Goal: Task Accomplishment & Management: Use online tool/utility

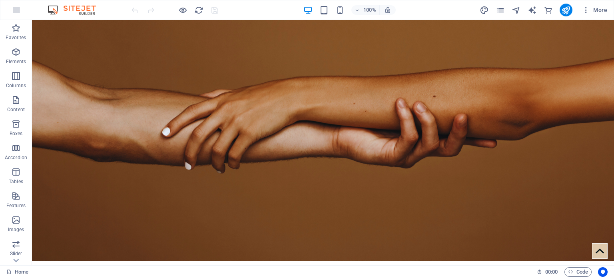
scroll to position [139, 0]
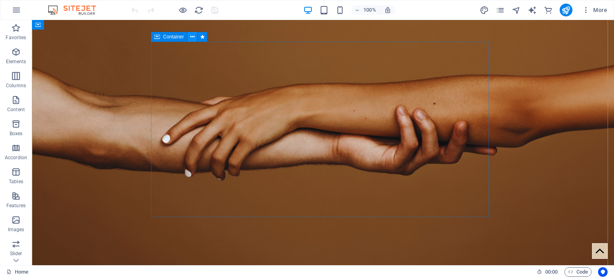
click at [192, 36] on icon at bounding box center [192, 37] width 4 height 8
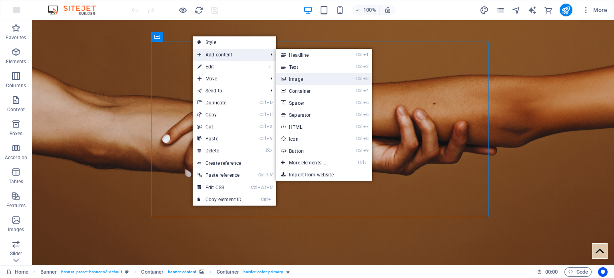
click at [298, 79] on link "Ctrl 3 Image" at bounding box center [309, 79] width 66 height 12
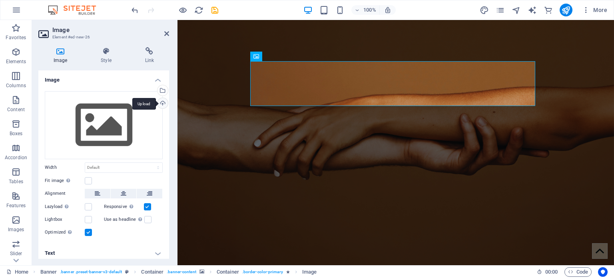
click at [161, 102] on div "Upload" at bounding box center [162, 104] width 12 height 12
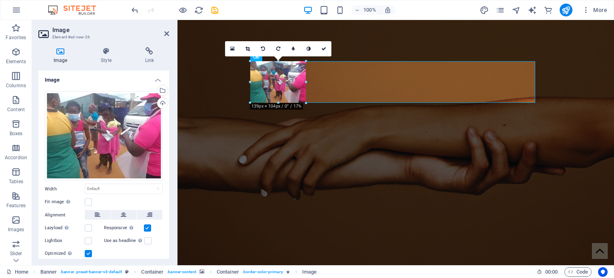
drag, startPoint x: 250, startPoint y: 62, endPoint x: 317, endPoint y: 216, distance: 167.7
type input "139"
select select "px"
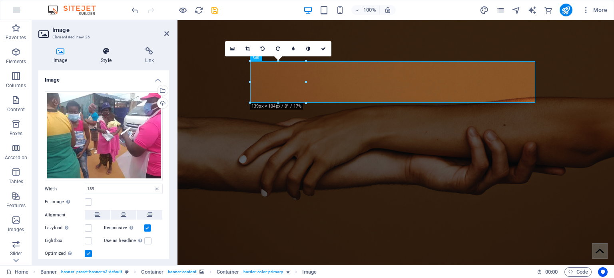
click at [106, 59] on h4 "Style" at bounding box center [108, 55] width 44 height 17
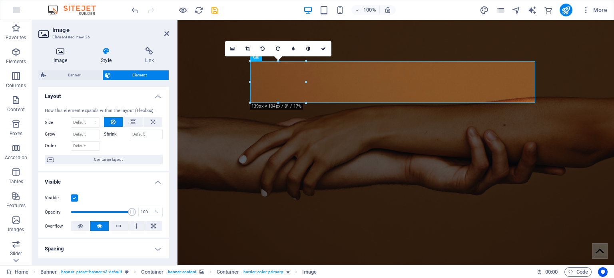
click at [64, 49] on icon at bounding box center [60, 51] width 44 height 8
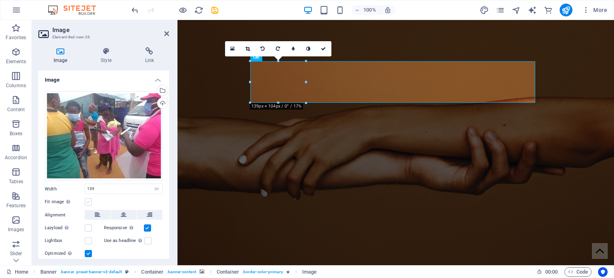
click at [86, 199] on label at bounding box center [88, 201] width 7 height 7
click at [0, 0] on input "Fit image Automatically fit image to a fixed width and height" at bounding box center [0, 0] width 0 height 0
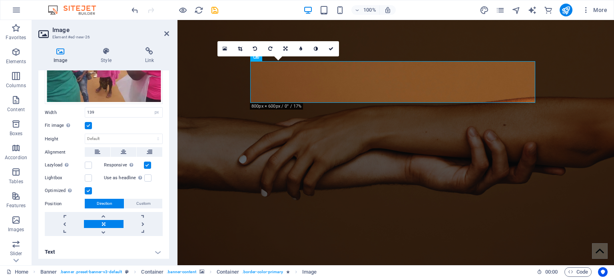
scroll to position [78, 0]
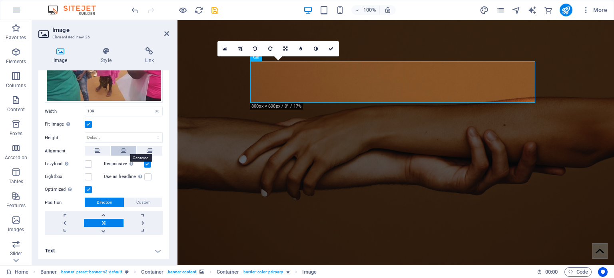
click at [121, 149] on icon at bounding box center [124, 151] width 6 height 10
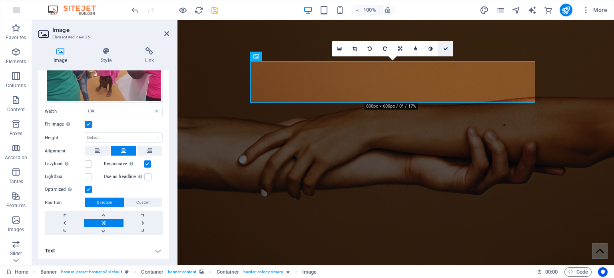
click at [446, 48] on icon at bounding box center [446, 48] width 5 height 5
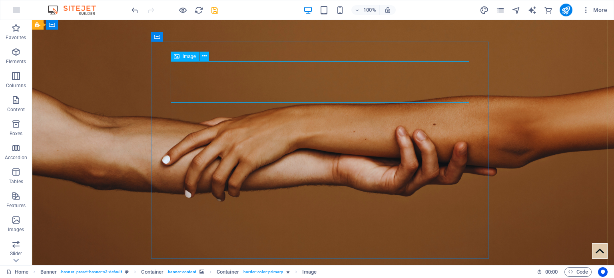
select select "px"
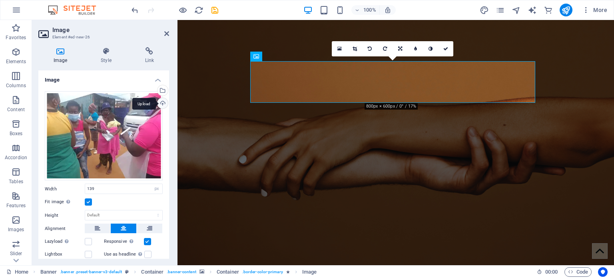
click at [160, 103] on div "Upload" at bounding box center [162, 104] width 12 height 12
click at [161, 103] on div "Upload" at bounding box center [162, 104] width 12 height 12
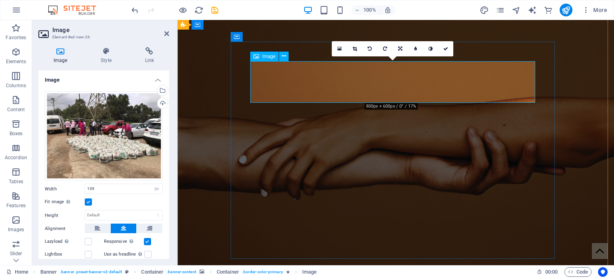
click at [112, 186] on input "139" at bounding box center [123, 189] width 77 height 10
click at [112, 187] on input "139" at bounding box center [123, 189] width 77 height 10
type input "1"
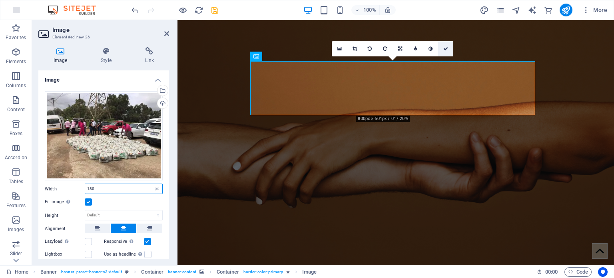
type input "180"
click at [447, 47] on icon at bounding box center [446, 48] width 5 height 5
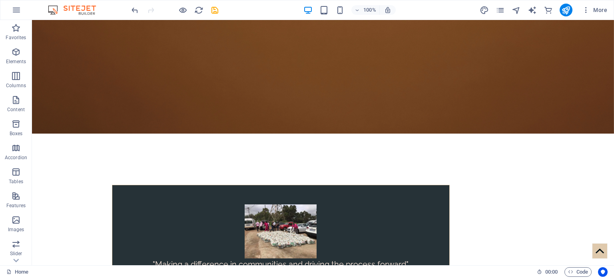
scroll to position [0, 0]
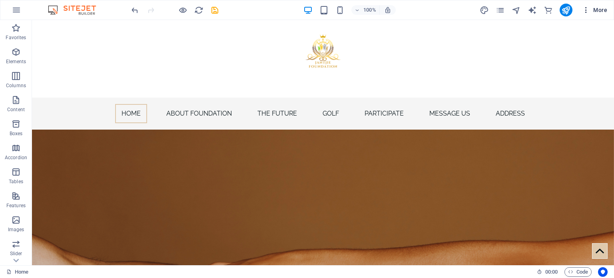
click at [583, 11] on icon "button" at bounding box center [586, 10] width 8 height 8
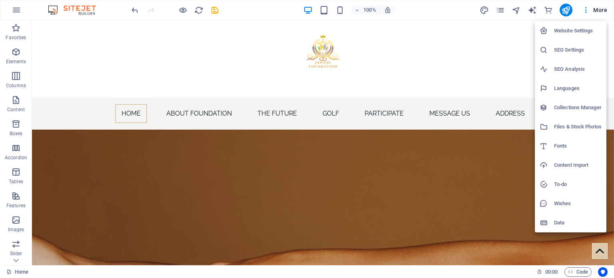
click at [565, 9] on div at bounding box center [307, 139] width 614 height 278
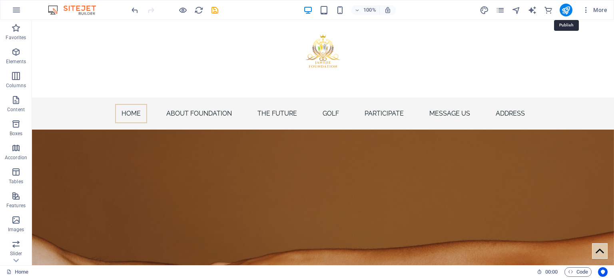
click at [565, 9] on icon "publish" at bounding box center [565, 10] width 9 height 9
checkbox input "false"
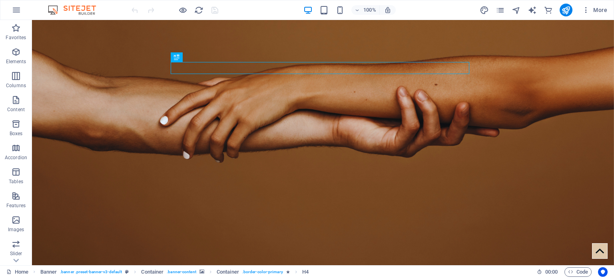
scroll to position [207, 0]
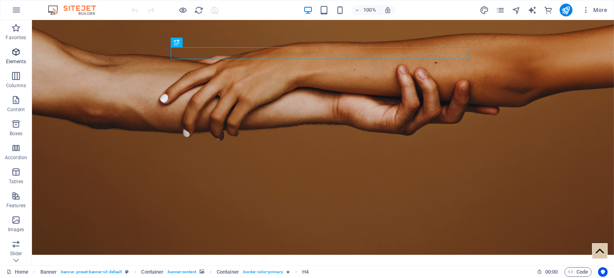
click at [16, 56] on icon "button" at bounding box center [16, 52] width 10 height 10
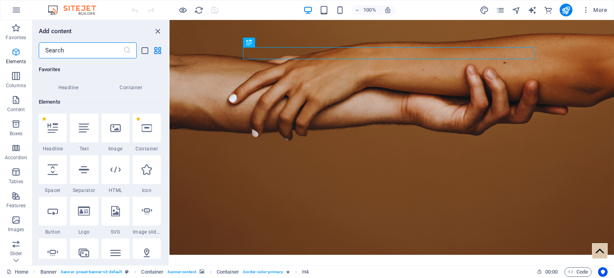
scroll to position [85, 0]
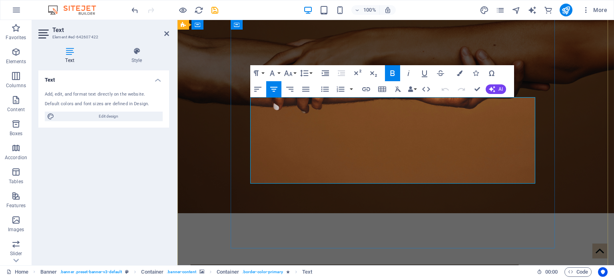
drag, startPoint x: 433, startPoint y: 146, endPoint x: 498, endPoint y: 181, distance: 74.1
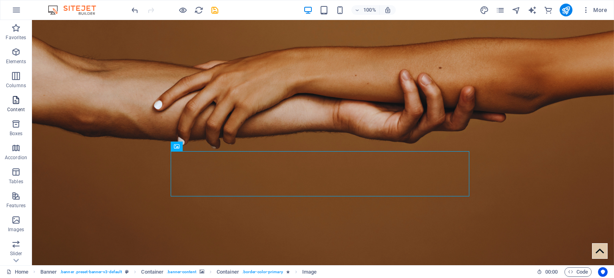
click at [14, 100] on icon "button" at bounding box center [16, 100] width 10 height 10
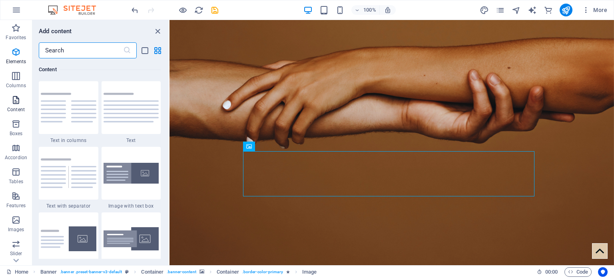
scroll to position [1399, 0]
click at [12, 54] on icon "button" at bounding box center [16, 52] width 10 height 10
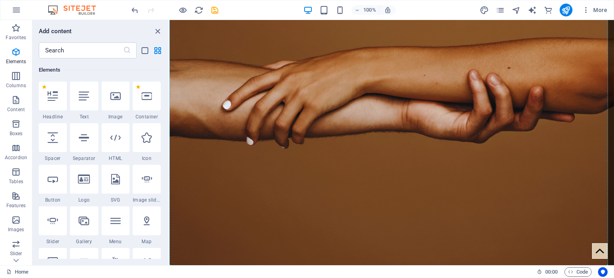
scroll to position [331, 0]
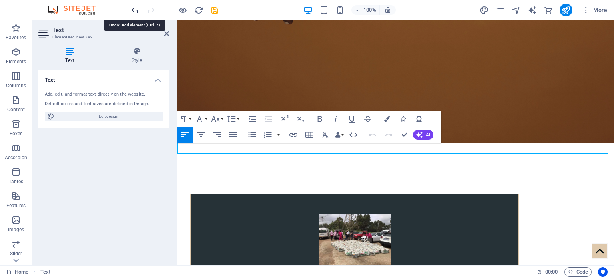
click at [135, 9] on icon "undo" at bounding box center [134, 10] width 9 height 9
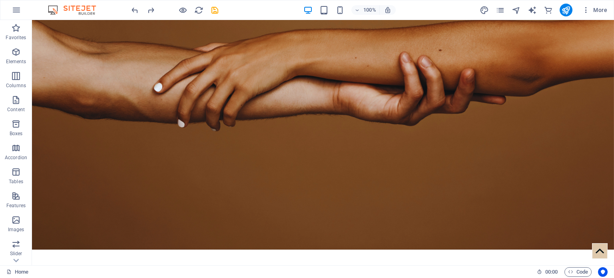
scroll to position [187, 0]
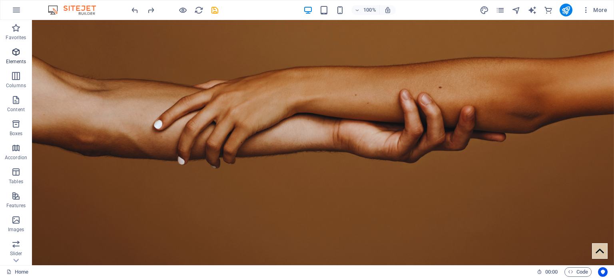
click at [14, 56] on icon "button" at bounding box center [16, 52] width 10 height 10
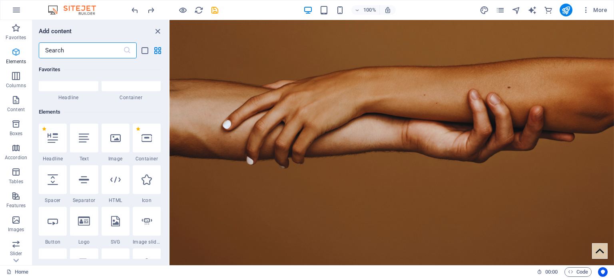
scroll to position [85, 0]
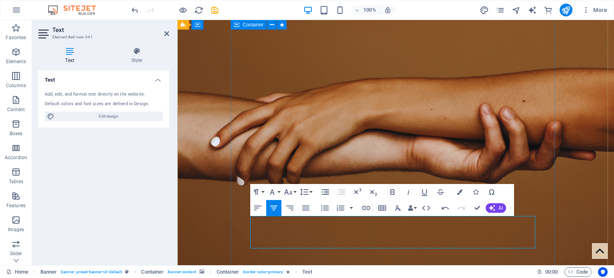
drag, startPoint x: 445, startPoint y: 242, endPoint x: 248, endPoint y: 219, distance: 198.5
click at [255, 204] on icon "button" at bounding box center [258, 208] width 10 height 10
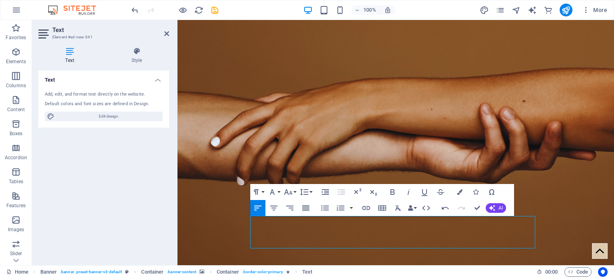
click at [306, 209] on icon "button" at bounding box center [306, 208] width 10 height 10
click at [460, 192] on icon "button" at bounding box center [460, 192] width 6 height 6
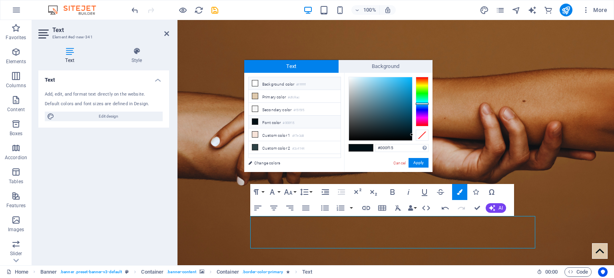
click at [255, 83] on icon at bounding box center [255, 83] width 6 height 6
type input "#ffffff"
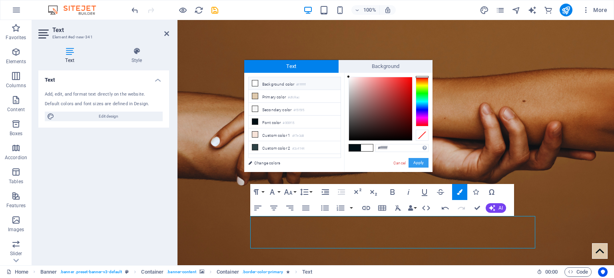
click at [416, 161] on button "Apply" at bounding box center [419, 163] width 20 height 10
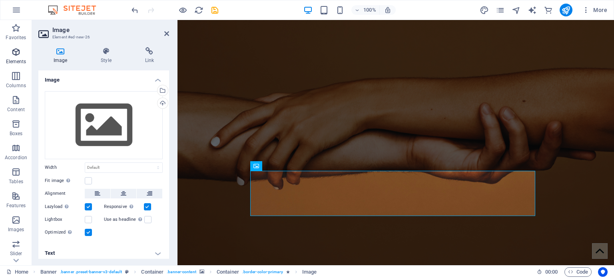
click at [14, 53] on icon "button" at bounding box center [16, 52] width 10 height 10
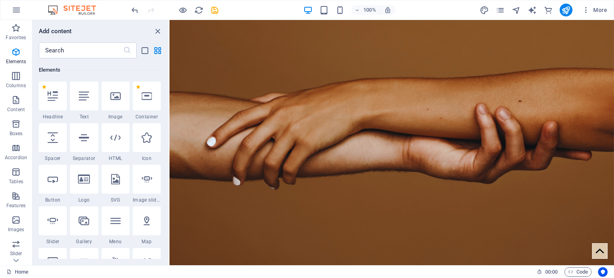
click at [18, 54] on icon "button" at bounding box center [16, 52] width 10 height 10
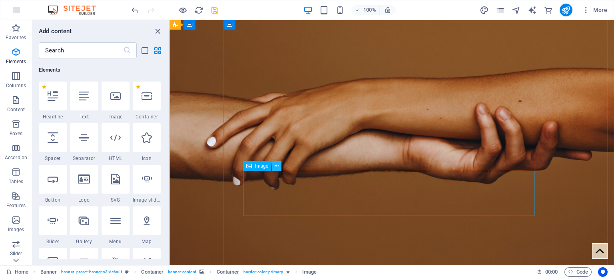
click at [278, 165] on icon at bounding box center [277, 166] width 4 height 8
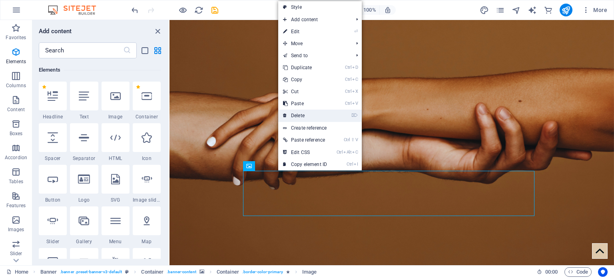
click at [307, 116] on link "⌦ Delete" at bounding box center [305, 116] width 54 height 12
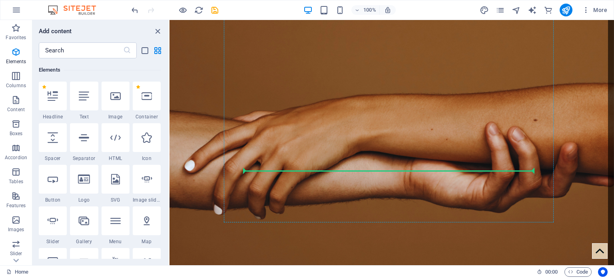
select select "4"
select select "%"
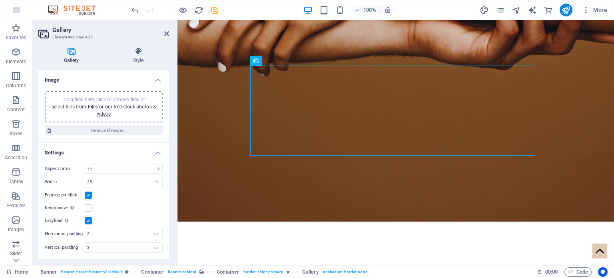
scroll to position [293, 0]
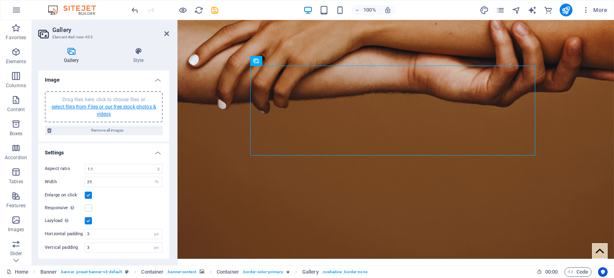
click at [109, 106] on link "select files from Files or our free stock photos & videos" at bounding box center [104, 110] width 104 height 13
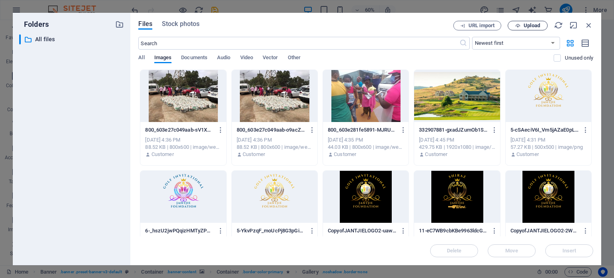
click at [530, 24] on span "Upload" at bounding box center [532, 25] width 16 height 5
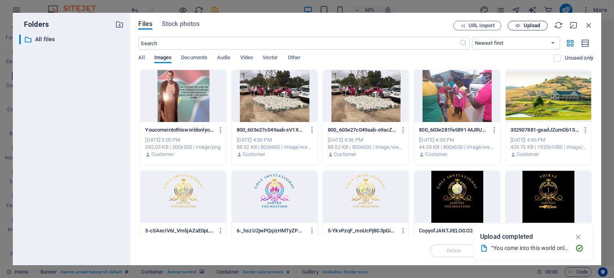
click at [519, 24] on icon "button" at bounding box center [517, 25] width 5 height 5
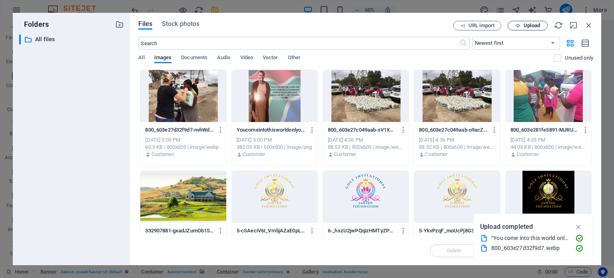
click at [520, 24] on icon "button" at bounding box center [517, 25] width 5 height 5
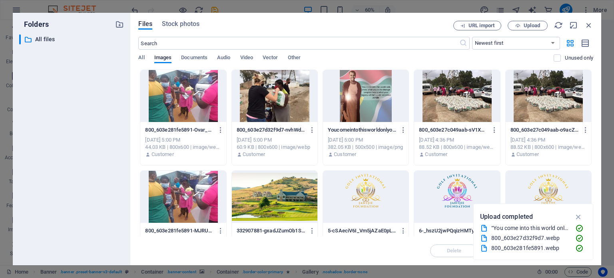
click at [154, 108] on div at bounding box center [183, 96] width 86 height 52
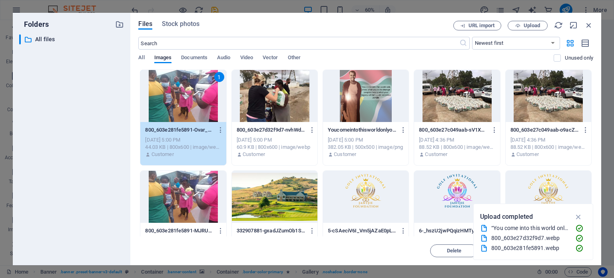
click at [242, 106] on div at bounding box center [275, 96] width 86 height 52
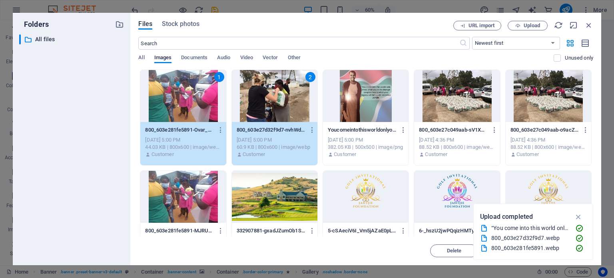
click at [352, 114] on div at bounding box center [366, 96] width 86 height 52
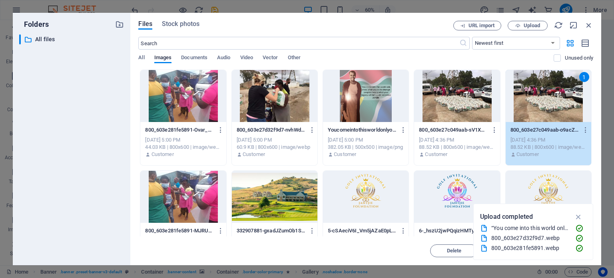
click at [195, 136] on div "800_603e281fe5891-Ovar_Gb1sA_hd1MMg_1fGQ.webp 800_603e281fe5891-Ovar_Gb1sA_hd1M…" at bounding box center [183, 142] width 86 height 41
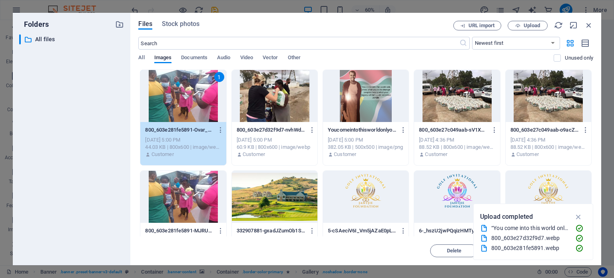
click at [269, 106] on div at bounding box center [275, 96] width 86 height 52
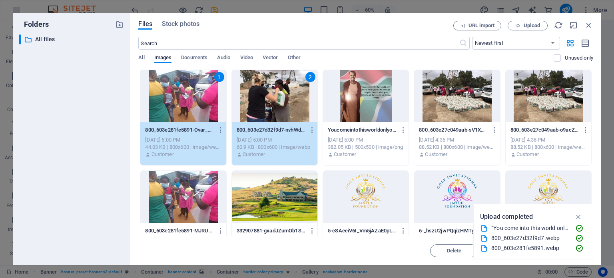
click at [372, 102] on div at bounding box center [366, 96] width 86 height 52
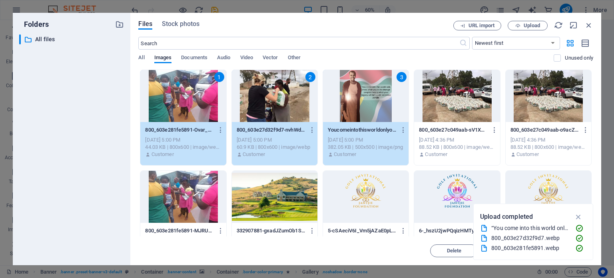
drag, startPoint x: 591, startPoint y: 89, endPoint x: 595, endPoint y: 134, distance: 44.9
click at [595, 134] on div "Files Stock photos URL import Upload ​ Newest first Oldest first Name (A-Z) Nam…" at bounding box center [365, 139] width 471 height 252
click at [580, 216] on icon "button" at bounding box center [578, 216] width 9 height 9
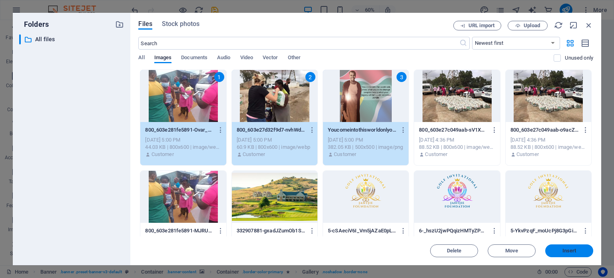
click at [563, 252] on span "Insert" at bounding box center [570, 250] width 14 height 5
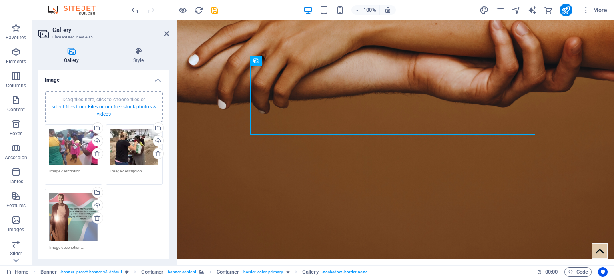
click at [104, 108] on link "select files from Files or our free stock photos & videos" at bounding box center [104, 110] width 104 height 13
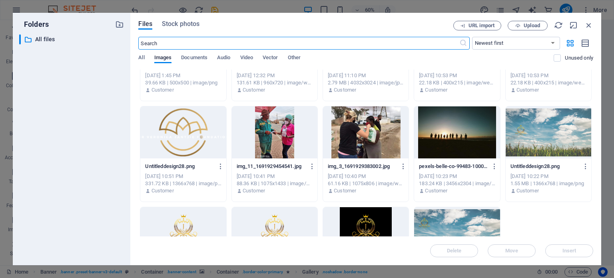
scroll to position [1673, 0]
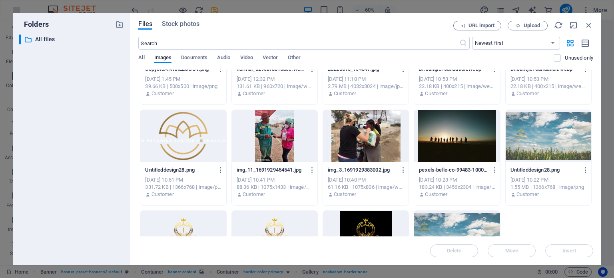
click at [286, 137] on div at bounding box center [275, 136] width 86 height 52
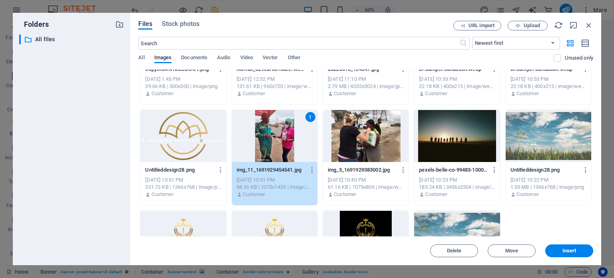
click at [286, 137] on div "1" at bounding box center [275, 136] width 86 height 52
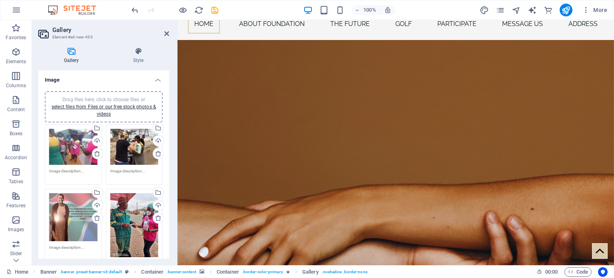
scroll to position [0, 0]
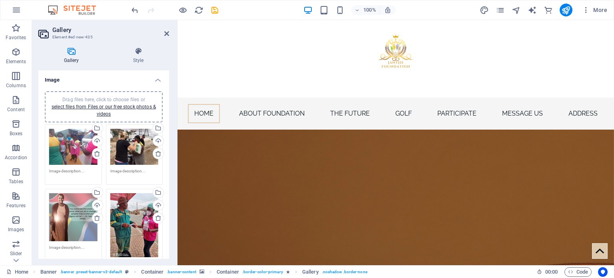
drag, startPoint x: 613, startPoint y: 43, endPoint x: 773, endPoint y: 37, distance: 160.5
click at [566, 11] on icon "publish" at bounding box center [565, 10] width 9 height 9
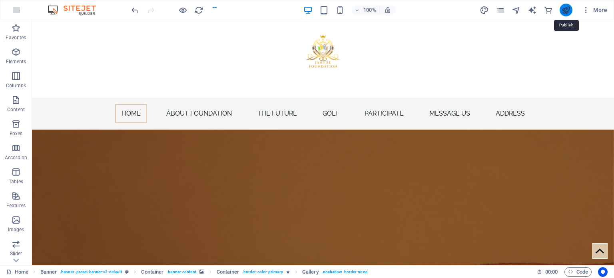
checkbox input "false"
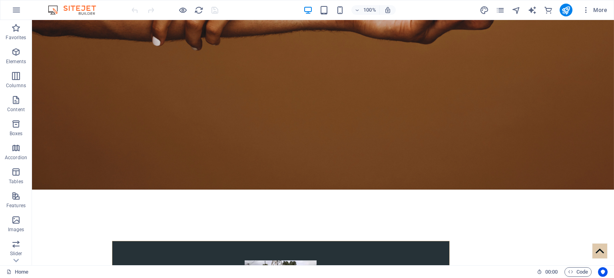
scroll to position [352, 0]
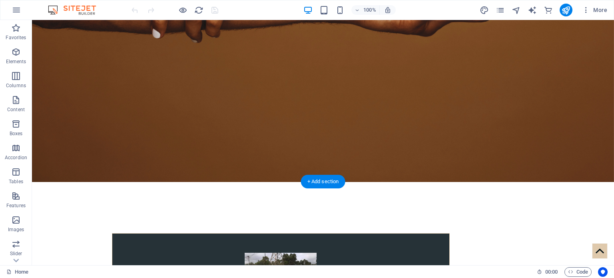
drag, startPoint x: 45, startPoint y: 97, endPoint x: 171, endPoint y: 153, distance: 137.7
click at [14, 79] on icon "button" at bounding box center [16, 76] width 10 height 10
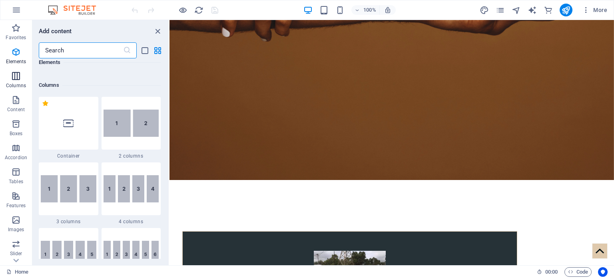
scroll to position [396, 0]
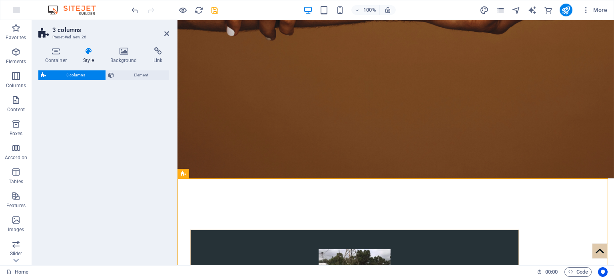
select select "rem"
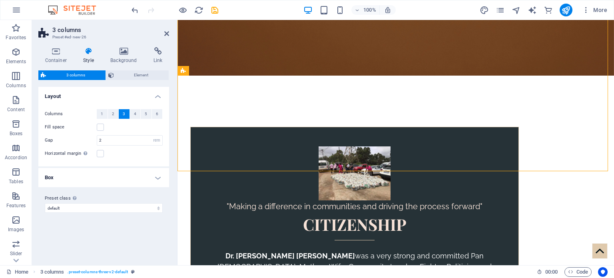
scroll to position [432, 0]
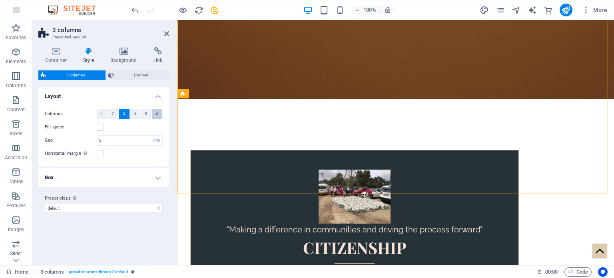
click at [158, 114] on span "6" at bounding box center [157, 114] width 2 height 10
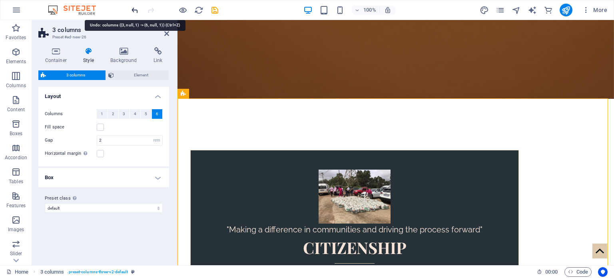
click at [131, 12] on icon "undo" at bounding box center [134, 10] width 9 height 9
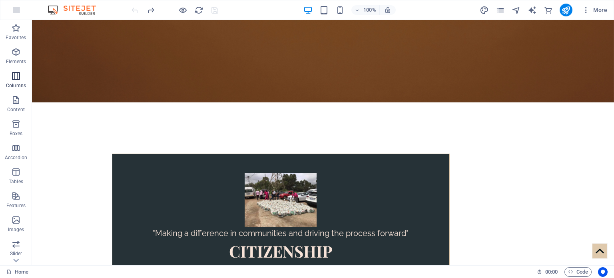
click at [14, 72] on icon "button" at bounding box center [16, 76] width 10 height 10
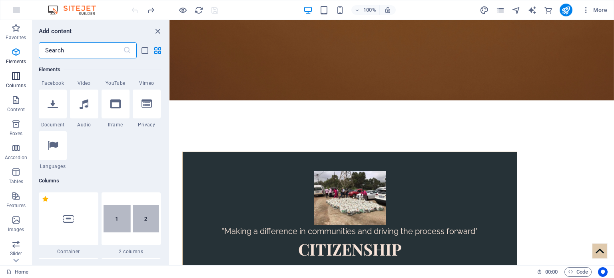
scroll to position [396, 0]
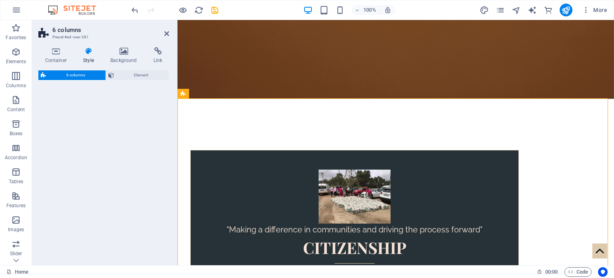
select select "rem"
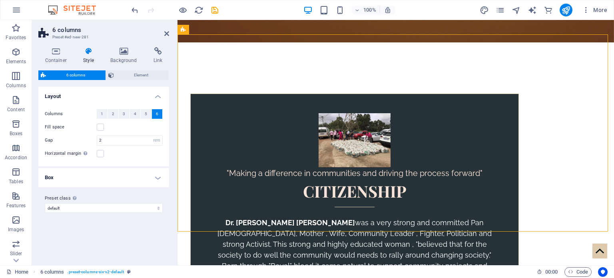
scroll to position [496, 0]
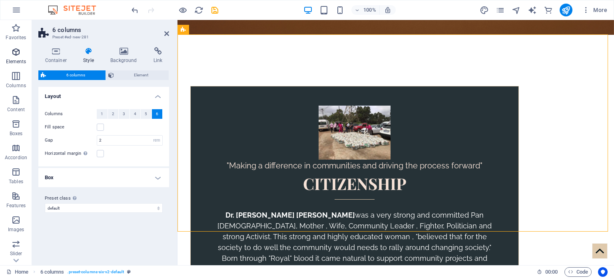
click at [16, 52] on icon "button" at bounding box center [16, 52] width 10 height 10
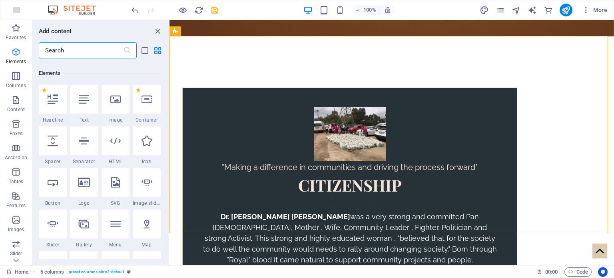
scroll to position [85, 0]
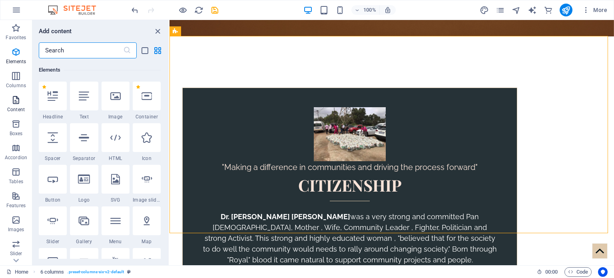
click at [12, 101] on icon "button" at bounding box center [16, 100] width 10 height 10
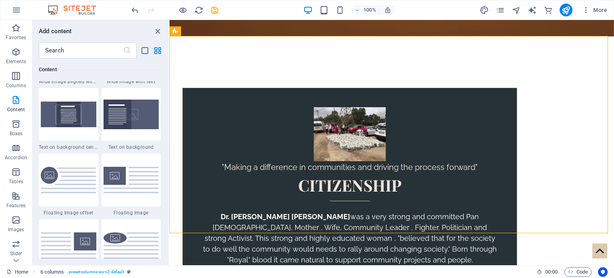
scroll to position [1680, 0]
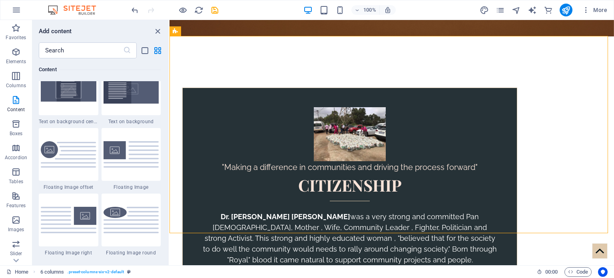
click at [168, 109] on div "Favorites 1 Star Headline 1 Star Container Elements 1 Star Headline 1 Star Text…" at bounding box center [100, 158] width 136 height 200
drag, startPoint x: 167, startPoint y: 102, endPoint x: 167, endPoint y: 110, distance: 8.0
click at [167, 110] on div "Favorites 1 Star Headline 1 Star Container Elements 1 Star Headline 1 Star Text…" at bounding box center [100, 158] width 136 height 200
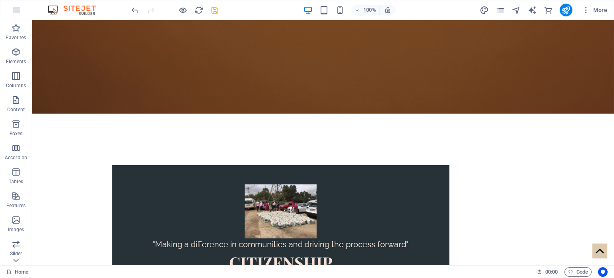
scroll to position [483, 0]
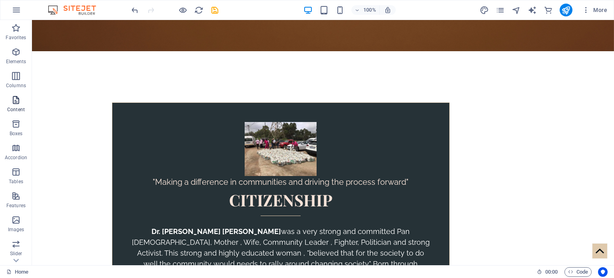
click at [13, 104] on icon "button" at bounding box center [16, 100] width 10 height 10
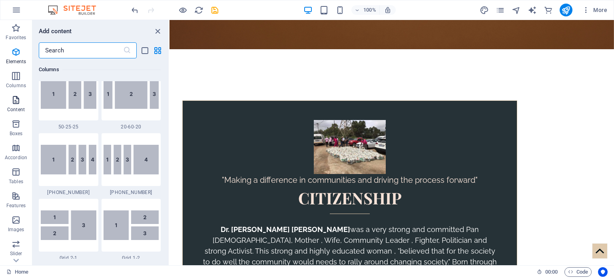
scroll to position [1399, 0]
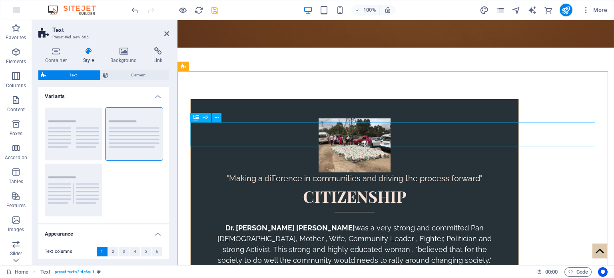
click at [133, 4] on div at bounding box center [175, 10] width 90 height 13
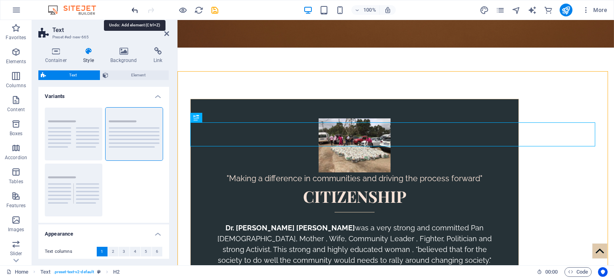
click at [133, 6] on icon "undo" at bounding box center [134, 10] width 9 height 9
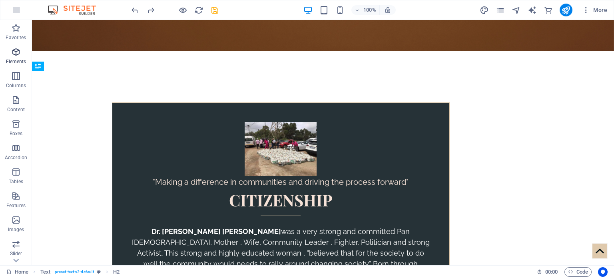
click at [17, 52] on icon "button" at bounding box center [16, 52] width 10 height 10
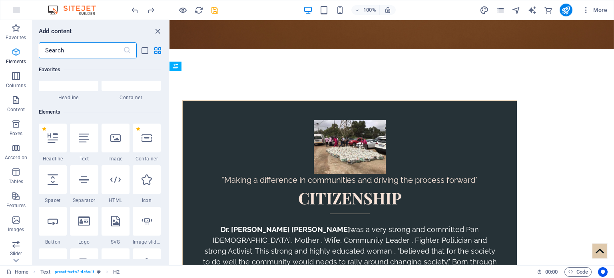
scroll to position [85, 0]
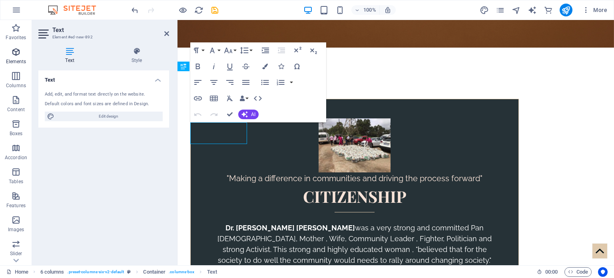
click at [11, 50] on icon "button" at bounding box center [16, 52] width 10 height 10
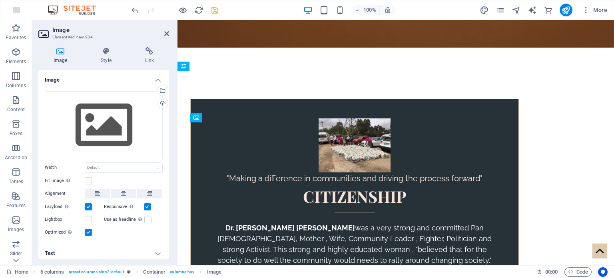
drag, startPoint x: 215, startPoint y: 163, endPoint x: 214, endPoint y: 133, distance: 30.0
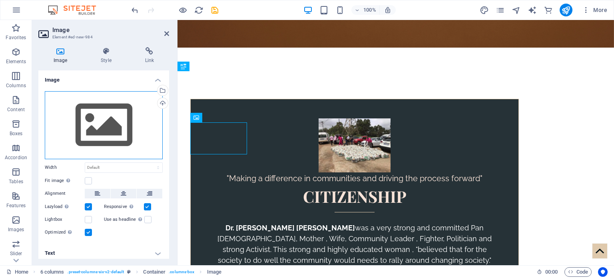
click at [112, 124] on div "Drag files here, click to choose files or select files from Files or our free s…" at bounding box center [104, 125] width 118 height 68
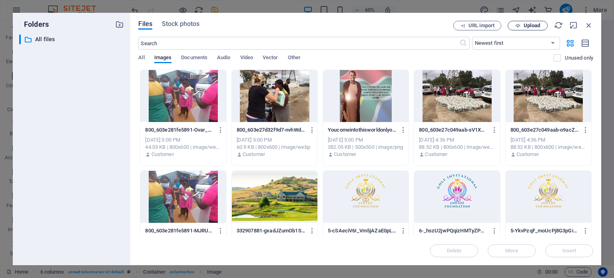
click at [516, 26] on icon "button" at bounding box center [517, 25] width 5 height 5
click at [589, 22] on icon "button" at bounding box center [589, 25] width 9 height 9
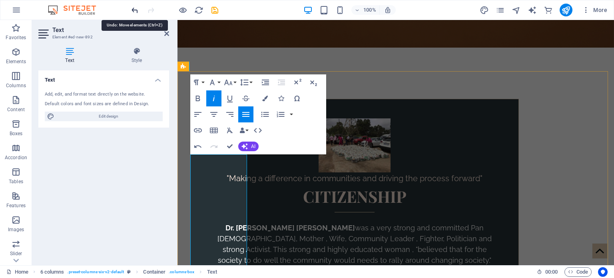
click at [135, 9] on icon "undo" at bounding box center [134, 10] width 9 height 9
click at [132, 8] on icon "undo" at bounding box center [134, 10] width 9 height 9
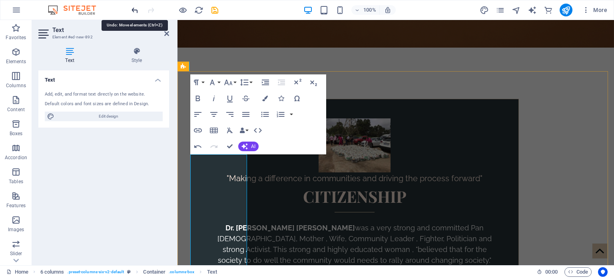
click at [132, 8] on icon "undo" at bounding box center [134, 10] width 9 height 9
click at [197, 148] on icon "button" at bounding box center [198, 147] width 10 height 10
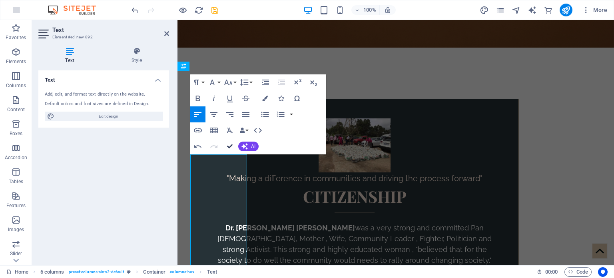
scroll to position [488, 0]
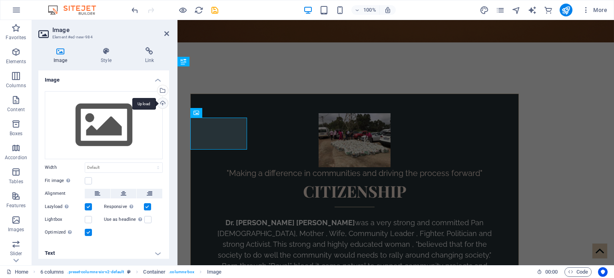
click at [162, 102] on div "Upload" at bounding box center [162, 104] width 12 height 12
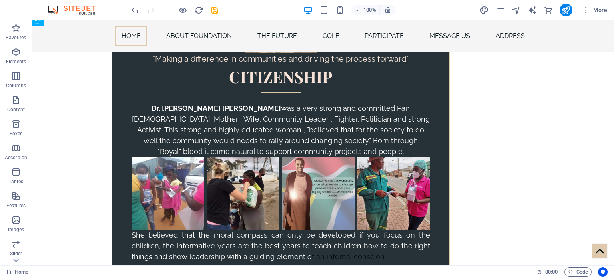
scroll to position [504, 0]
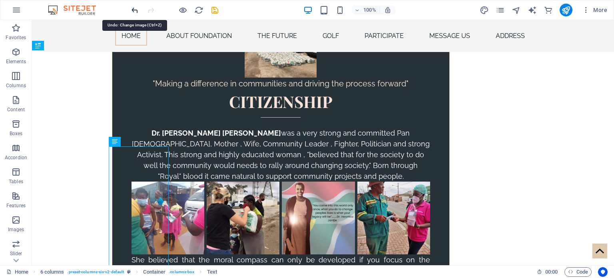
click at [135, 12] on icon "undo" at bounding box center [134, 10] width 9 height 9
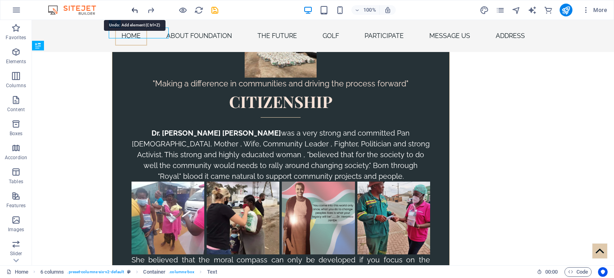
click at [135, 12] on icon "undo" at bounding box center [134, 10] width 9 height 9
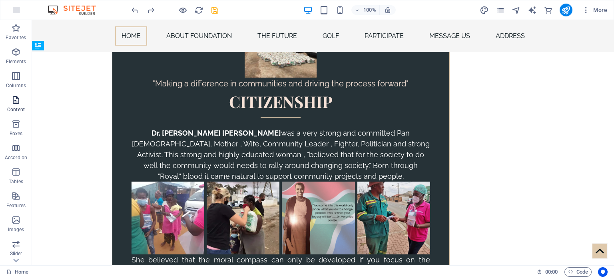
drag, startPoint x: 19, startPoint y: 97, endPoint x: 49, endPoint y: 92, distance: 30.0
click at [16, 100] on icon "button" at bounding box center [16, 100] width 10 height 10
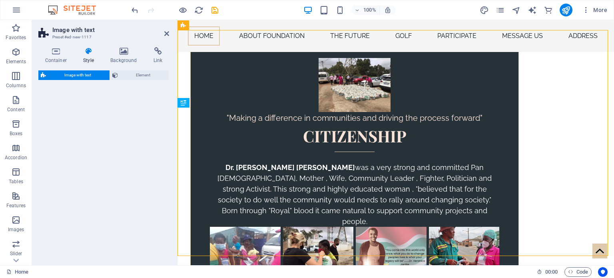
scroll to position [447, 0]
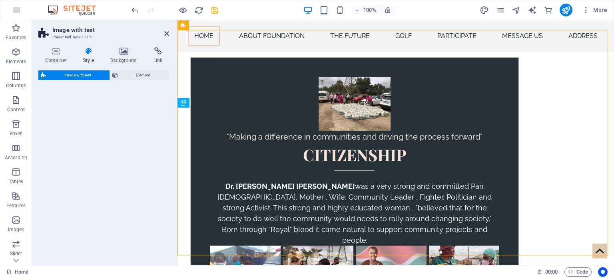
select select "rem"
select select "px"
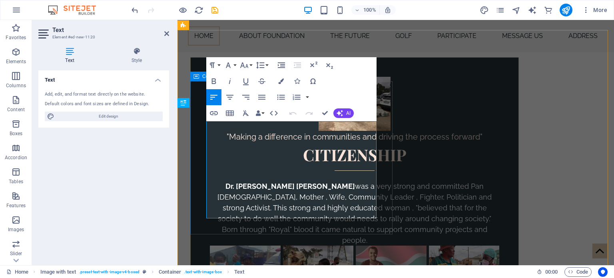
drag, startPoint x: 208, startPoint y: 127, endPoint x: 334, endPoint y: 216, distance: 154.9
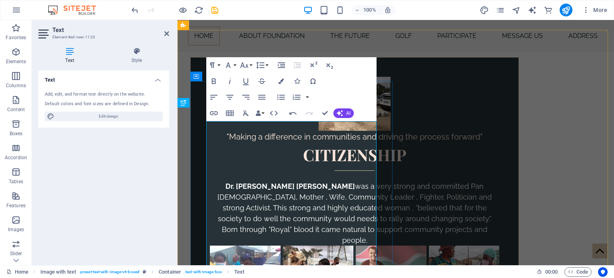
click at [290, 7] on div "100% More" at bounding box center [370, 10] width 481 height 13
click at [133, 8] on icon "undo" at bounding box center [134, 10] width 9 height 9
click at [293, 112] on icon "button" at bounding box center [293, 113] width 10 height 10
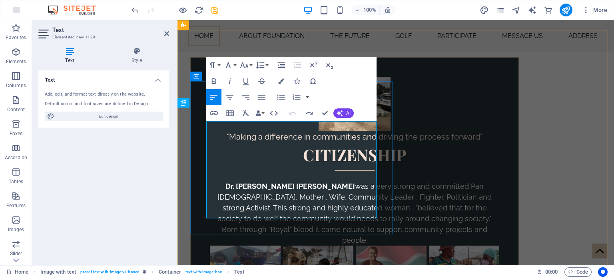
scroll to position [37516, 1]
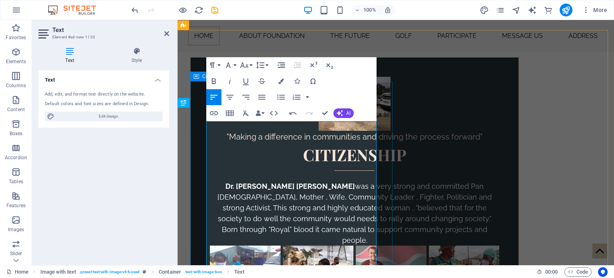
drag, startPoint x: 341, startPoint y: 138, endPoint x: 203, endPoint y: 124, distance: 138.7
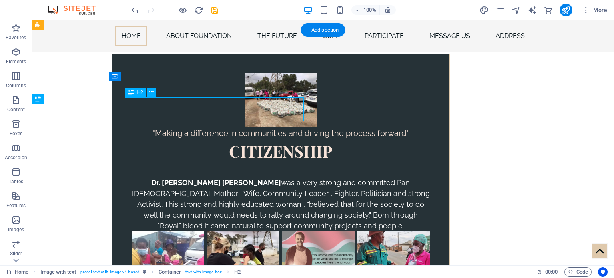
scroll to position [447, 0]
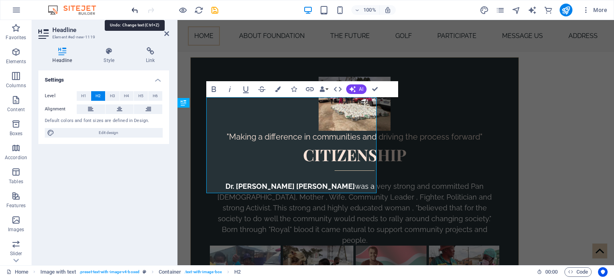
click at [134, 8] on icon "undo" at bounding box center [134, 10] width 9 height 9
drag, startPoint x: 342, startPoint y: 185, endPoint x: 207, endPoint y: 110, distance: 154.9
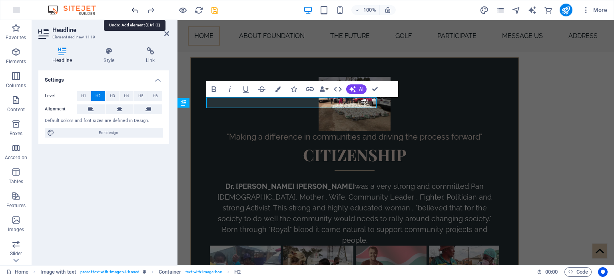
click at [136, 8] on icon "undo" at bounding box center [134, 10] width 9 height 9
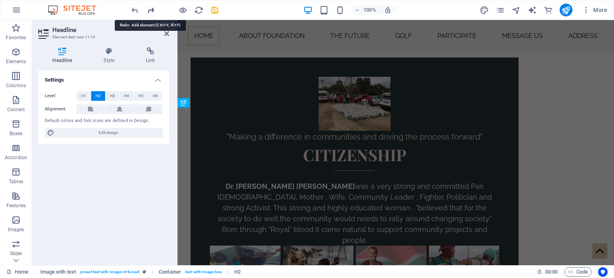
click at [155, 9] on icon "redo" at bounding box center [150, 10] width 9 height 9
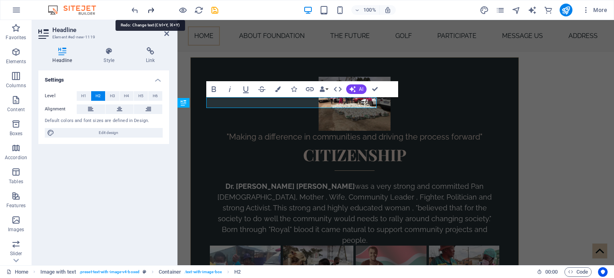
click at [155, 9] on icon "redo" at bounding box center [150, 10] width 9 height 9
click at [155, 9] on div at bounding box center [175, 10] width 90 height 13
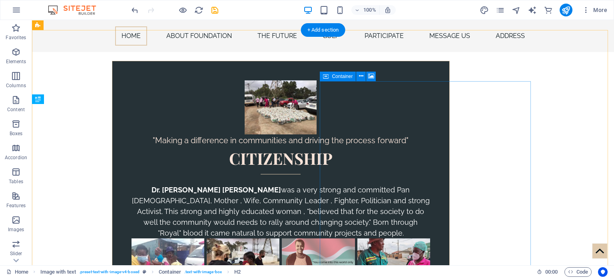
scroll to position [451, 0]
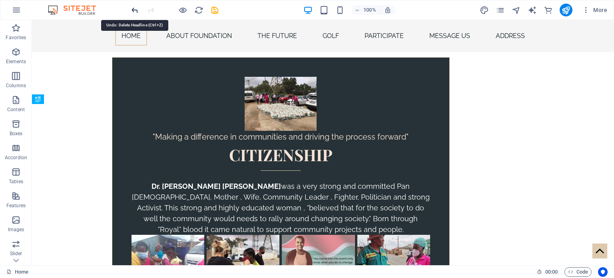
click at [133, 12] on icon "undo" at bounding box center [134, 10] width 9 height 9
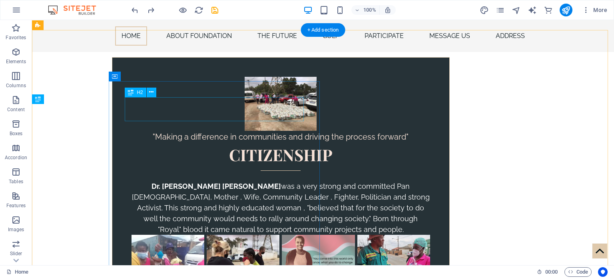
drag, startPoint x: 165, startPoint y: 32, endPoint x: 162, endPoint y: 119, distance: 86.8
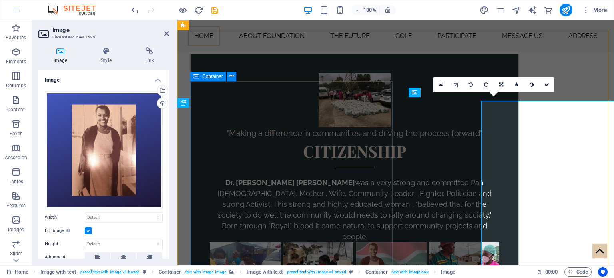
scroll to position [447, 0]
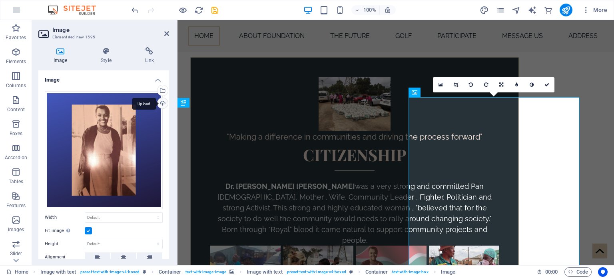
click at [160, 103] on div "Upload" at bounding box center [162, 104] width 12 height 12
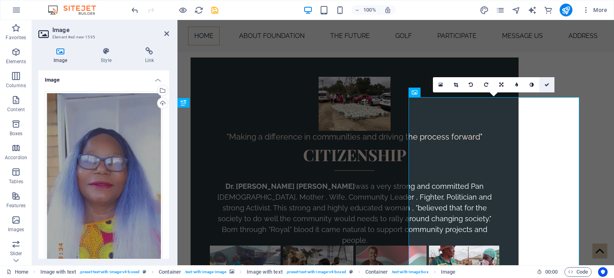
click at [546, 84] on icon at bounding box center [547, 84] width 5 height 5
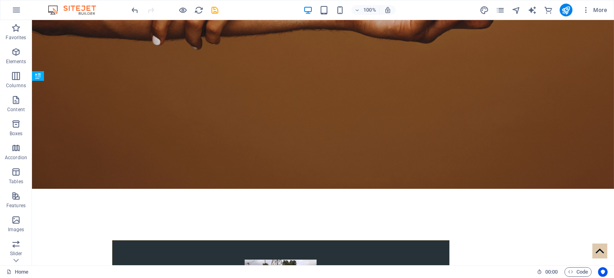
scroll to position [269, 0]
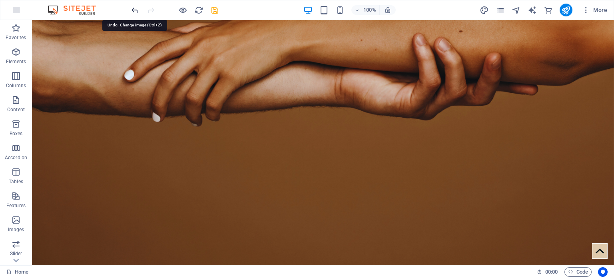
click at [134, 10] on icon "undo" at bounding box center [134, 10] width 9 height 9
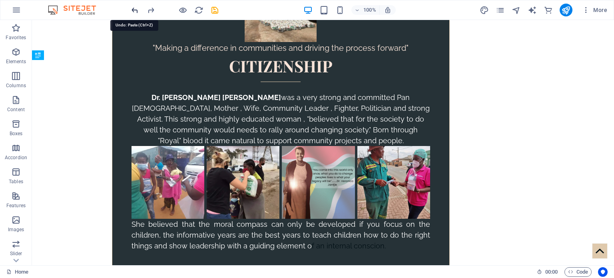
scroll to position [494, 0]
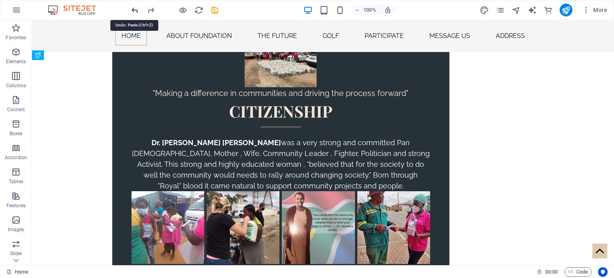
click at [134, 10] on icon "undo" at bounding box center [134, 10] width 9 height 9
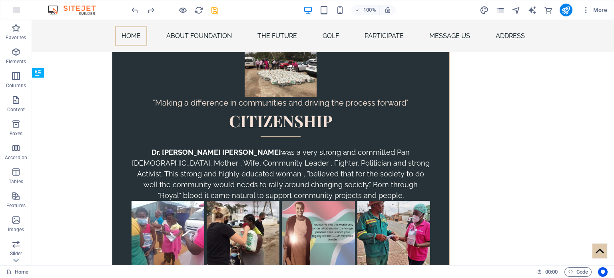
scroll to position [477, 0]
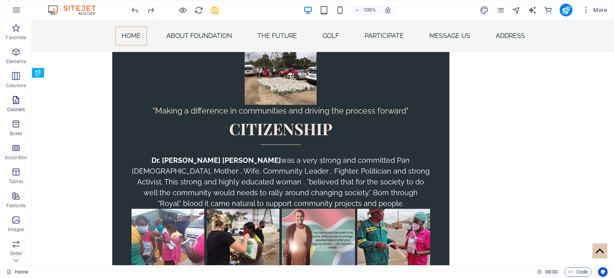
click at [12, 102] on icon "button" at bounding box center [16, 100] width 10 height 10
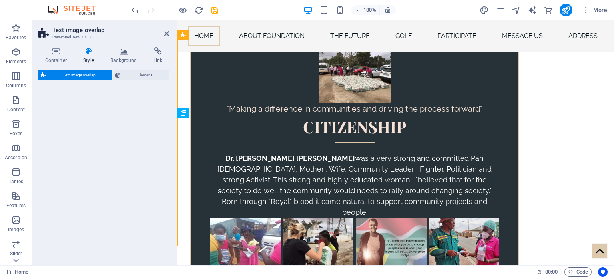
scroll to position [437, 0]
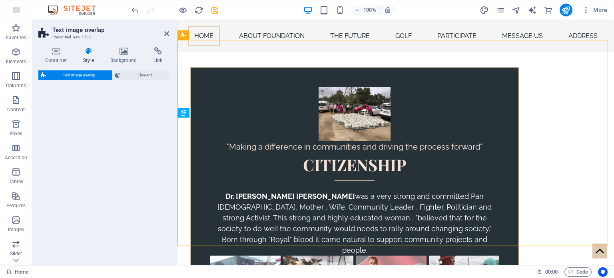
select select "rem"
select select "px"
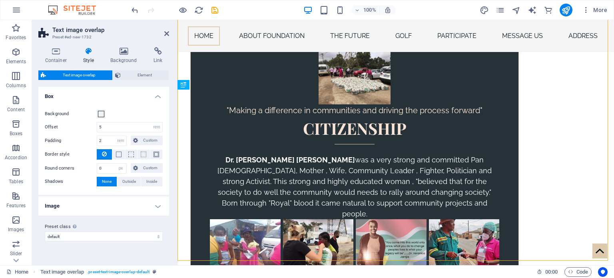
scroll to position [465, 0]
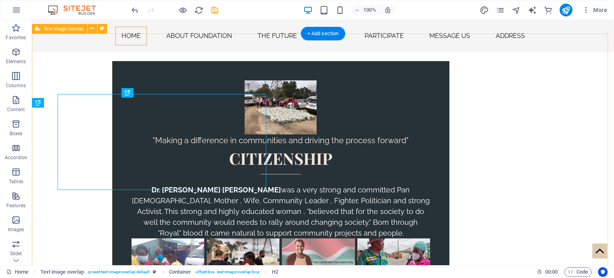
scroll to position [447, 0]
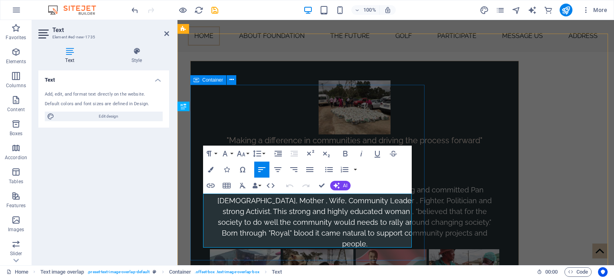
drag, startPoint x: 205, startPoint y: 198, endPoint x: 298, endPoint y: 247, distance: 105.7
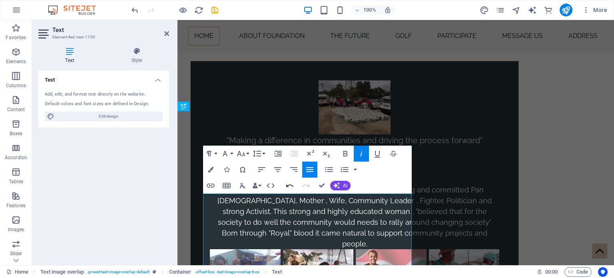
click at [291, 187] on icon "button" at bounding box center [290, 186] width 10 height 10
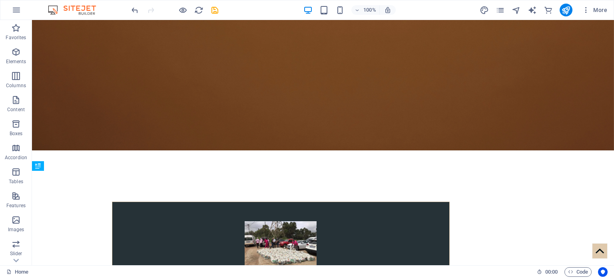
scroll to position [440, 0]
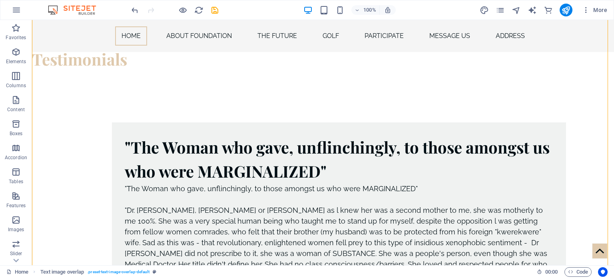
scroll to position [833, 0]
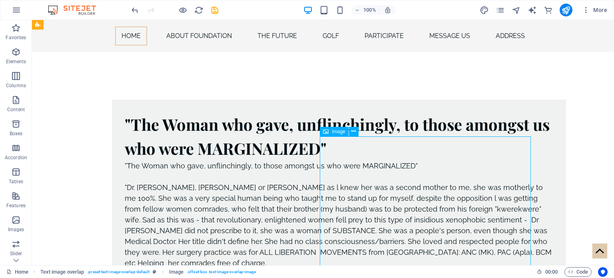
select select "%"
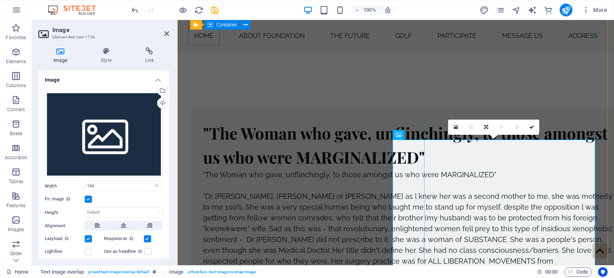
scroll to position [841, 0]
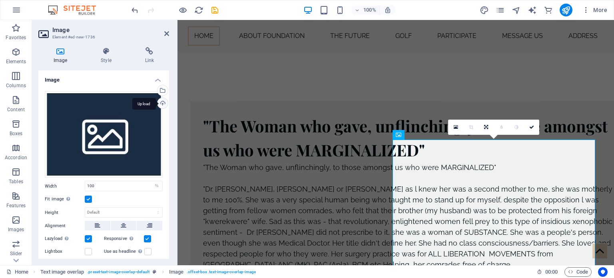
click at [159, 100] on div "Upload" at bounding box center [162, 104] width 12 height 12
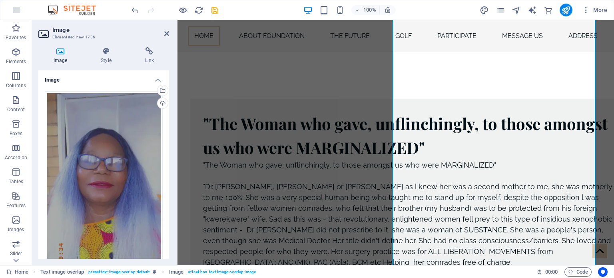
scroll to position [815, 0]
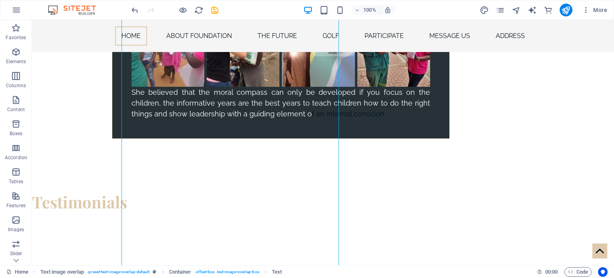
scroll to position [662, 0]
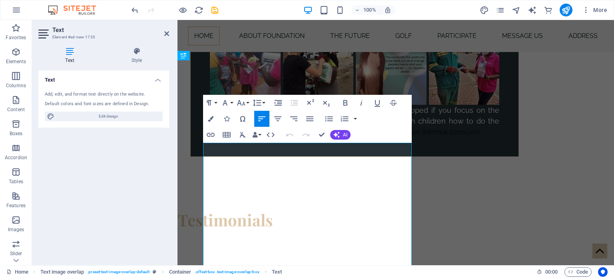
scroll to position [494, 0]
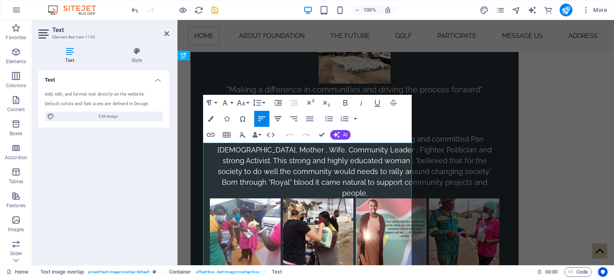
click at [279, 118] on icon "button" at bounding box center [278, 119] width 10 height 10
drag, startPoint x: 210, startPoint y: 150, endPoint x: 372, endPoint y: 168, distance: 163.4
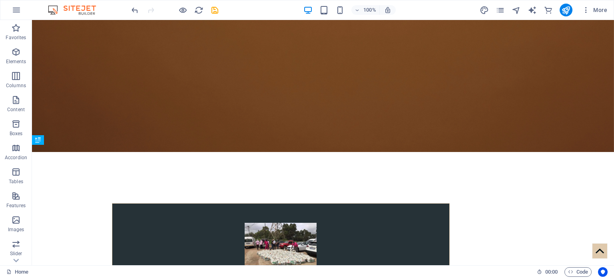
scroll to position [410, 0]
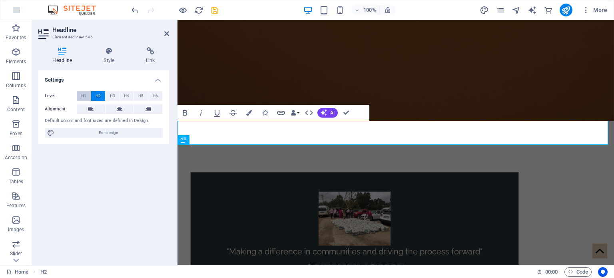
click at [83, 92] on span "H1" at bounding box center [83, 96] width 5 height 10
click at [97, 94] on span "H2" at bounding box center [98, 96] width 5 height 10
click at [114, 94] on span "H3" at bounding box center [112, 96] width 5 height 10
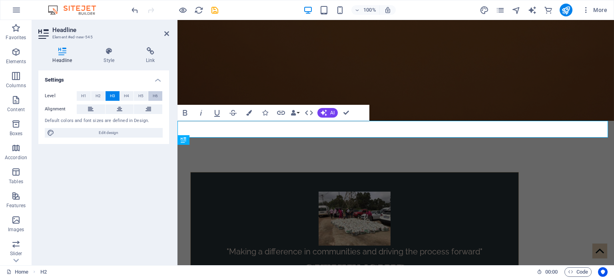
click at [156, 93] on span "H6" at bounding box center [155, 96] width 5 height 10
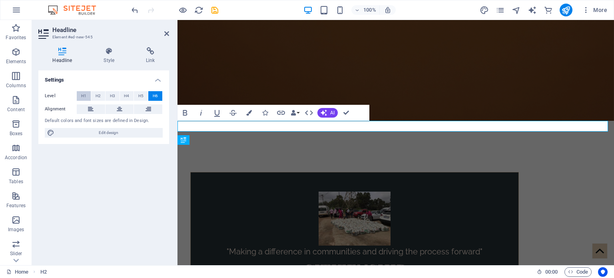
click at [86, 94] on button "H1" at bounding box center [84, 96] width 14 height 10
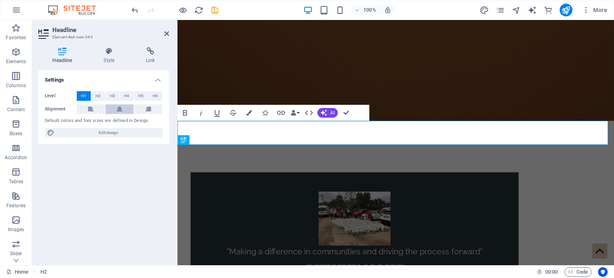
click at [121, 107] on icon at bounding box center [120, 109] width 6 height 10
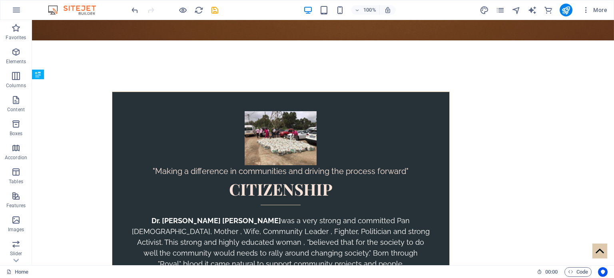
scroll to position [513, 0]
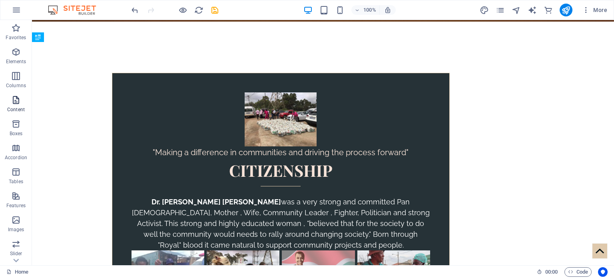
click at [16, 99] on icon "button" at bounding box center [16, 100] width 10 height 10
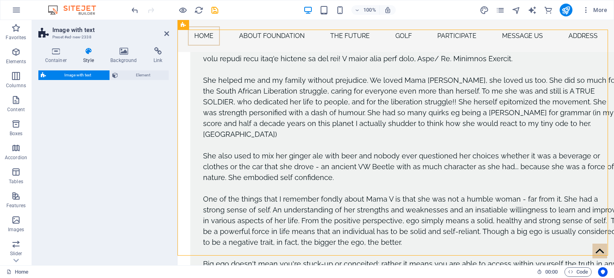
scroll to position [1568, 0]
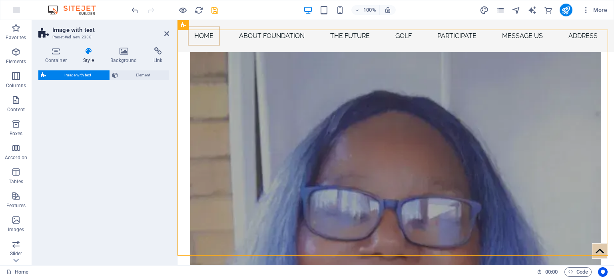
select select "rem"
select select "px"
select select "preset-text-with-image-v4-default"
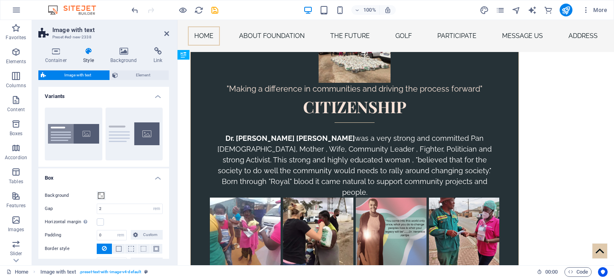
scroll to position [505, 0]
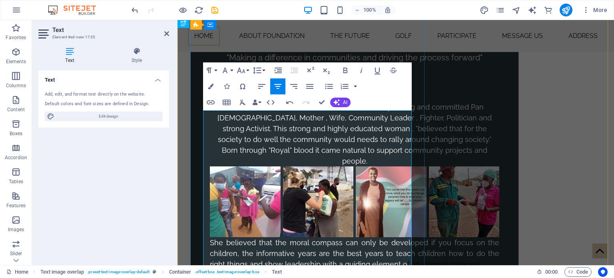
scroll to position [537, 0]
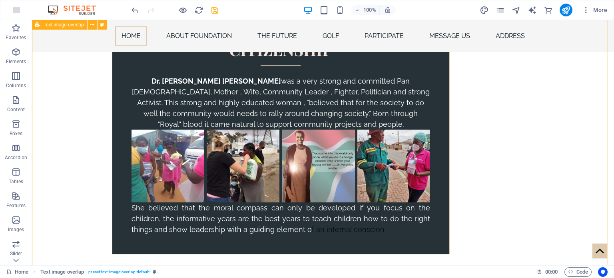
scroll to position [556, 0]
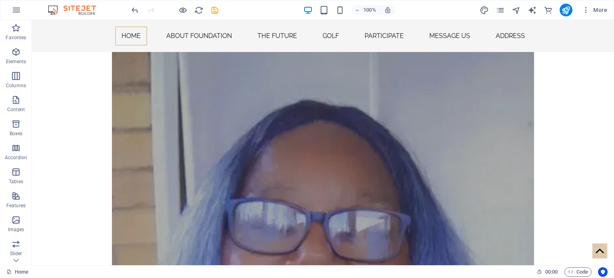
scroll to position [1574, 0]
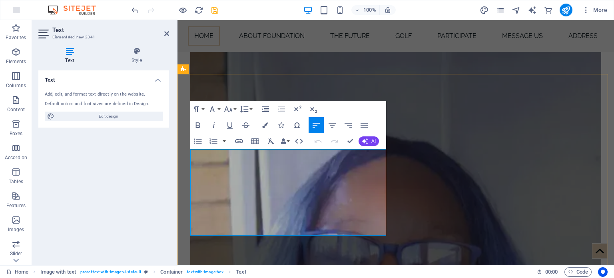
drag, startPoint x: 191, startPoint y: 154, endPoint x: 307, endPoint y: 226, distance: 136.5
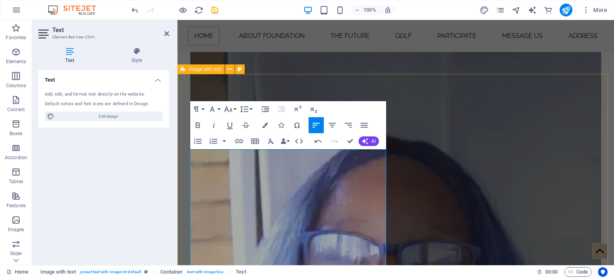
drag, startPoint x: 331, startPoint y: 154, endPoint x: 190, endPoint y: 154, distance: 140.4
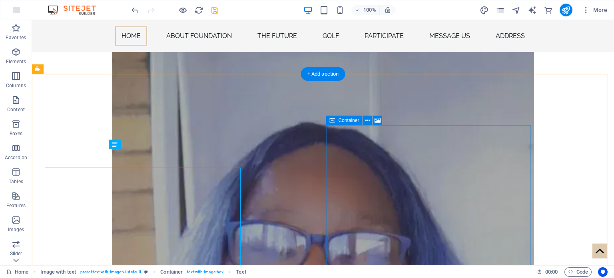
scroll to position [1552, 0]
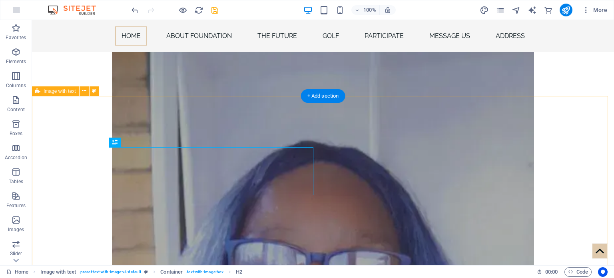
scroll to position [1531, 0]
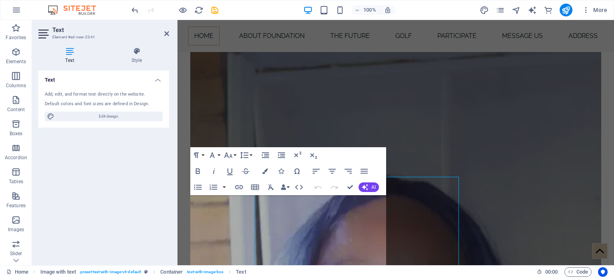
scroll to position [1549, 0]
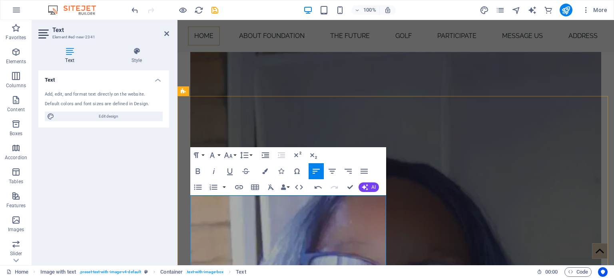
click at [331, 169] on icon "button" at bounding box center [333, 171] width 10 height 10
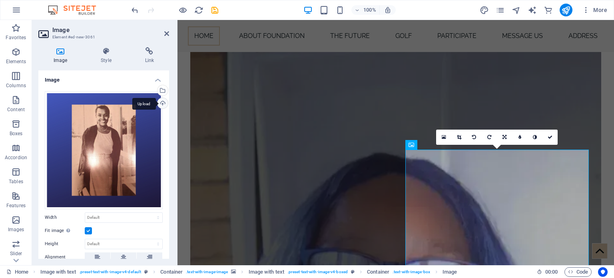
click at [158, 104] on div "Upload" at bounding box center [162, 104] width 12 height 12
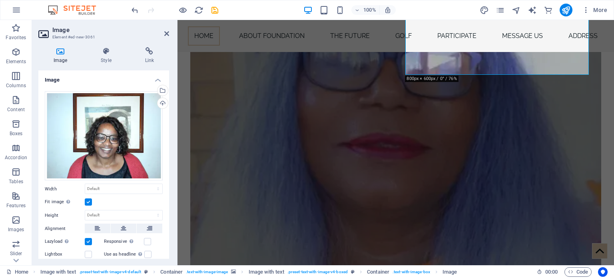
scroll to position [1745, 0]
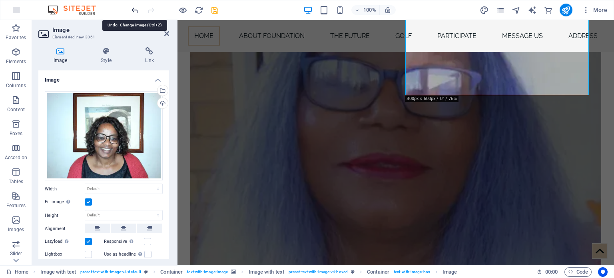
click at [134, 7] on icon "undo" at bounding box center [134, 10] width 9 height 9
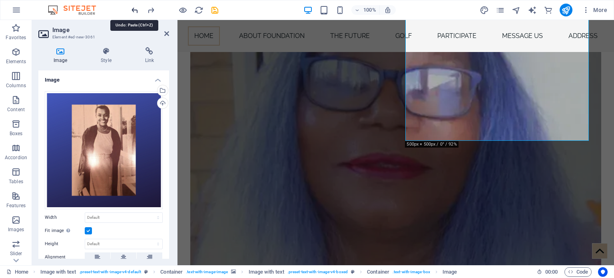
click at [134, 7] on icon "undo" at bounding box center [134, 10] width 9 height 9
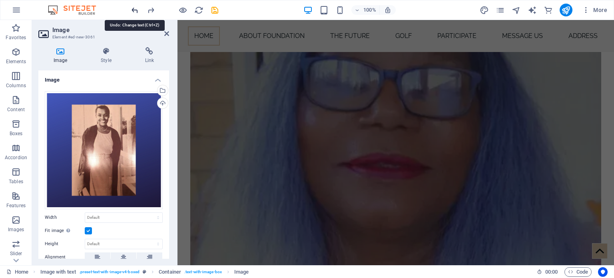
click at [134, 7] on icon "undo" at bounding box center [134, 10] width 9 height 9
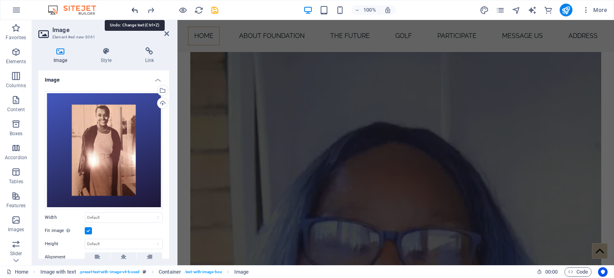
scroll to position [1565, 0]
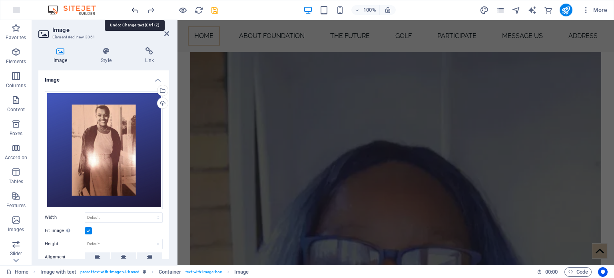
click at [134, 7] on icon "undo" at bounding box center [134, 10] width 9 height 9
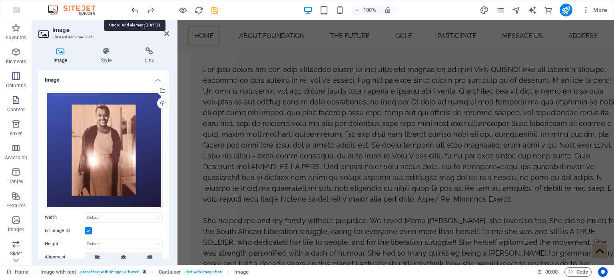
scroll to position [942, 0]
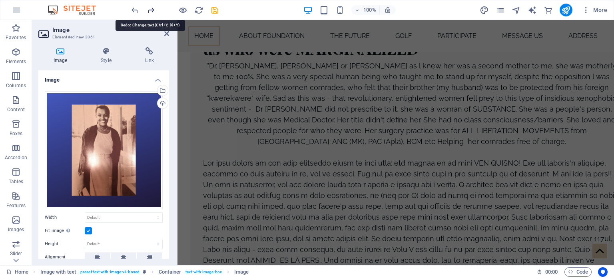
click at [148, 10] on icon "redo" at bounding box center [150, 10] width 9 height 9
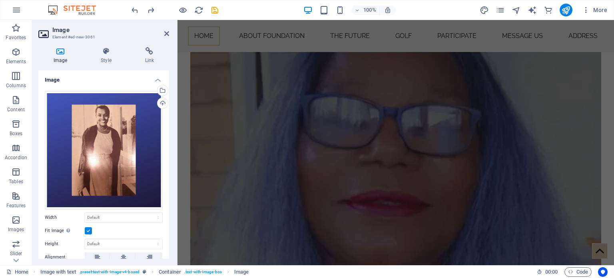
scroll to position [1650, 0]
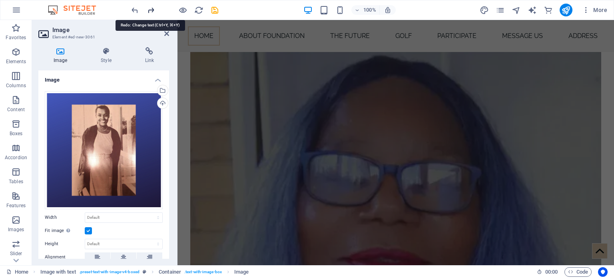
click at [148, 10] on icon "redo" at bounding box center [150, 10] width 9 height 9
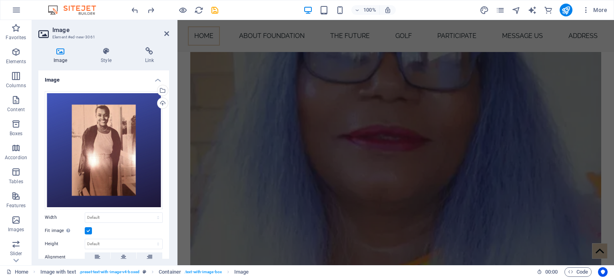
scroll to position [1724, 0]
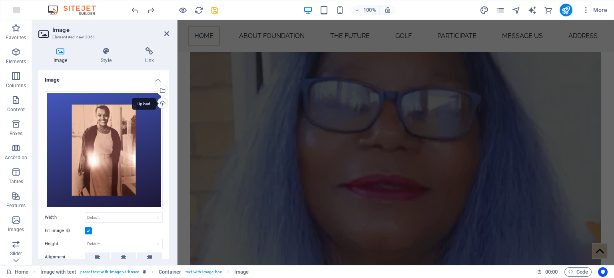
click at [161, 99] on div "Upload" at bounding box center [162, 104] width 12 height 12
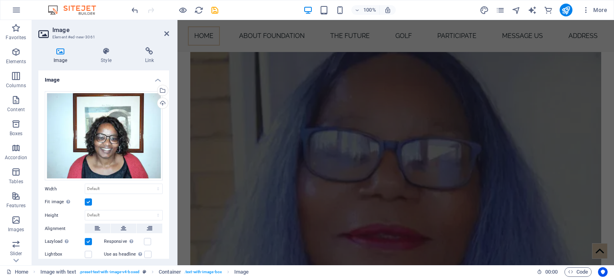
scroll to position [1654, 0]
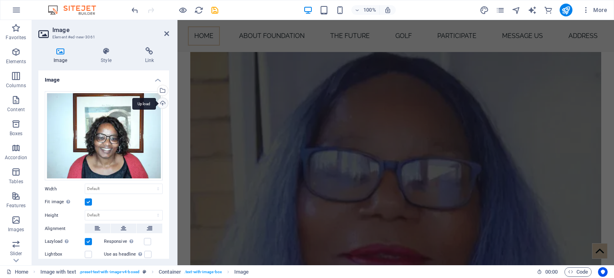
click at [161, 102] on div "Upload" at bounding box center [162, 104] width 12 height 12
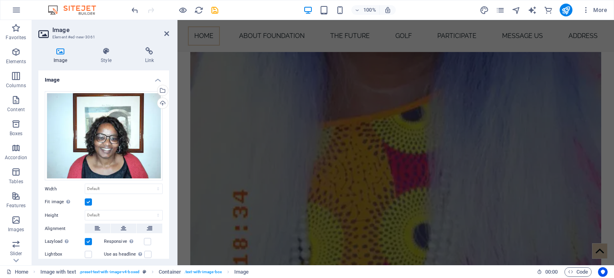
scroll to position [1733, 0]
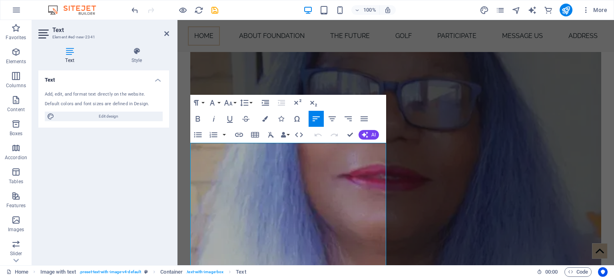
scroll to position [1577, 0]
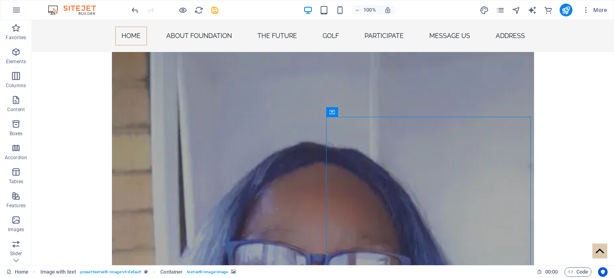
scroll to position [1581, 0]
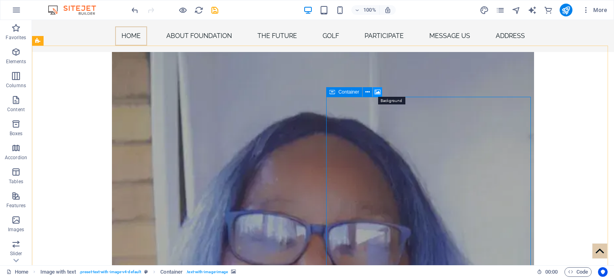
click at [379, 90] on icon at bounding box center [378, 92] width 6 height 8
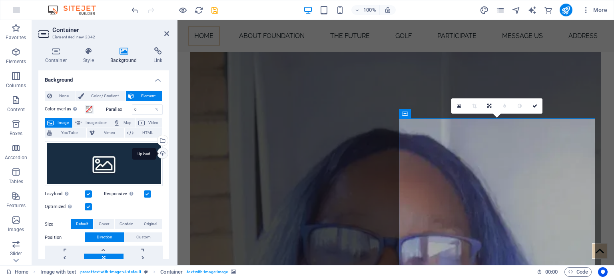
click at [161, 151] on div "Upload" at bounding box center [162, 154] width 12 height 12
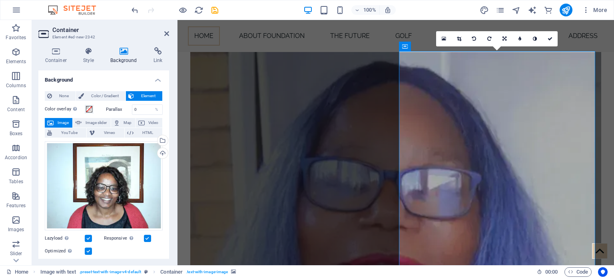
scroll to position [1634, 0]
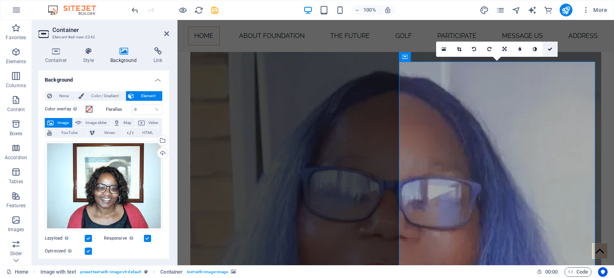
click at [547, 48] on link at bounding box center [550, 49] width 15 height 15
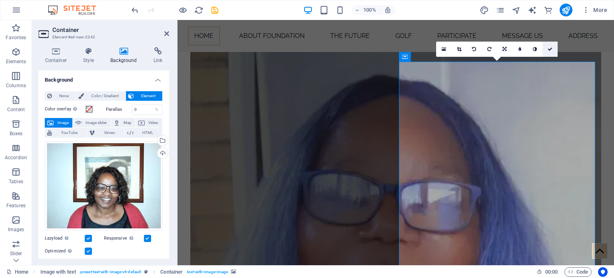
scroll to position [1616, 0]
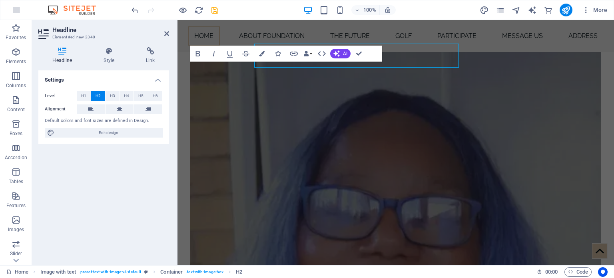
scroll to position [1634, 0]
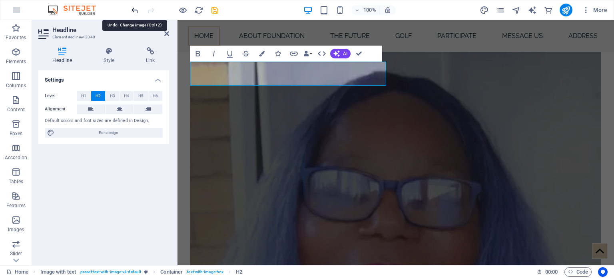
click at [135, 7] on icon "undo" at bounding box center [134, 10] width 9 height 9
click at [149, 8] on icon "redo" at bounding box center [150, 10] width 9 height 9
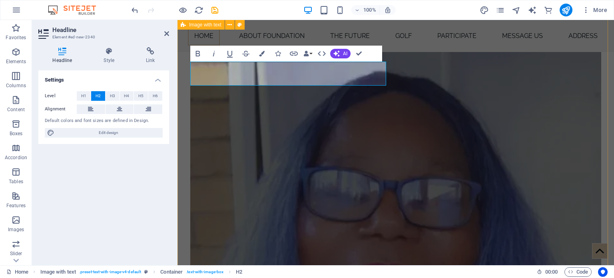
drag, startPoint x: 338, startPoint y: 75, endPoint x: 186, endPoint y: 75, distance: 152.4
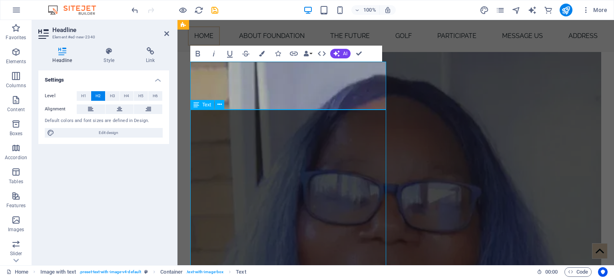
scroll to position [1616, 0]
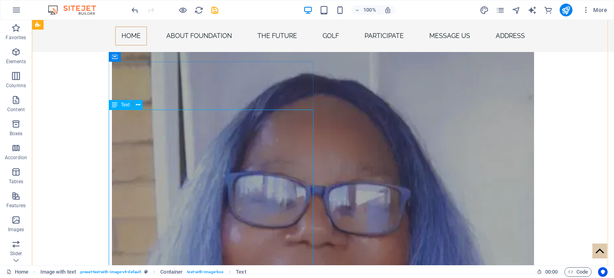
scroll to position [1634, 0]
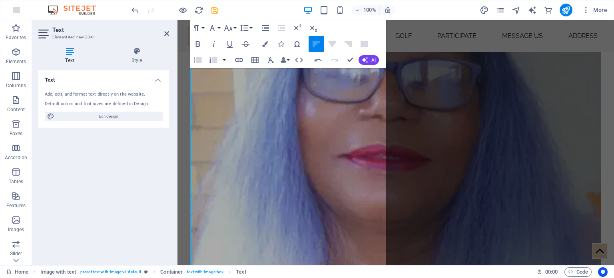
scroll to position [1773, 0]
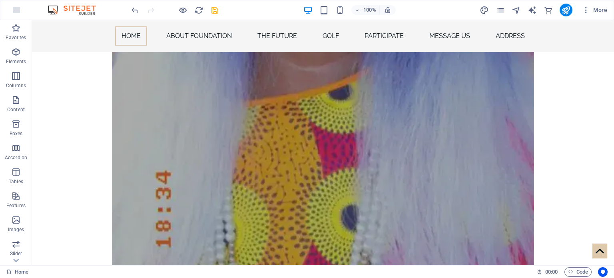
scroll to position [1940, 0]
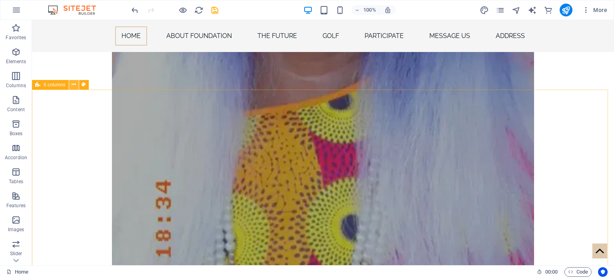
click at [75, 84] on icon at bounding box center [74, 84] width 4 height 8
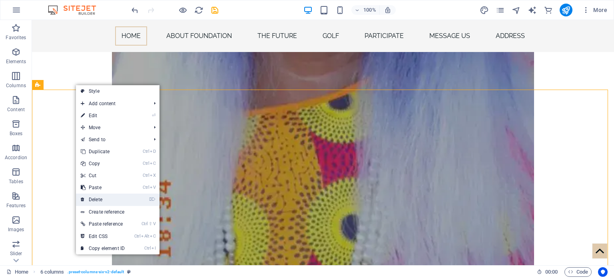
click at [103, 197] on link "⌦ Delete" at bounding box center [103, 200] width 54 height 12
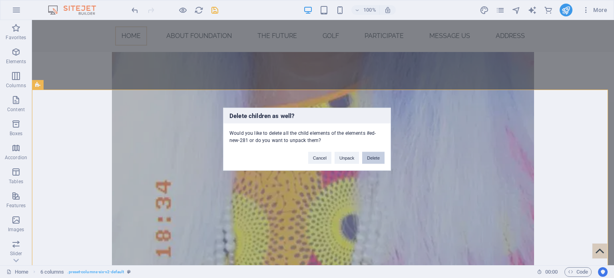
click at [374, 156] on button "Delete" at bounding box center [373, 158] width 22 height 12
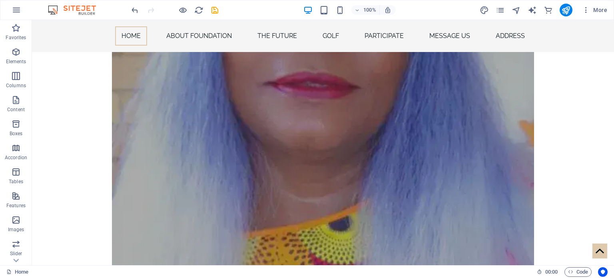
scroll to position [1828, 0]
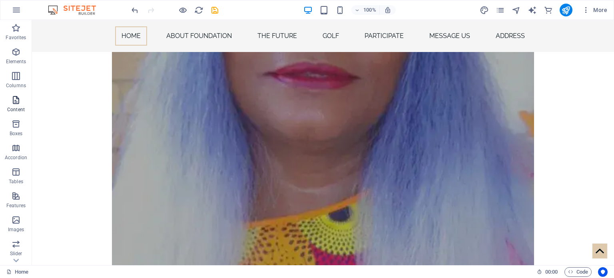
click at [12, 99] on icon "button" at bounding box center [16, 100] width 10 height 10
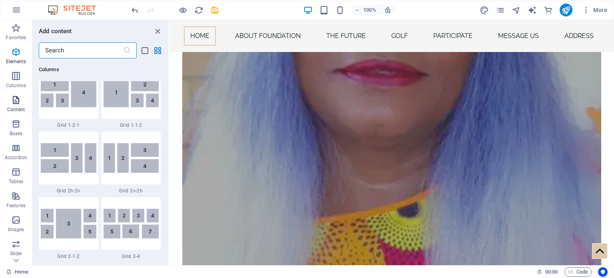
scroll to position [1399, 0]
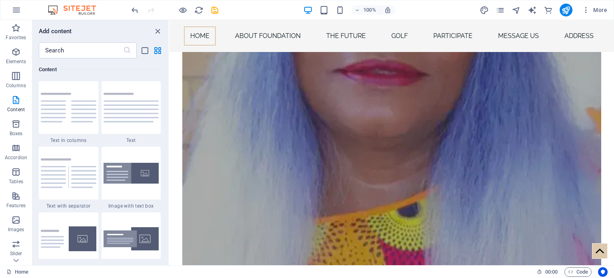
drag, startPoint x: 167, startPoint y: 98, endPoint x: 167, endPoint y: 109, distance: 11.6
click at [167, 109] on div "Favorites 1 Star Headline 1 Star Container Elements 1 Star Headline 1 Star Text…" at bounding box center [100, 158] width 136 height 200
drag, startPoint x: 167, startPoint y: 96, endPoint x: 167, endPoint y: 103, distance: 6.8
click at [167, 103] on div "Favorites 1 Star Headline 1 Star Container Elements 1 Star Headline 1 Star Text…" at bounding box center [100, 158] width 136 height 200
click at [166, 129] on div "Favorites 1 Star Headline 1 Star Container Elements 1 Star Headline 1 Star Text…" at bounding box center [100, 158] width 136 height 200
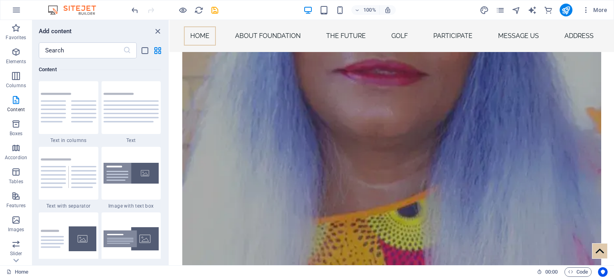
click at [166, 180] on div "Favorites 1 Star Headline 1 Star Container Elements 1 Star Headline 1 Star Text…" at bounding box center [100, 158] width 136 height 200
click at [165, 99] on div "Favorites 1 Star Headline 1 Star Container Elements 1 Star Headline 1 Star Text…" at bounding box center [100, 158] width 136 height 200
drag, startPoint x: 166, startPoint y: 97, endPoint x: 167, endPoint y: 102, distance: 4.4
click at [168, 104] on div "Favorites 1 Star Headline 1 Star Container Elements 1 Star Headline 1 Star Text…" at bounding box center [100, 158] width 136 height 200
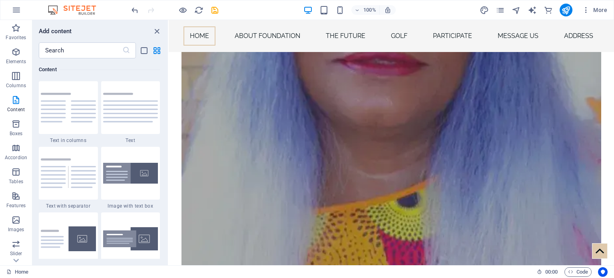
click at [168, 112] on section "Favorites Elements Columns Content Boxes Accordion Tables Features Images Slide…" at bounding box center [307, 142] width 614 height 245
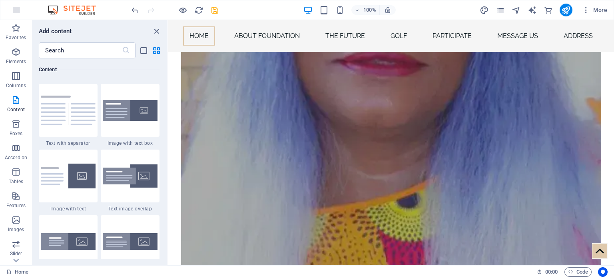
scroll to position [1463, 0]
click at [131, 181] on img at bounding box center [130, 175] width 55 height 23
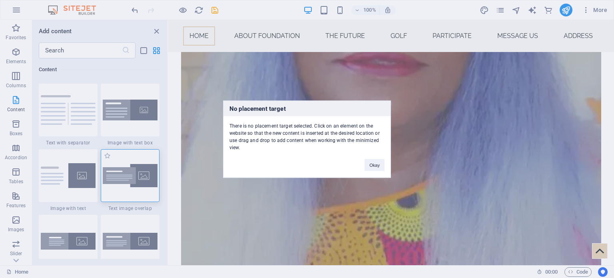
drag, startPoint x: 131, startPoint y: 181, endPoint x: 137, endPoint y: 182, distance: 5.7
click at [137, 182] on div "No placement target There is no placement target selected. Click on an element …" at bounding box center [307, 139] width 614 height 278
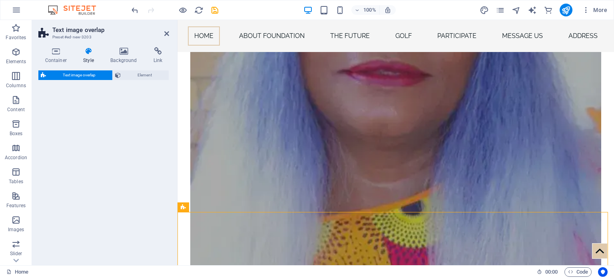
scroll to position [1846, 0]
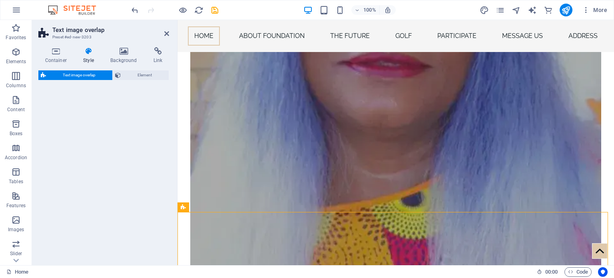
select select "rem"
select select "px"
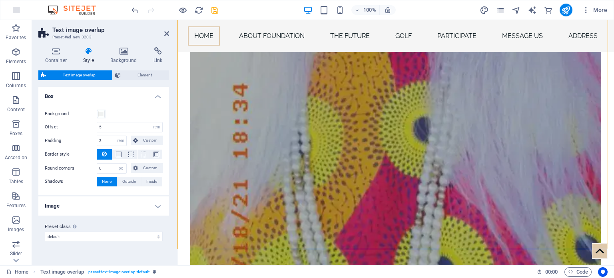
scroll to position [2009, 0]
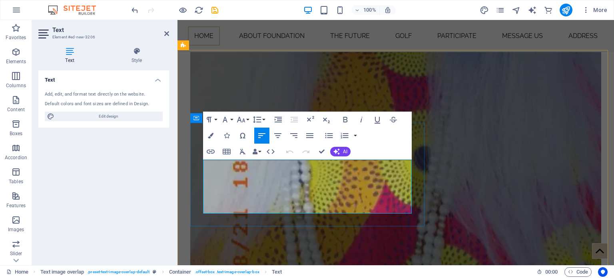
drag, startPoint x: 204, startPoint y: 166, endPoint x: 294, endPoint y: 206, distance: 98.1
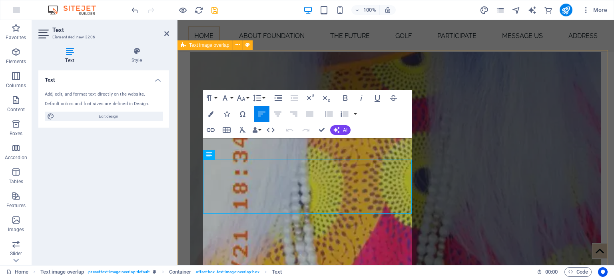
scroll to position [17753, 2]
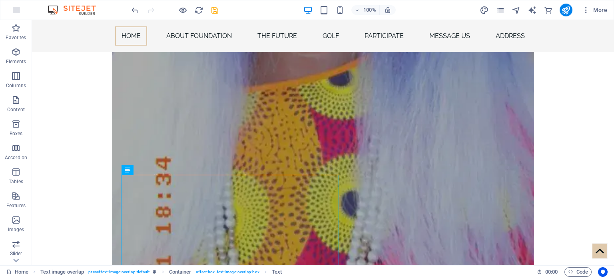
scroll to position [1943, 0]
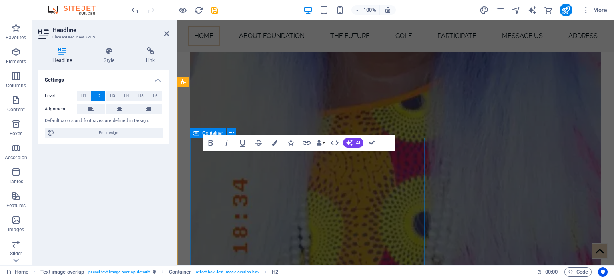
scroll to position [1972, 0]
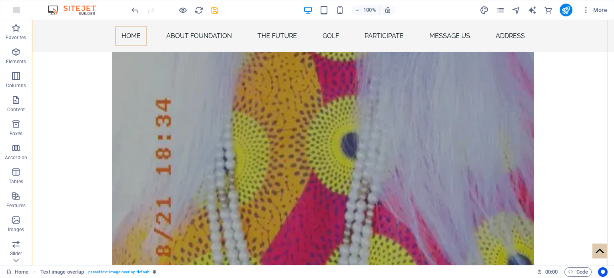
scroll to position [2012, 0]
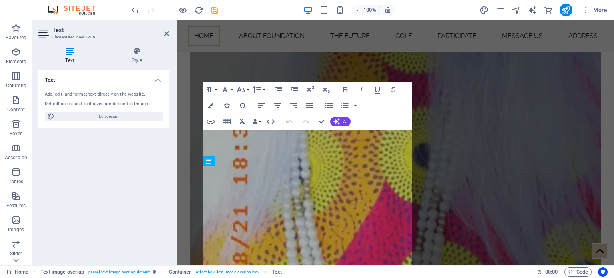
scroll to position [2041, 0]
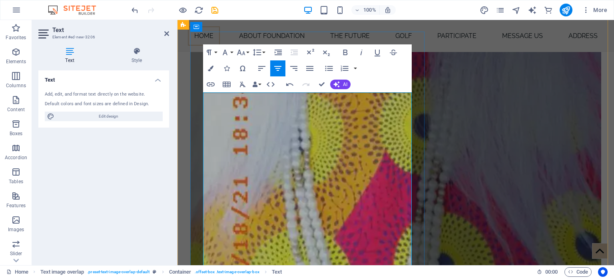
scroll to position [2078, 0]
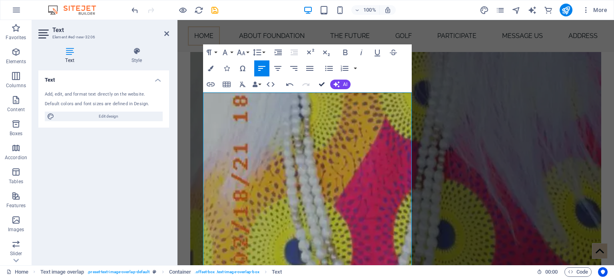
scroll to position [2049, 0]
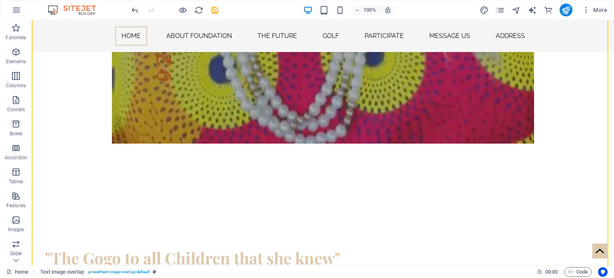
scroll to position [2241, 0]
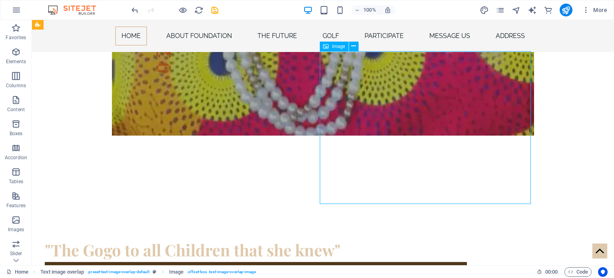
select select "%"
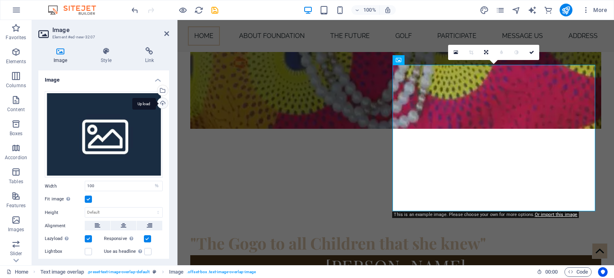
click at [162, 101] on div "Upload" at bounding box center [162, 104] width 12 height 12
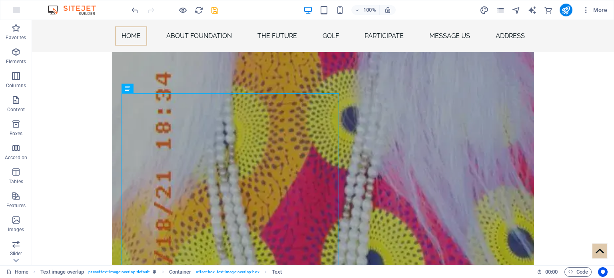
scroll to position [2038, 0]
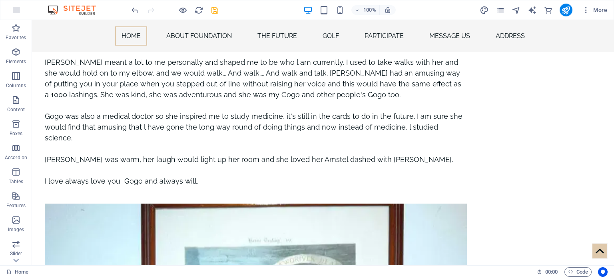
scroll to position [2532, 0]
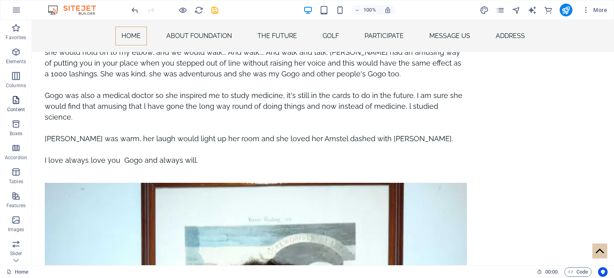
click at [15, 102] on icon "button" at bounding box center [16, 100] width 10 height 10
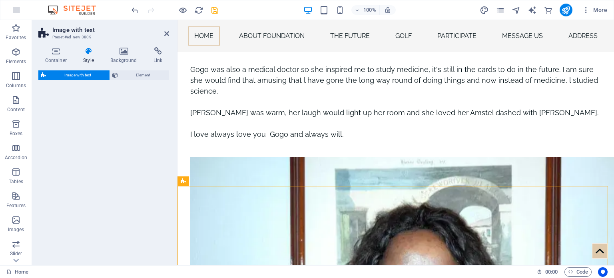
scroll to position [2572, 0]
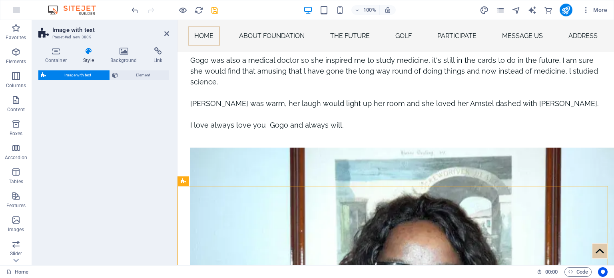
select select "rem"
select select "px"
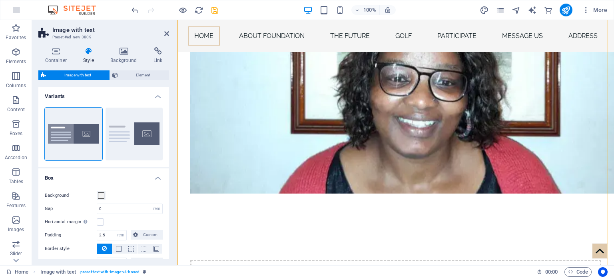
scroll to position [2727, 0]
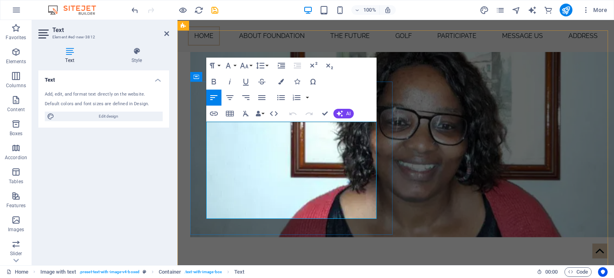
drag, startPoint x: 208, startPoint y: 126, endPoint x: 365, endPoint y: 210, distance: 177.8
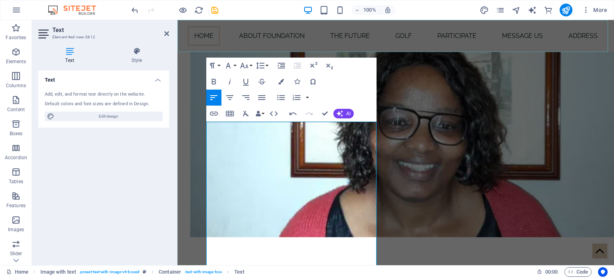
scroll to position [10920, 1]
click at [292, 113] on icon "button" at bounding box center [293, 114] width 10 height 10
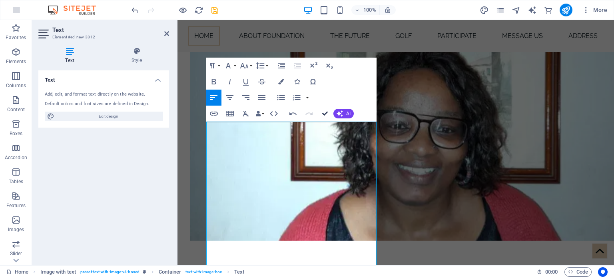
scroll to position [2677, 0]
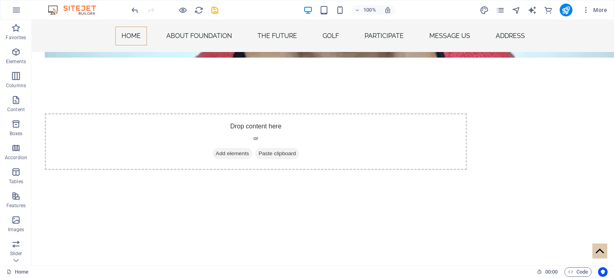
scroll to position [2824, 0]
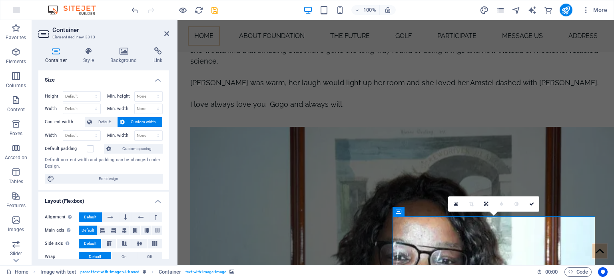
scroll to position [2638, 0]
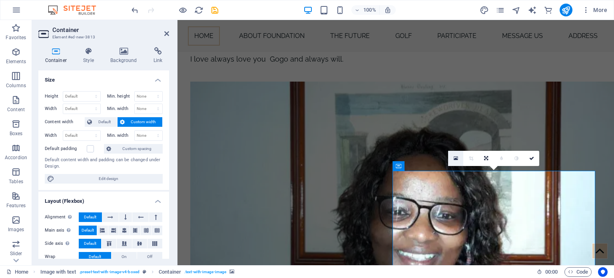
click at [454, 156] on icon at bounding box center [456, 159] width 4 height 6
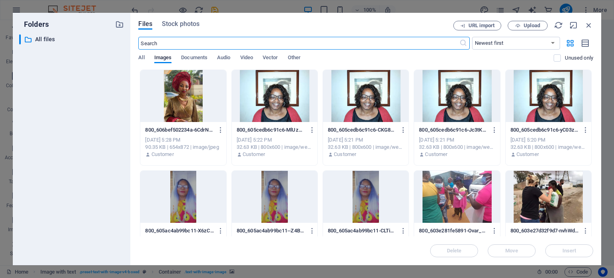
scroll to position [2815, 0]
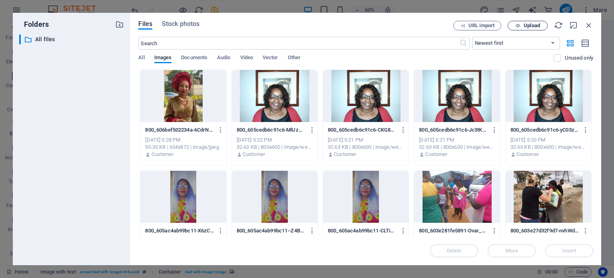
click at [528, 23] on span "Upload" at bounding box center [532, 25] width 16 height 5
click at [527, 26] on span "Upload" at bounding box center [532, 25] width 16 height 5
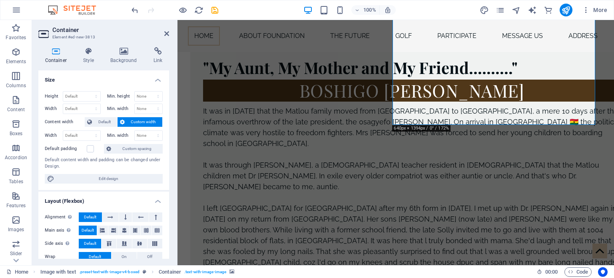
scroll to position [3125, 0]
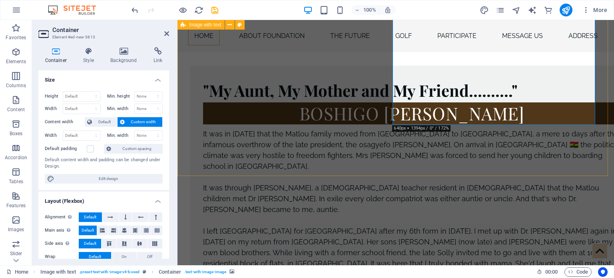
select select "rem"
select select "px"
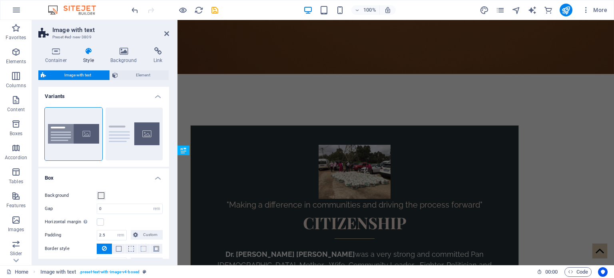
scroll to position [480, 0]
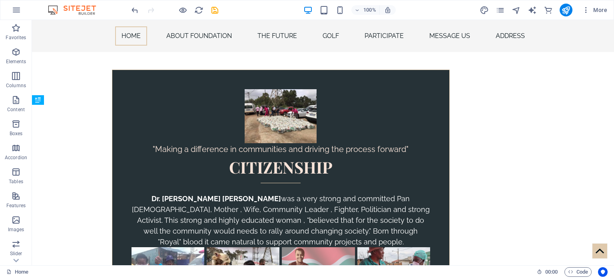
scroll to position [398, 0]
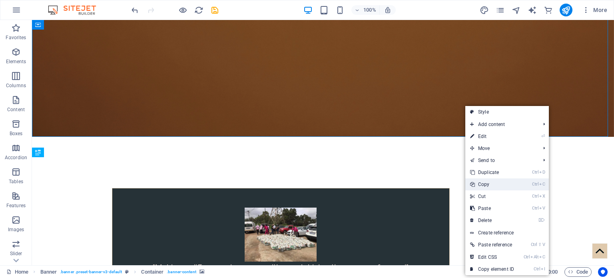
click at [479, 183] on link "Ctrl C Copy" at bounding box center [493, 184] width 54 height 12
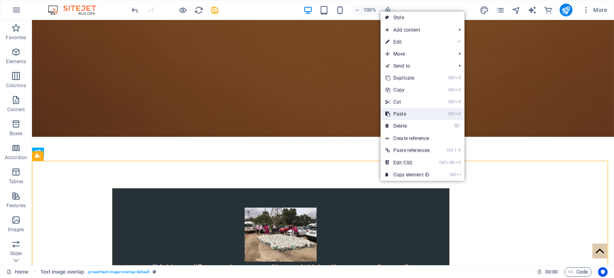
click at [402, 112] on link "Ctrl V Paste" at bounding box center [408, 114] width 54 height 12
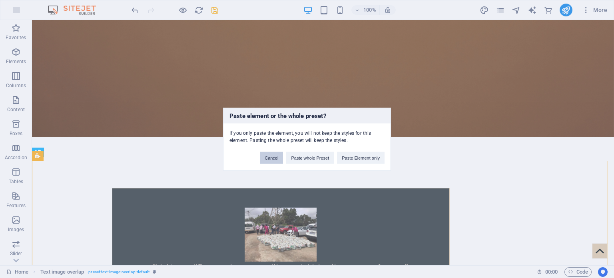
click at [266, 155] on button "Cancel" at bounding box center [271, 158] width 23 height 12
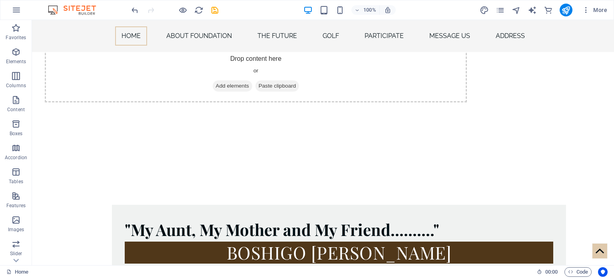
scroll to position [3027, 0]
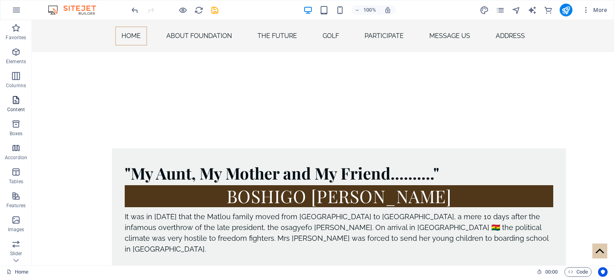
click at [17, 104] on icon "button" at bounding box center [16, 100] width 10 height 10
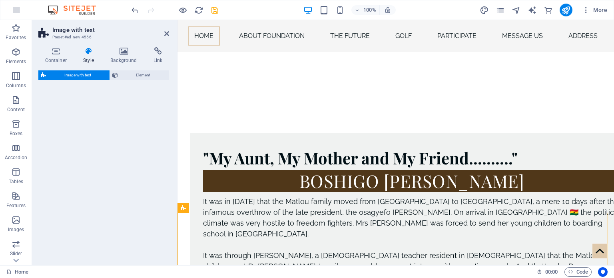
scroll to position [3088, 0]
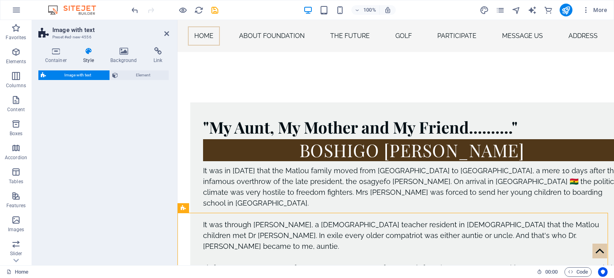
select select "rem"
select select "px"
select select "preset-text-with-image-v4-default"
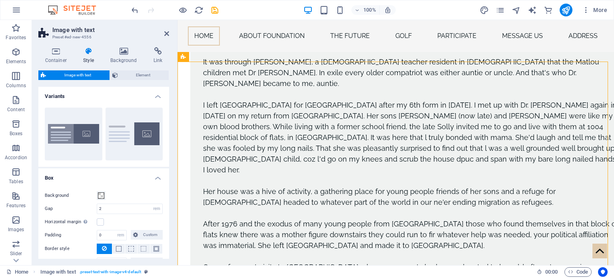
scroll to position [3239, 0]
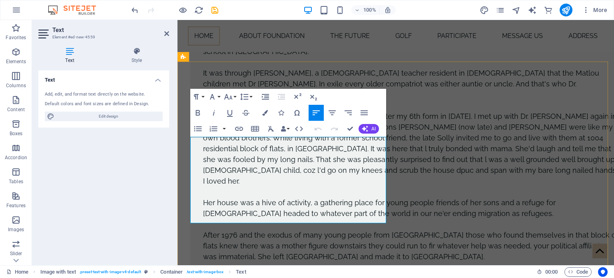
drag, startPoint x: 191, startPoint y: 141, endPoint x: 291, endPoint y: 219, distance: 126.6
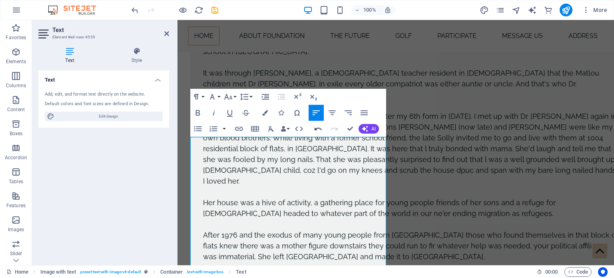
click at [318, 129] on icon "button" at bounding box center [319, 129] width 10 height 10
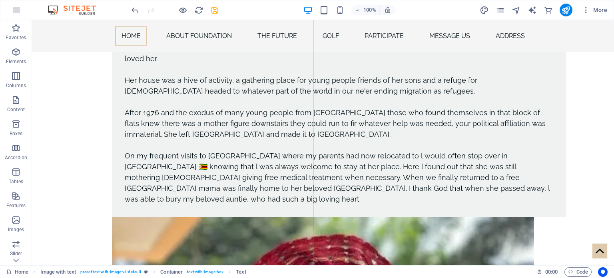
scroll to position [3310, 0]
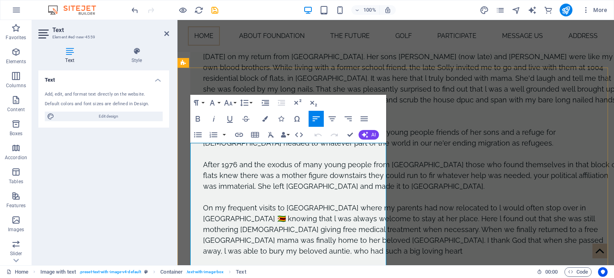
scroll to position [3233, 0]
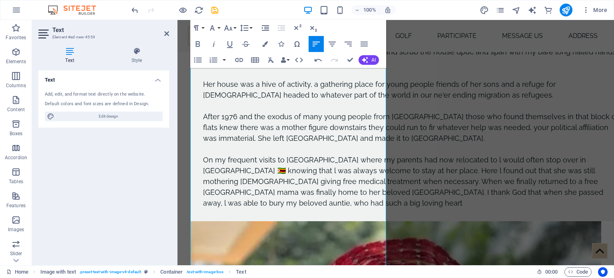
scroll to position [3334, 0]
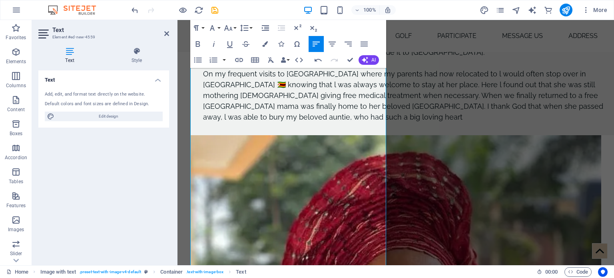
scroll to position [3431, 0]
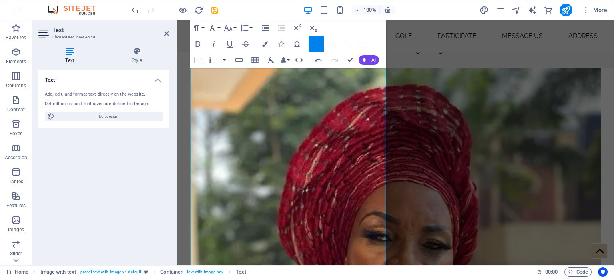
scroll to position [3535, 0]
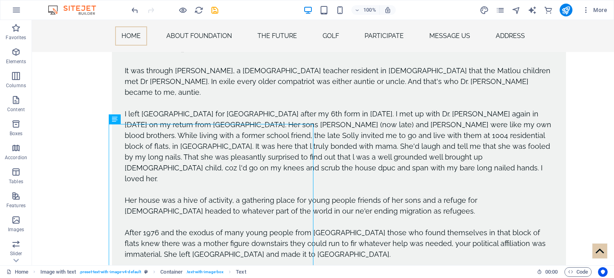
scroll to position [3191, 0]
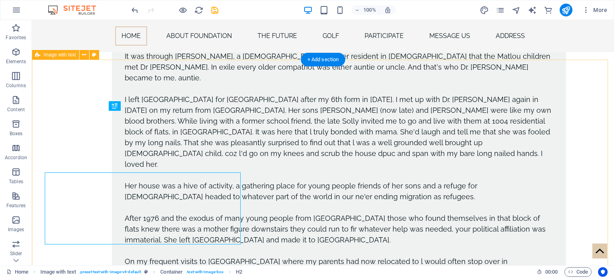
scroll to position [3180, 0]
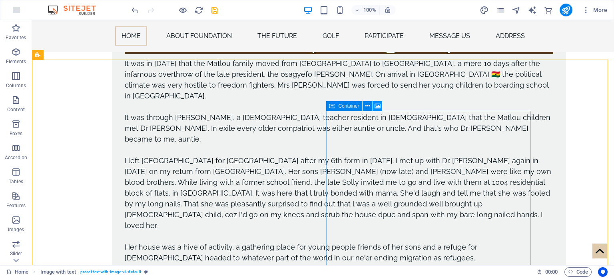
click at [378, 105] on icon at bounding box center [378, 106] width 6 height 8
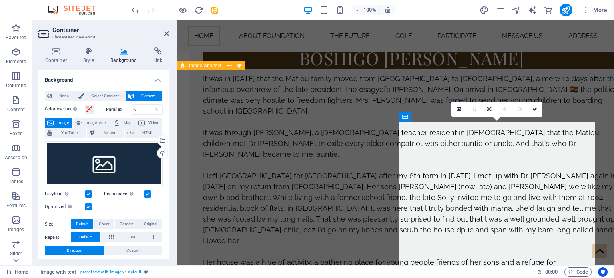
scroll to position [3230, 0]
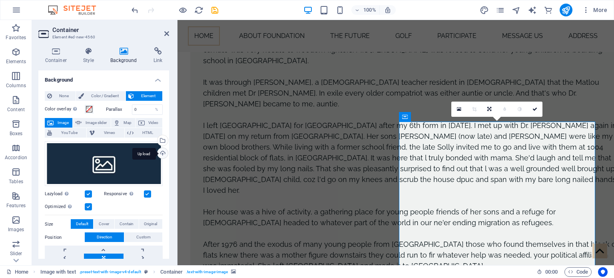
click at [161, 152] on div "Upload" at bounding box center [162, 154] width 12 height 12
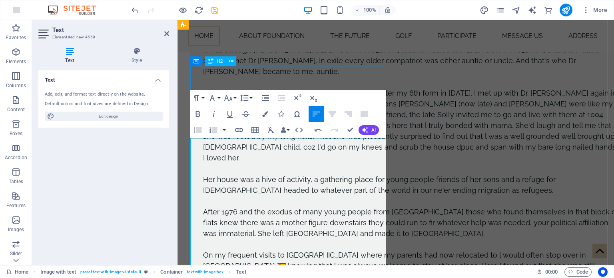
scroll to position [3286, 0]
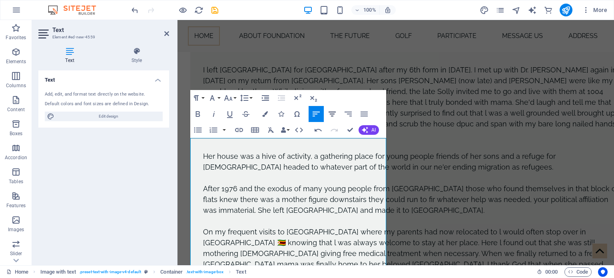
click at [333, 112] on icon "button" at bounding box center [333, 114] width 10 height 10
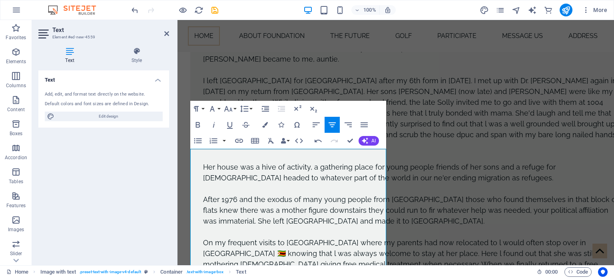
scroll to position [3214, 0]
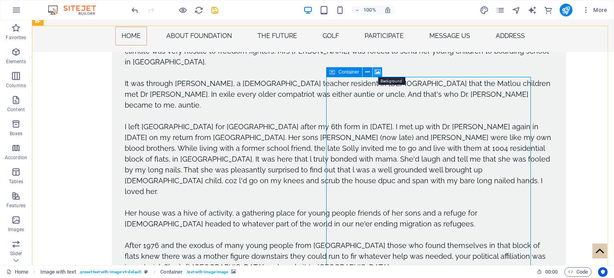
click at [378, 70] on icon at bounding box center [378, 72] width 6 height 8
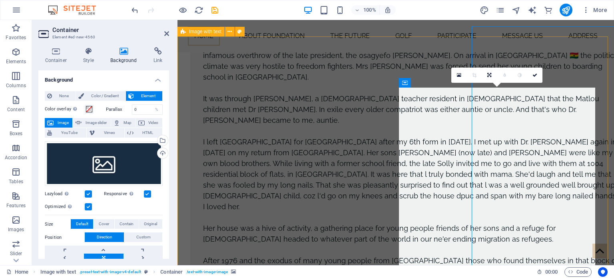
scroll to position [3264, 0]
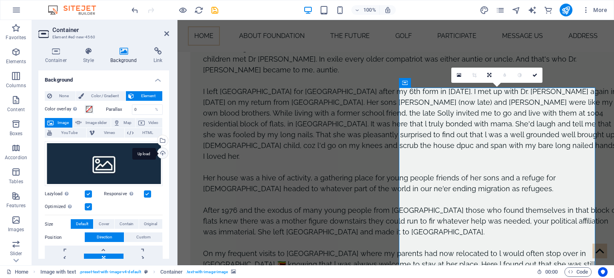
click at [159, 152] on div "Upload" at bounding box center [162, 154] width 12 height 12
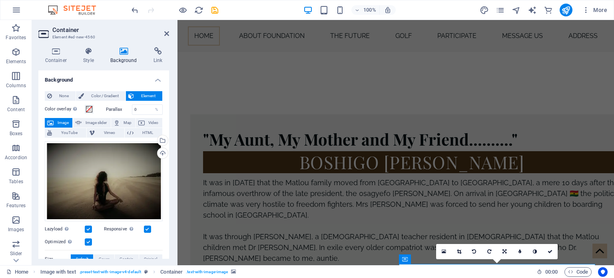
scroll to position [3198, 0]
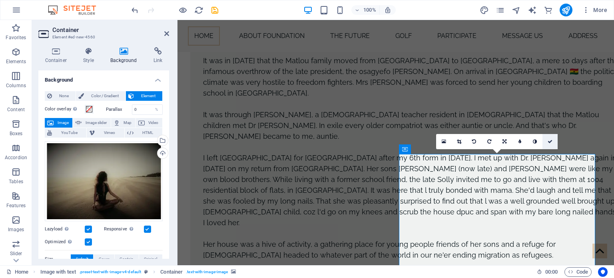
click at [549, 142] on icon at bounding box center [550, 141] width 5 height 5
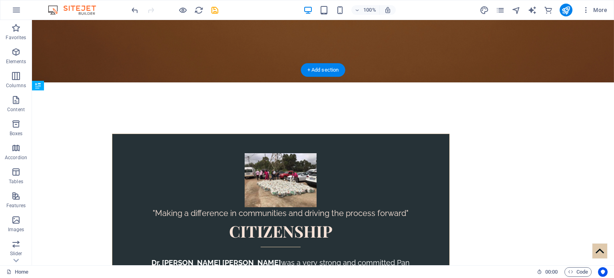
scroll to position [464, 0]
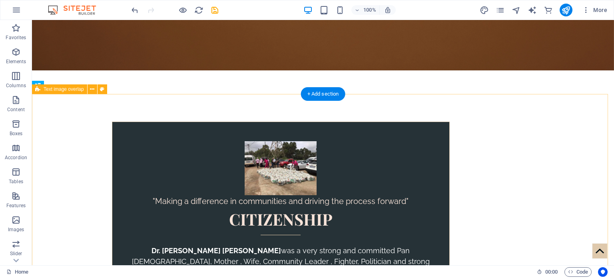
select select "rem"
select select "px"
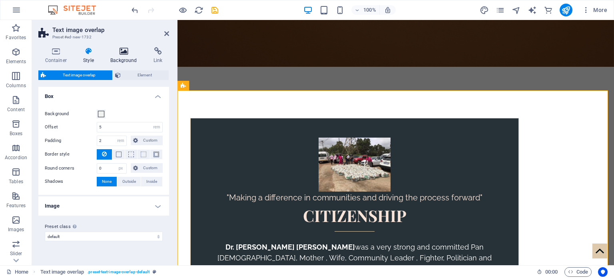
click at [122, 51] on icon at bounding box center [124, 51] width 40 height 8
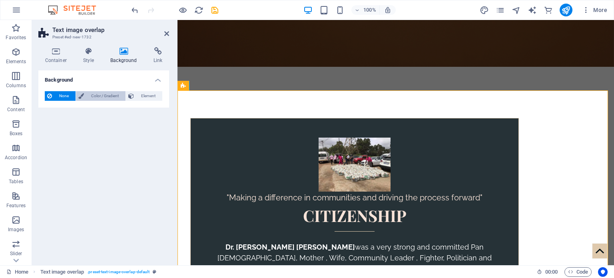
click at [110, 96] on span "Color / Gradient" at bounding box center [104, 96] width 37 height 10
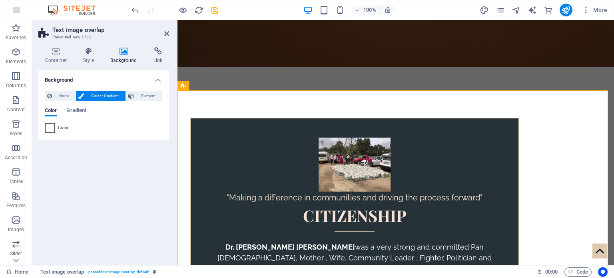
click at [49, 128] on span at bounding box center [50, 128] width 9 height 9
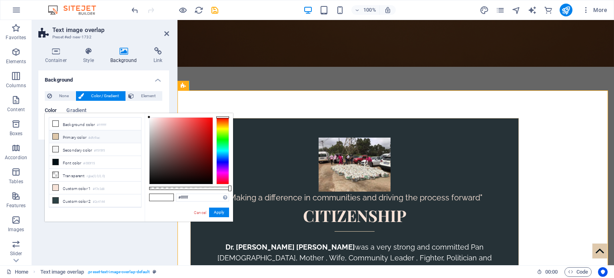
click at [56, 137] on icon at bounding box center [56, 137] width 6 height 6
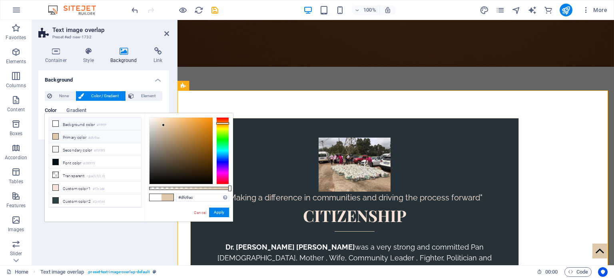
click at [56, 121] on icon at bounding box center [56, 124] width 6 height 6
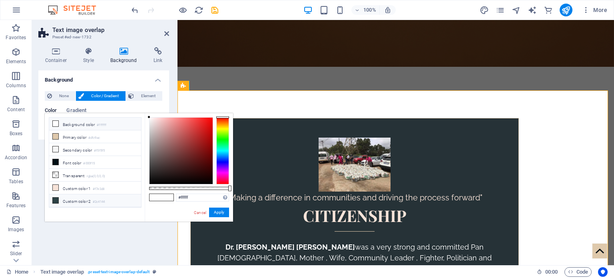
click at [69, 196] on li "Custom color 2 #2c4144" at bounding box center [95, 200] width 92 height 13
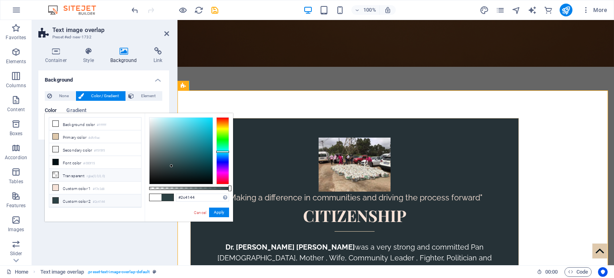
click at [70, 174] on li "Transparent rgba(0,0,0,.0)" at bounding box center [95, 175] width 92 height 13
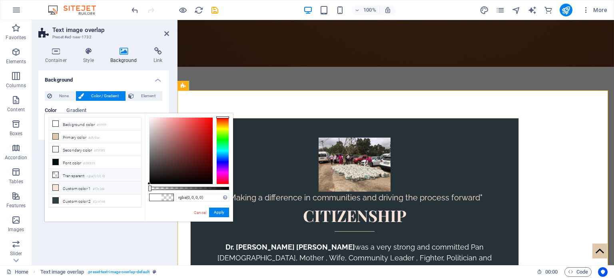
click at [73, 190] on li "Custom color 1 #f7e3d8" at bounding box center [95, 188] width 92 height 13
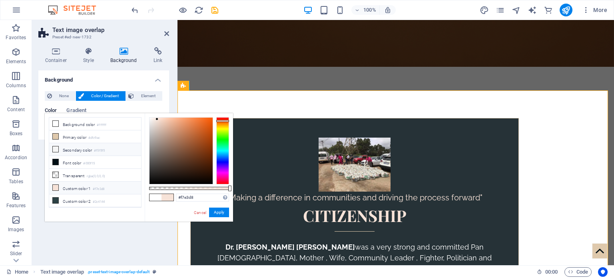
click at [75, 148] on li "Secondary color #f5f5f5" at bounding box center [95, 149] width 92 height 13
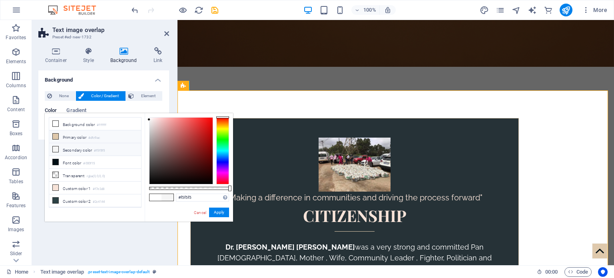
click at [74, 136] on li "Primary color #dfc9ac" at bounding box center [95, 136] width 92 height 13
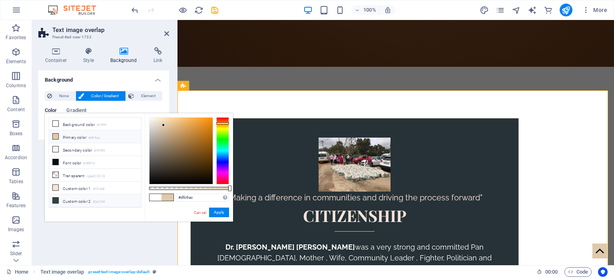
click at [81, 197] on li "Custom color 2 #2c4144" at bounding box center [95, 200] width 92 height 13
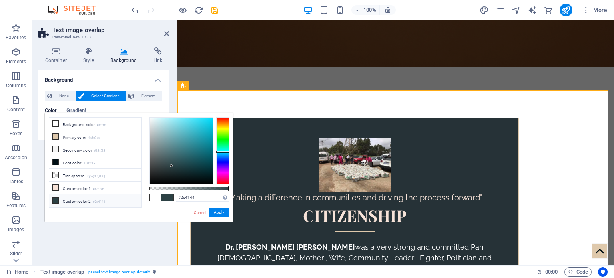
click at [115, 92] on span "Color / Gradient" at bounding box center [104, 96] width 37 height 10
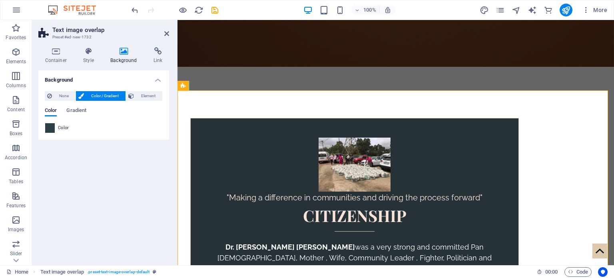
click at [50, 128] on span at bounding box center [50, 128] width 9 height 9
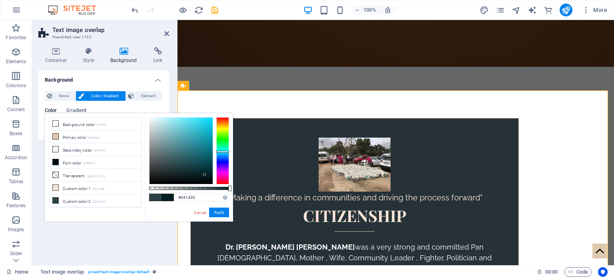
type input "#031a1d"
drag, startPoint x: 171, startPoint y: 166, endPoint x: 206, endPoint y: 176, distance: 36.3
click at [206, 176] on div at bounding box center [205, 175] width 3 height 3
click at [222, 212] on button "Apply" at bounding box center [219, 213] width 20 height 10
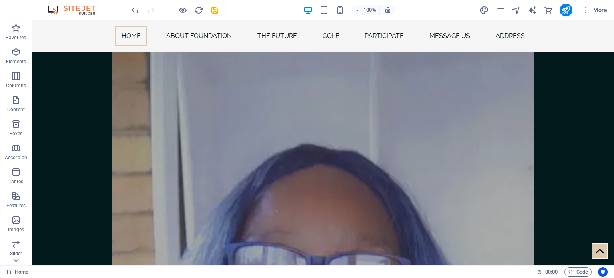
scroll to position [1537, 0]
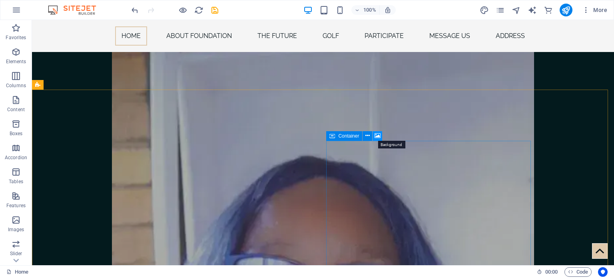
click at [375, 135] on icon at bounding box center [378, 136] width 6 height 8
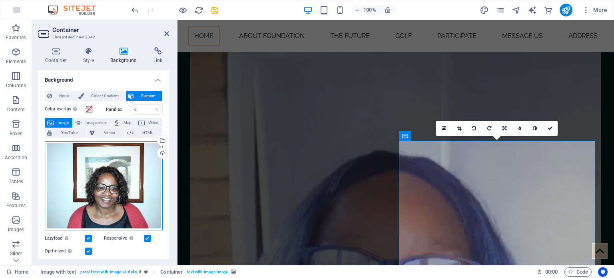
click at [85, 190] on div "Drag files here, click to choose files or select files from Files or our free s…" at bounding box center [104, 186] width 118 height 90
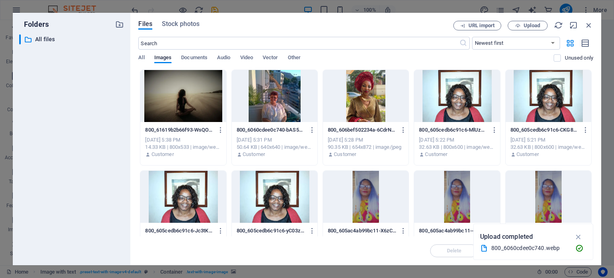
scroll to position [1667, 0]
click at [443, 111] on div at bounding box center [457, 96] width 86 height 52
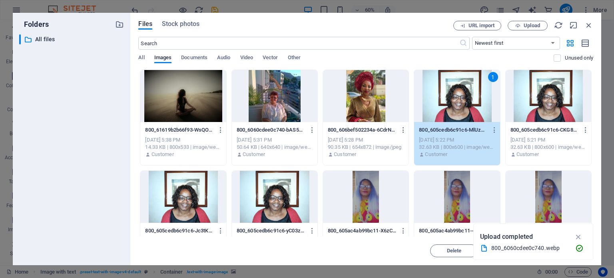
click at [443, 111] on div "1" at bounding box center [457, 96] width 86 height 52
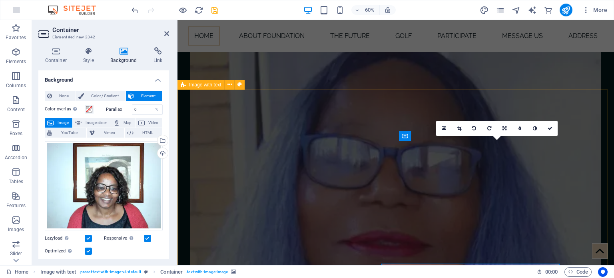
scroll to position [1555, 0]
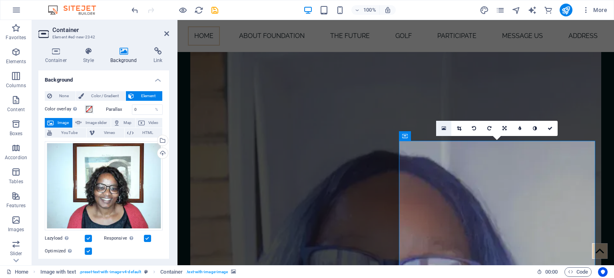
click at [444, 127] on icon at bounding box center [444, 129] width 4 height 6
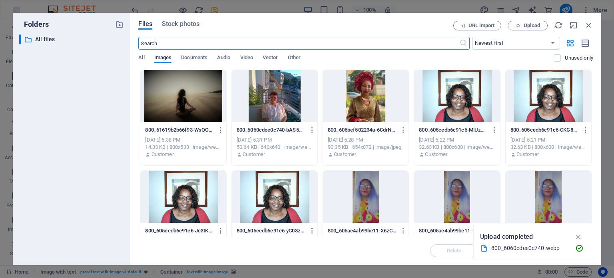
scroll to position [1667, 0]
click at [445, 99] on div at bounding box center [457, 96] width 86 height 52
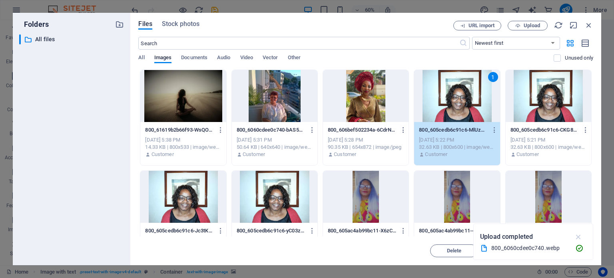
click at [577, 239] on icon "button" at bounding box center [578, 236] width 9 height 9
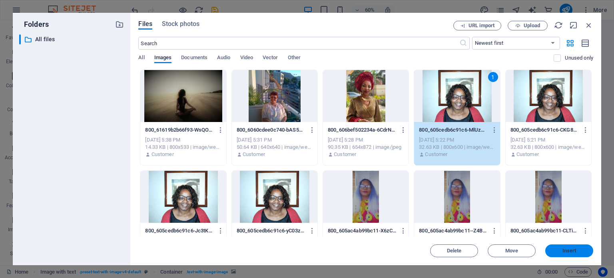
click at [555, 252] on span "Insert" at bounding box center [570, 250] width 42 height 5
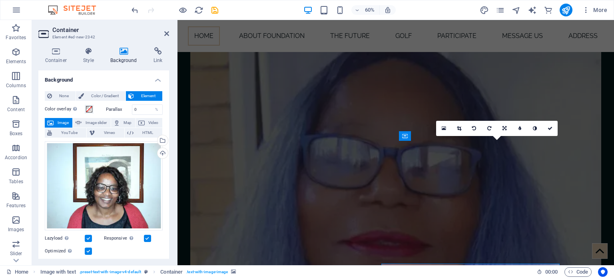
scroll to position [1555, 0]
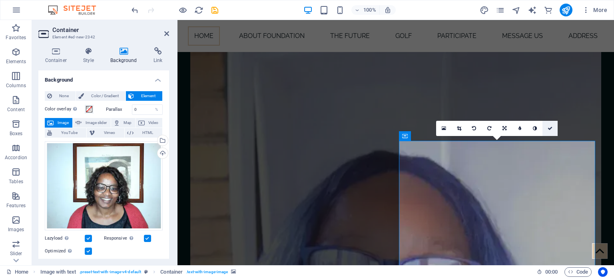
click at [548, 128] on icon at bounding box center [550, 128] width 5 height 5
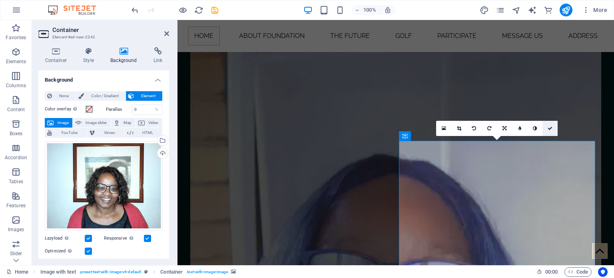
scroll to position [1537, 0]
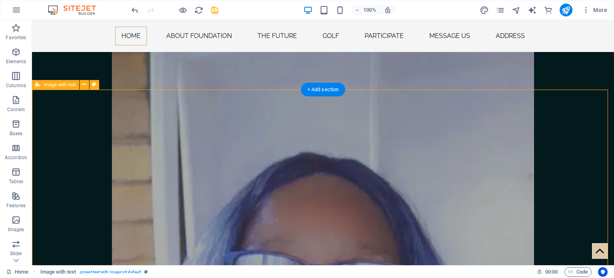
scroll to position [1555, 0]
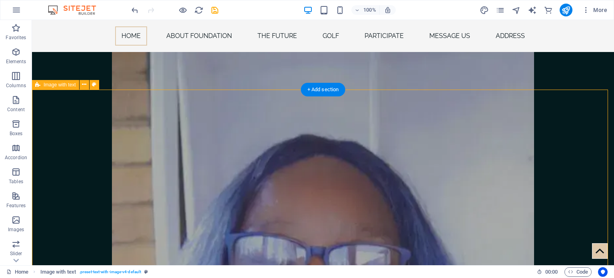
select select "rem"
select select "px"
select select "preset-text-with-image-v4-default"
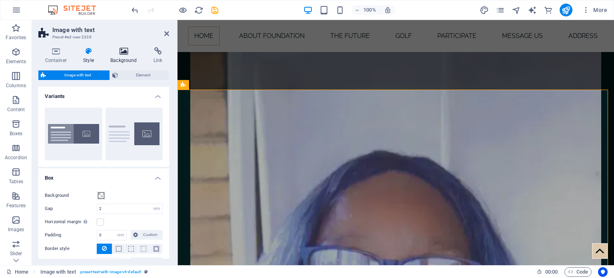
click at [119, 51] on icon at bounding box center [124, 51] width 40 height 8
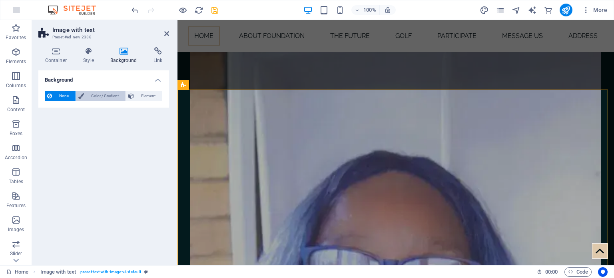
click at [101, 96] on span "Color / Gradient" at bounding box center [104, 96] width 37 height 10
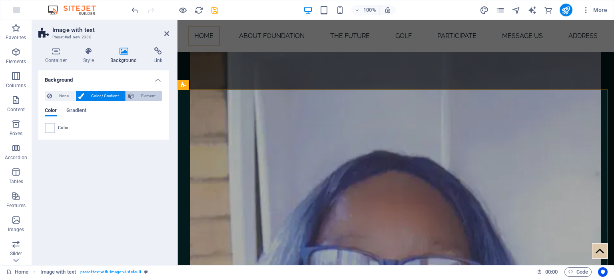
click at [146, 91] on span "Element" at bounding box center [148, 96] width 24 height 10
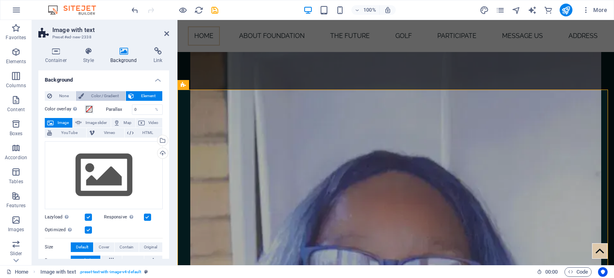
click at [103, 96] on span "Color / Gradient" at bounding box center [104, 96] width 37 height 10
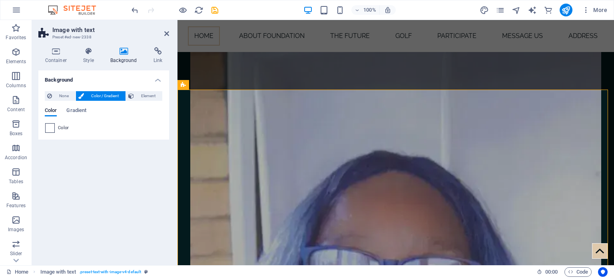
click at [50, 125] on span at bounding box center [50, 128] width 9 height 9
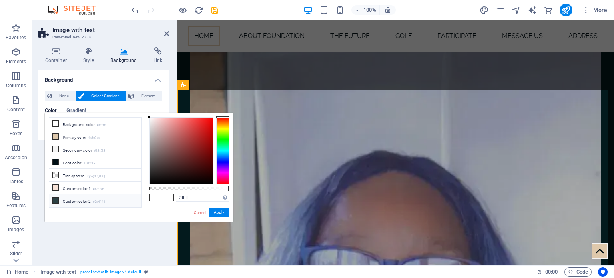
click at [79, 198] on li "Custom color 2 #2c4144" at bounding box center [95, 200] width 92 height 13
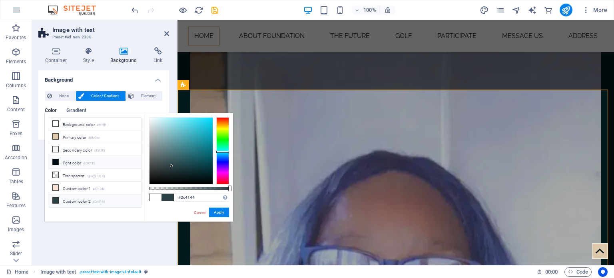
click at [67, 161] on li "Font color #000f15" at bounding box center [95, 162] width 92 height 13
type input "#000f15"
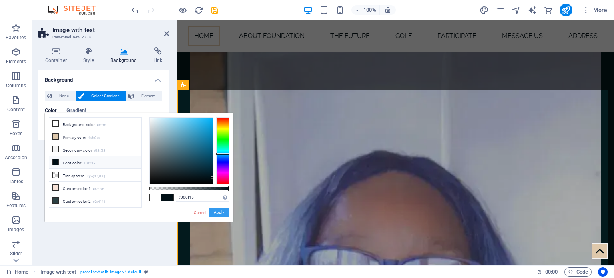
click at [217, 212] on button "Apply" at bounding box center [219, 213] width 20 height 10
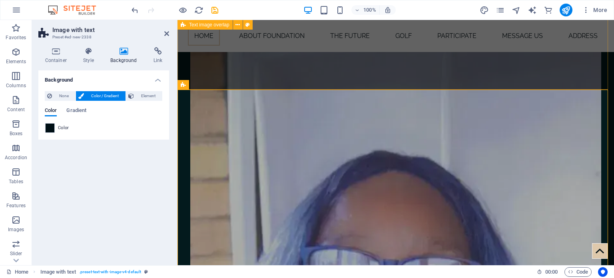
click at [568, 75] on div ""The Woman who gave, unflinchingly, to those amongst us who were MARGINALIZED" …" at bounding box center [396, 115] width 437 height 1560
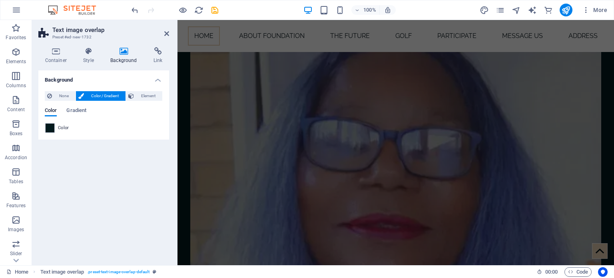
scroll to position [1672, 0]
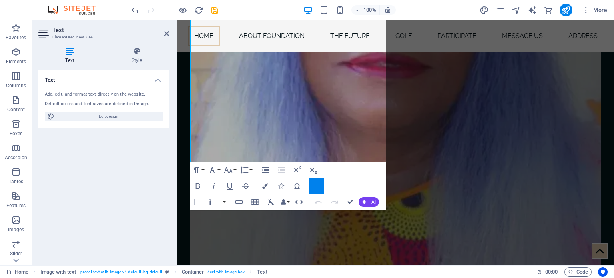
scroll to position [1912, 0]
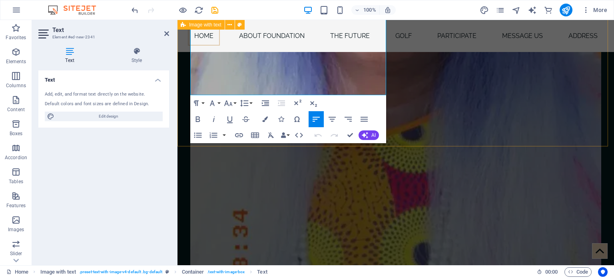
drag, startPoint x: 192, startPoint y: 112, endPoint x: 497, endPoint y: 162, distance: 309.6
click at [266, 115] on button "Colors" at bounding box center [265, 119] width 15 height 16
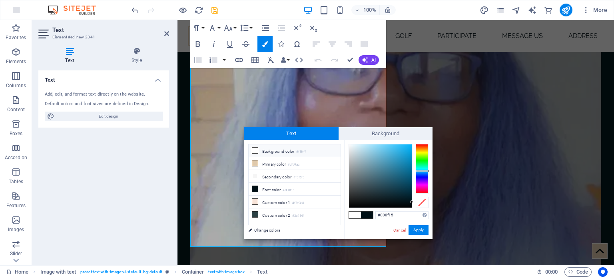
click at [256, 149] on icon at bounding box center [255, 151] width 6 height 6
type input "#ffffff"
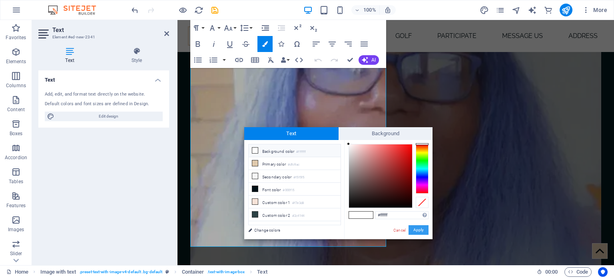
click at [419, 228] on button "Apply" at bounding box center [419, 230] width 20 height 10
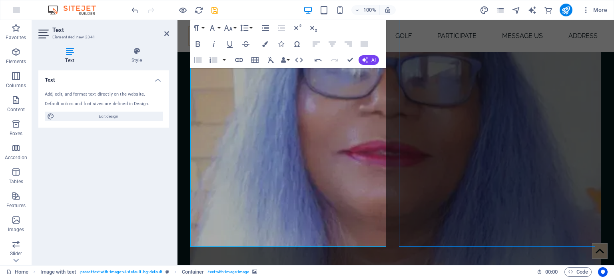
scroll to position [1742, 0]
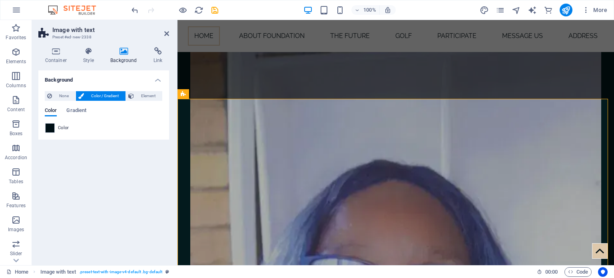
scroll to position [1331, 0]
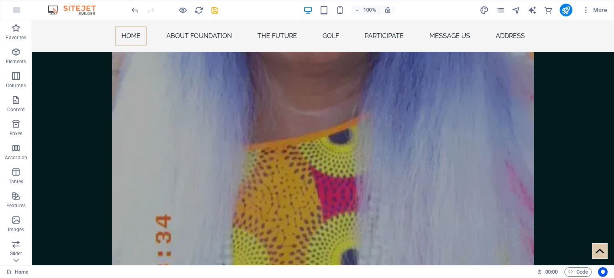
scroll to position [1942, 0]
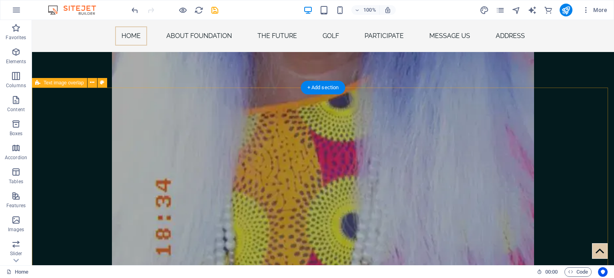
select select "rem"
select select "px"
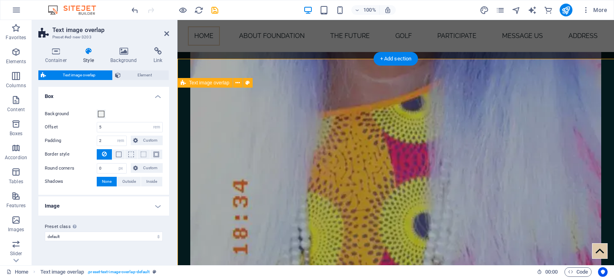
scroll to position [1971, 0]
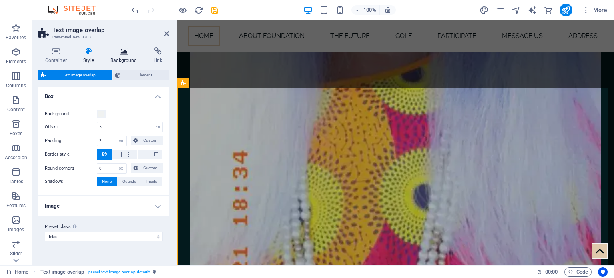
click at [126, 50] on icon at bounding box center [124, 51] width 40 height 8
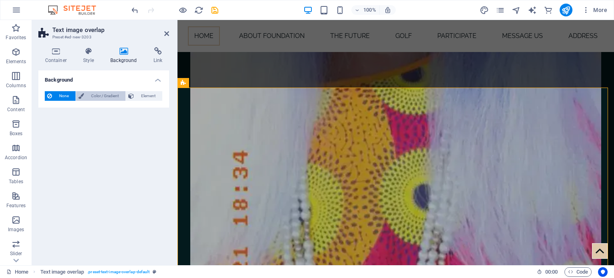
click at [104, 95] on span "Color / Gradient" at bounding box center [104, 96] width 37 height 10
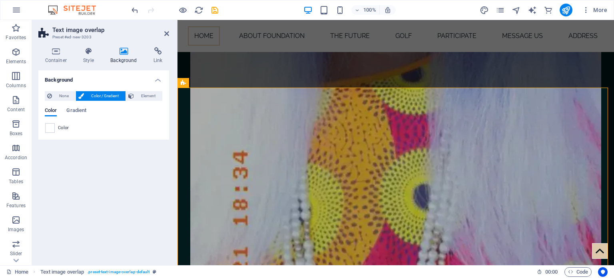
click at [104, 95] on span "Color / Gradient" at bounding box center [104, 96] width 37 height 10
click at [51, 125] on span at bounding box center [50, 128] width 9 height 9
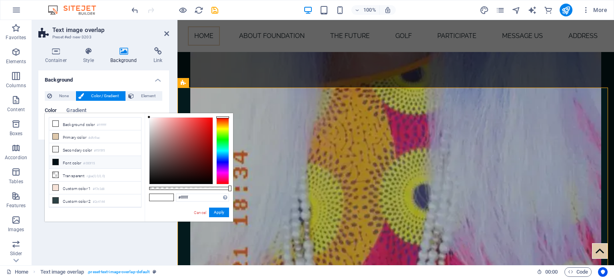
click at [56, 160] on icon at bounding box center [56, 162] width 6 height 6
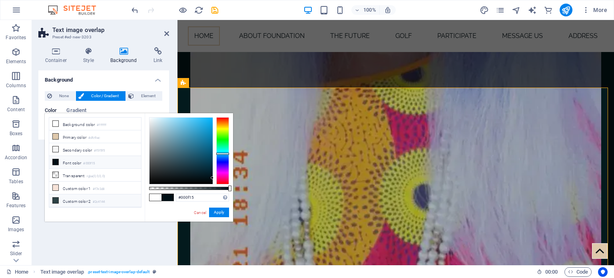
click at [62, 198] on li "Custom color 2 #2c4144" at bounding box center [95, 200] width 92 height 13
type input "#031619"
drag, startPoint x: 170, startPoint y: 166, endPoint x: 204, endPoint y: 177, distance: 35.9
click at [204, 177] on div at bounding box center [181, 151] width 63 height 66
click at [221, 208] on button "Apply" at bounding box center [219, 213] width 20 height 10
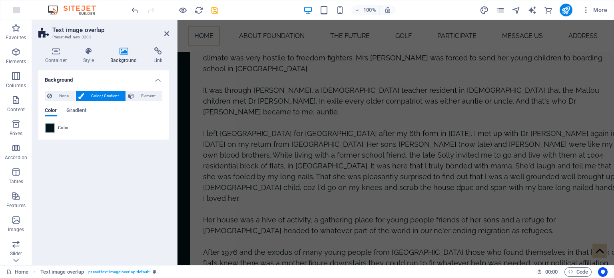
scroll to position [3185, 0]
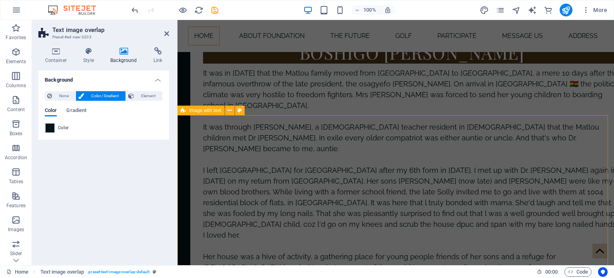
select select "rem"
select select "px"
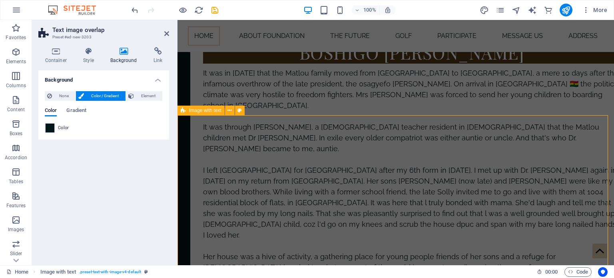
select select "preset-text-with-image-v4-default"
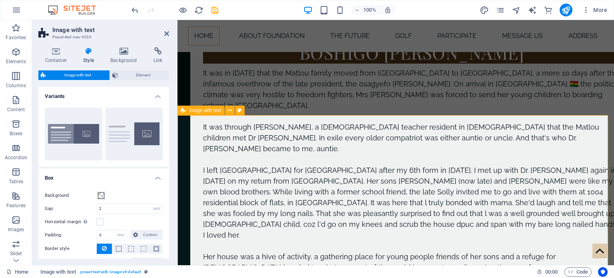
click at [129, 54] on h4 "Background" at bounding box center [125, 55] width 43 height 17
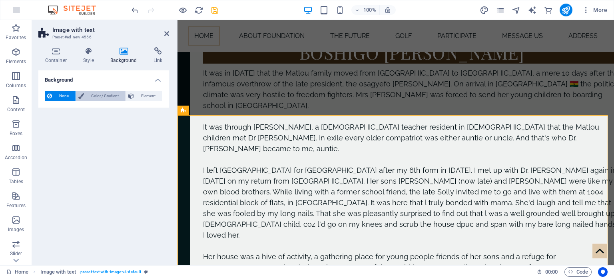
click at [105, 93] on span "Color / Gradient" at bounding box center [104, 96] width 37 height 10
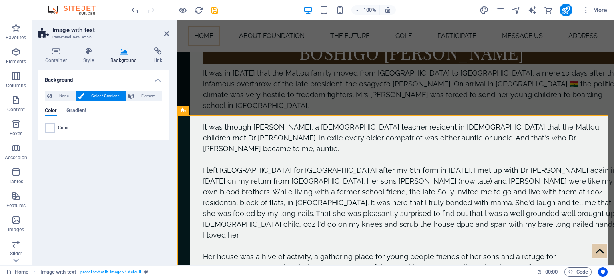
click at [50, 122] on div "Color Gradient" at bounding box center [104, 115] width 118 height 15
click at [52, 127] on span at bounding box center [50, 128] width 9 height 9
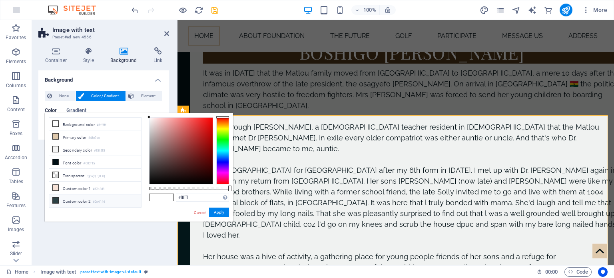
click at [66, 196] on li "Custom color 2 #2c4144" at bounding box center [95, 200] width 92 height 13
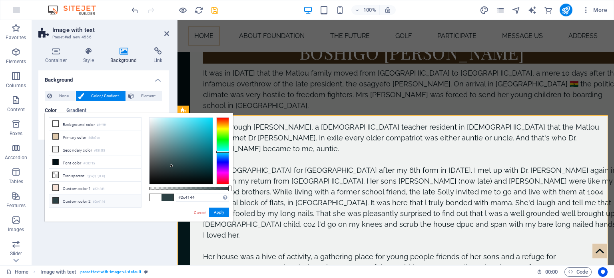
click at [168, 196] on span at bounding box center [168, 197] width 12 height 7
click at [71, 161] on li "Font color #000f15" at bounding box center [95, 162] width 92 height 13
type input "#000f15"
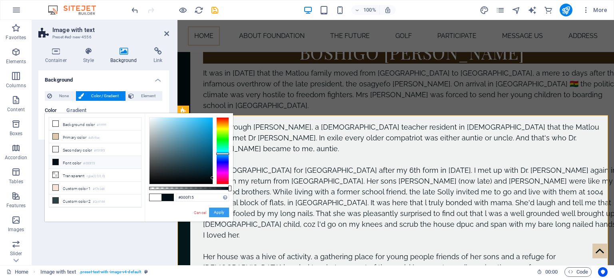
click at [221, 213] on button "Apply" at bounding box center [219, 213] width 20 height 10
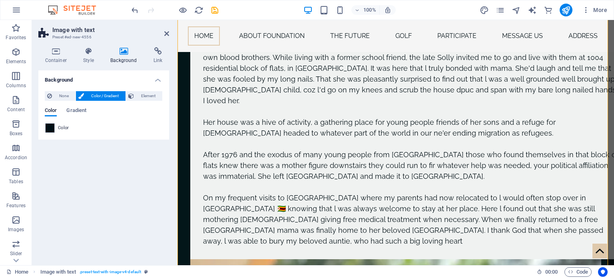
scroll to position [3344, 0]
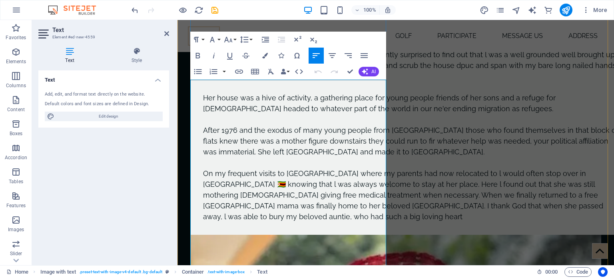
drag, startPoint x: 196, startPoint y: 122, endPoint x: 318, endPoint y: 177, distance: 133.5
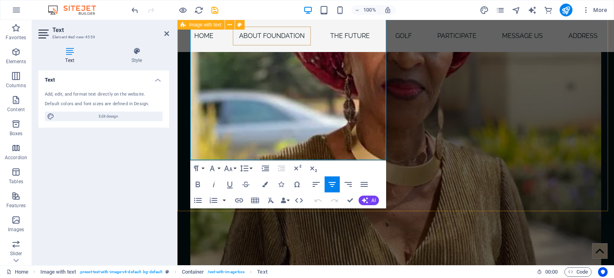
scroll to position [3719, 0]
drag, startPoint x: 192, startPoint y: 117, endPoint x: 296, endPoint y: 158, distance: 111.9
click at [262, 181] on button "Colors" at bounding box center [265, 184] width 15 height 16
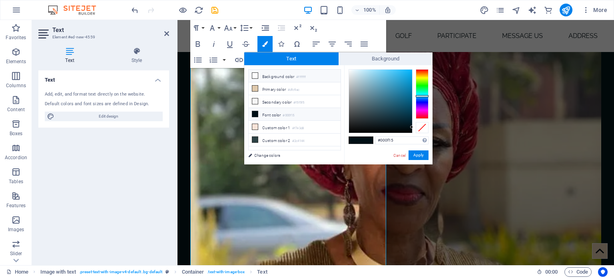
click at [256, 75] on icon at bounding box center [255, 76] width 6 height 6
type input "#ffffff"
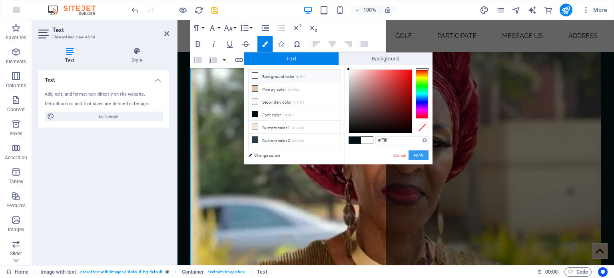
click at [416, 152] on button "Apply" at bounding box center [419, 155] width 20 height 10
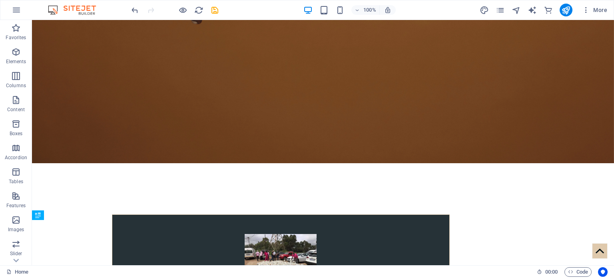
scroll to position [432, 0]
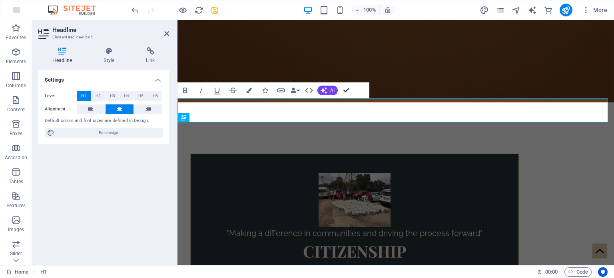
scroll to position [435, 0]
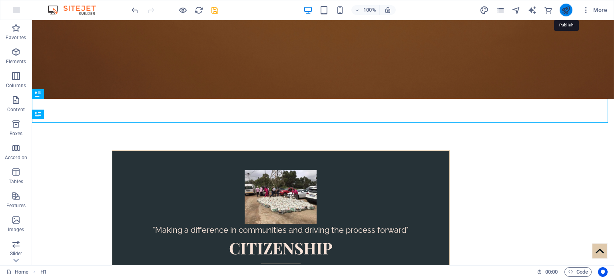
click at [562, 14] on icon "publish" at bounding box center [565, 10] width 9 height 9
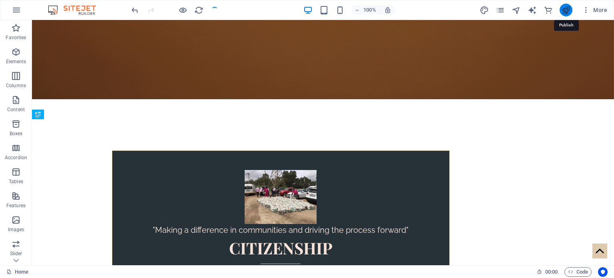
checkbox input "false"
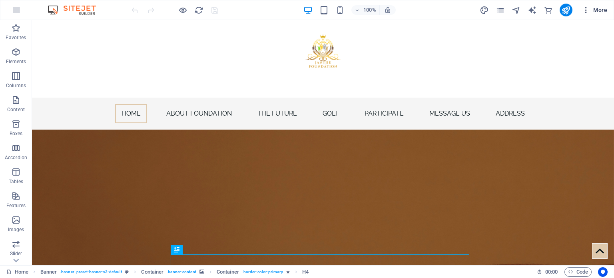
click at [598, 9] on span "More" at bounding box center [594, 10] width 25 height 8
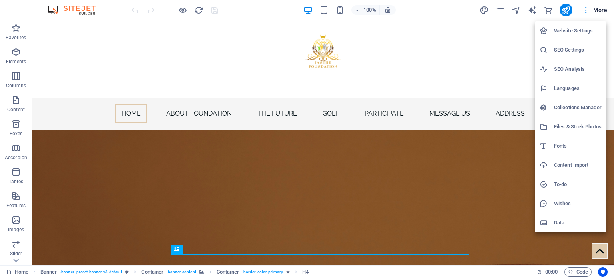
click at [575, 30] on h6 "Website Settings" at bounding box center [578, 31] width 48 height 10
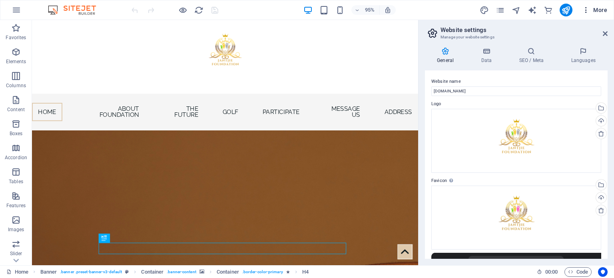
click at [589, 10] on icon "button" at bounding box center [586, 10] width 8 height 8
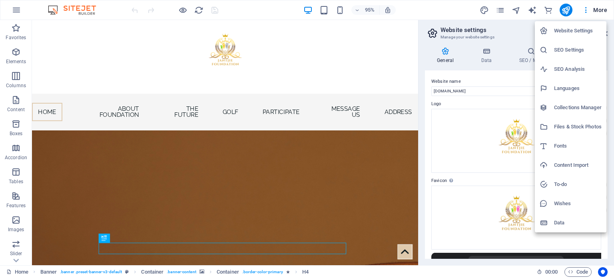
click at [567, 48] on h6 "SEO Settings" at bounding box center [578, 50] width 48 height 10
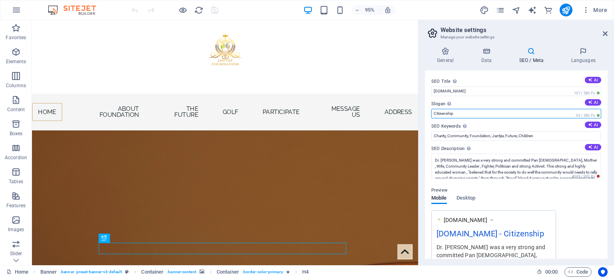
drag, startPoint x: 503, startPoint y: 132, endPoint x: 433, endPoint y: 119, distance: 71.5
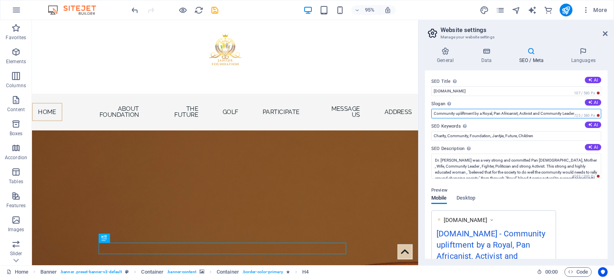
drag, startPoint x: 542, startPoint y: 114, endPoint x: 536, endPoint y: 116, distance: 6.3
click at [536, 116] on input "Community upliftment by a Royal, Pan Africanist, Activist and Community Leader" at bounding box center [517, 114] width 170 height 10
drag, startPoint x: 483, startPoint y: 115, endPoint x: 474, endPoint y: 114, distance: 9.3
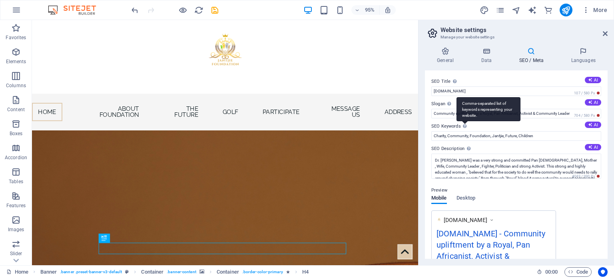
drag, startPoint x: 474, startPoint y: 114, endPoint x: 467, endPoint y: 124, distance: 12.6
drag, startPoint x: 467, startPoint y: 124, endPoint x: 440, endPoint y: 110, distance: 30.2
click at [440, 110] on div "Slogan The slogan of your website. AI Community upliftment by a Royal, Pan Afri…" at bounding box center [517, 108] width 170 height 19
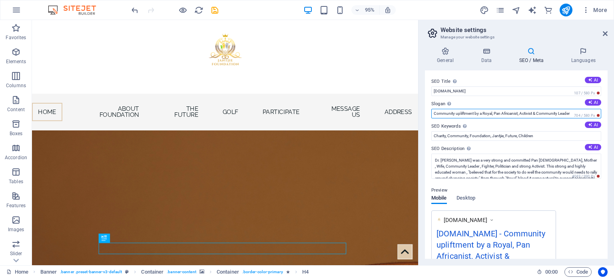
drag, startPoint x: 482, startPoint y: 113, endPoint x: 474, endPoint y: 114, distance: 8.0
click at [474, 114] on input "Community upliftment by a Royal, Pan Africanist, Activist & Community Leader" at bounding box center [517, 114] width 170 height 10
drag, startPoint x: 486, startPoint y: 133, endPoint x: 435, endPoint y: 119, distance: 53.5
type input "Upliftment Royal, Pan Africanist, Activist & Community Leader"
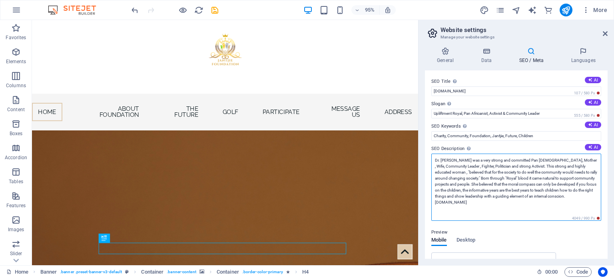
drag, startPoint x: 599, startPoint y: 156, endPoint x: 600, endPoint y: 168, distance: 11.2
click at [600, 168] on div "SEO Title The title of your website - make it something that stands out in sear…" at bounding box center [516, 164] width 183 height 188
click at [583, 159] on textarea "Dr. Veronica Nompumelelo Jantjie was a very strong and committed Pan Africanist…" at bounding box center [517, 187] width 170 height 67
drag, startPoint x: 509, startPoint y: 183, endPoint x: 570, endPoint y: 207, distance: 65.1
click at [570, 207] on textarea "Dr. Veronica Nompumelelo Jantjie was a very strong and committed Pan Africanist…" at bounding box center [517, 187] width 170 height 67
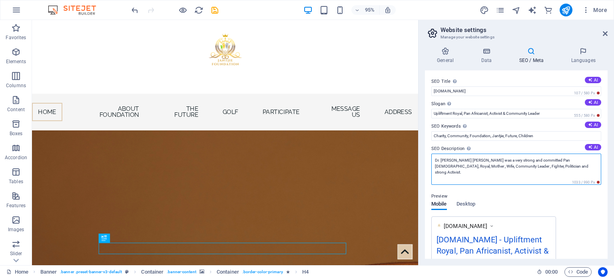
drag, startPoint x: 515, startPoint y: 159, endPoint x: 428, endPoint y: 155, distance: 87.7
click at [428, 155] on div "SEO Title The title of your website - make it something that stands out in sear…" at bounding box center [516, 164] width 183 height 188
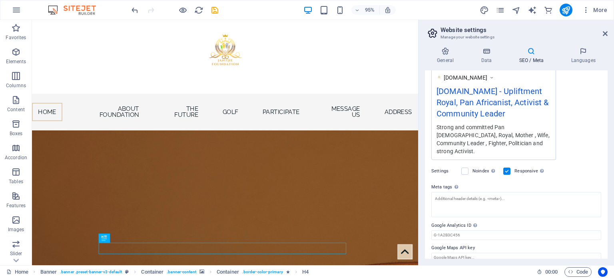
scroll to position [149, 0]
type textarea "Strong and committed Pan Africanist, Royal, Mother , Wife, Community Leader , F…"
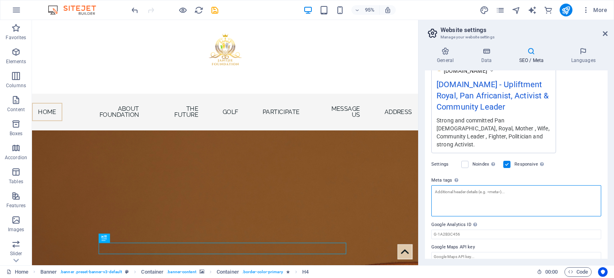
click at [438, 188] on textarea "Meta tags Enter HTML code here that will be placed inside the tags of your webs…" at bounding box center [517, 200] width 170 height 31
type textarea "Community Upliftment"
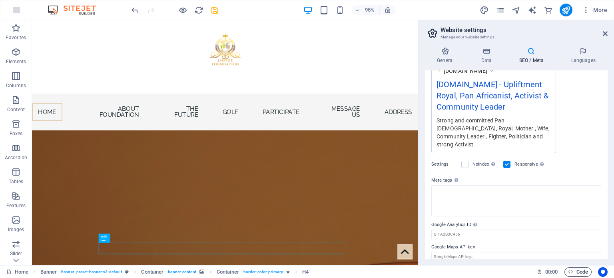
click at [576, 272] on body "Dr. Veronica Jantjie Foundation Home Favorites Elements Columns Content Boxes A…" at bounding box center [307, 139] width 614 height 278
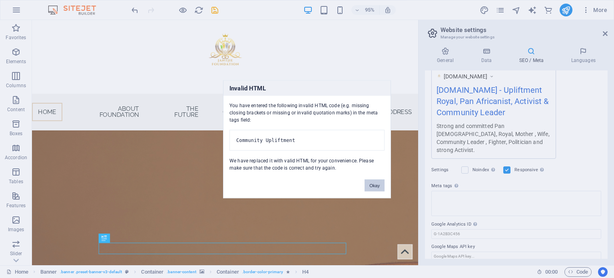
click at [372, 188] on button "Okay" at bounding box center [375, 185] width 20 height 12
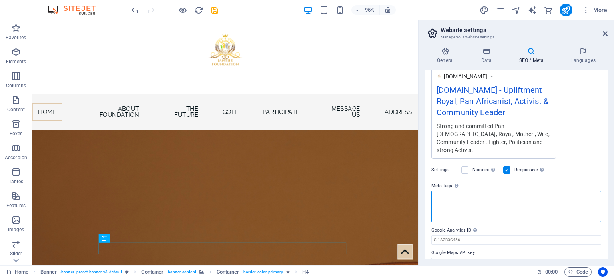
scroll to position [149, 0]
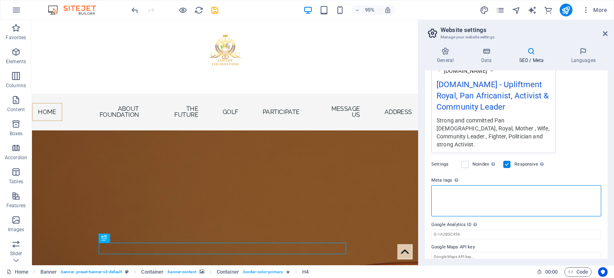
paste textarea "[PERSON_NAME]"
drag, startPoint x: 483, startPoint y: 204, endPoint x: 435, endPoint y: 200, distance: 48.2
type textarea "I"
type textarea "Community Upliftment"
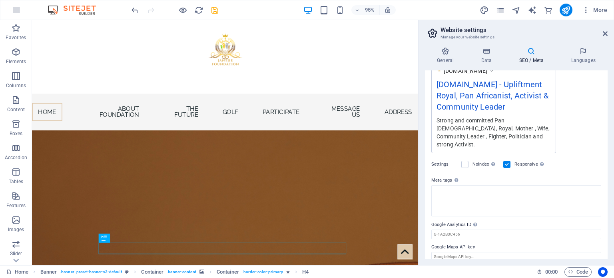
scroll to position [144, 0]
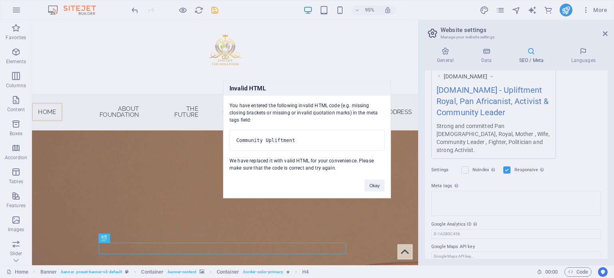
drag, startPoint x: 608, startPoint y: 159, endPoint x: 607, endPoint y: 142, distance: 16.8
click at [607, 142] on body "Dr. Veronica Jantjie Foundation Home Favorites Elements Columns Content Boxes A…" at bounding box center [307, 139] width 614 height 278
click at [381, 187] on button "Okay" at bounding box center [375, 185] width 20 height 12
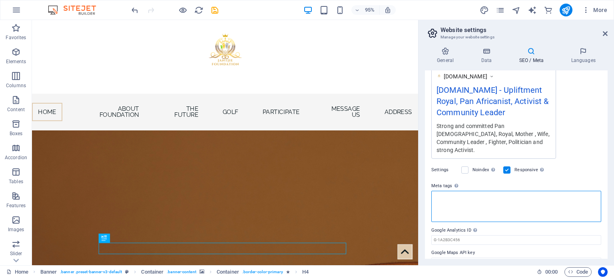
scroll to position [149, 0]
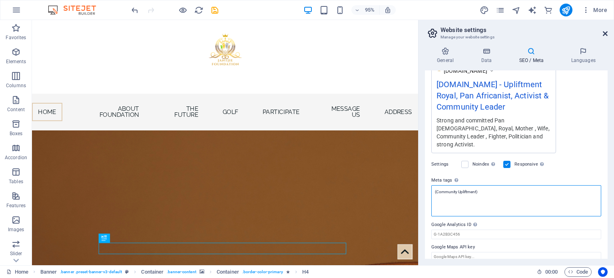
type textarea "(Community Upliftment)"
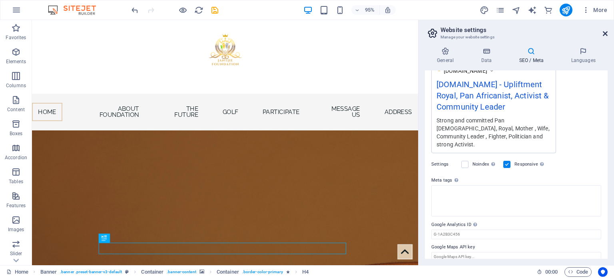
scroll to position [144, 0]
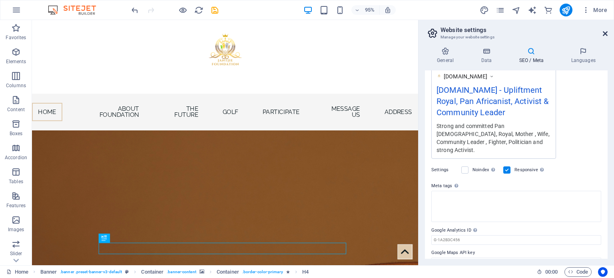
click at [606, 34] on body "Dr. Veronica Jantjie Foundation Home Favorites Elements Columns Content Boxes A…" at bounding box center [307, 139] width 614 height 278
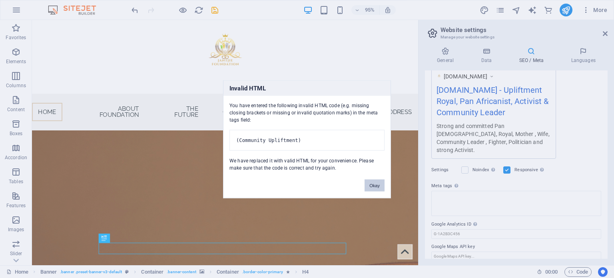
click at [376, 186] on button "Okay" at bounding box center [375, 185] width 20 height 12
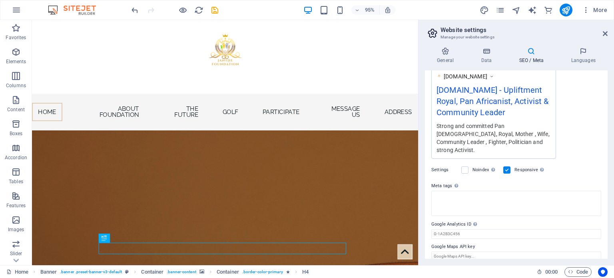
drag, startPoint x: 608, startPoint y: 181, endPoint x: 603, endPoint y: 129, distance: 52.2
click at [603, 129] on div "General Data SEO / Meta Languages Website name jantjie.co.za Logo Drag files he…" at bounding box center [517, 153] width 196 height 224
drag, startPoint x: 605, startPoint y: 160, endPoint x: 609, endPoint y: 114, distance: 45.3
click at [609, 114] on div "General Data SEO / Meta Languages Website name jantjie.co.za Logo Drag files he…" at bounding box center [517, 153] width 196 height 224
click at [529, 57] on h4 "SEO / Meta" at bounding box center [533, 55] width 52 height 17
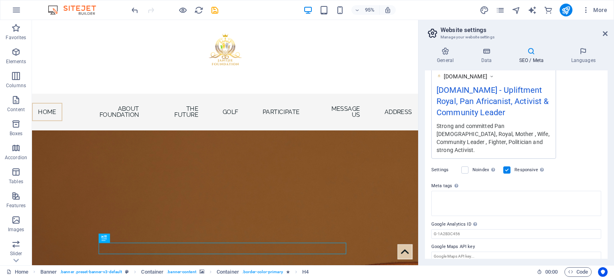
click at [529, 57] on h4 "SEO / Meta" at bounding box center [533, 55] width 52 height 17
click at [484, 57] on h4 "Data" at bounding box center [488, 55] width 38 height 17
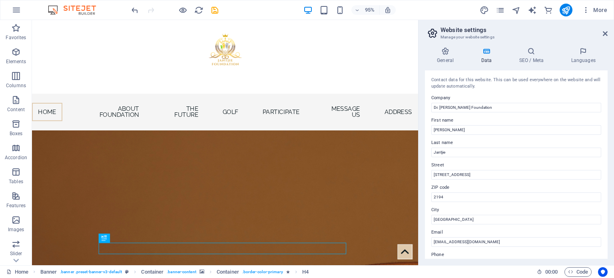
drag, startPoint x: 605, startPoint y: 95, endPoint x: 606, endPoint y: 128, distance: 33.2
click at [606, 128] on div "Contact data for this website. This can be used everywhere on the website and w…" at bounding box center [516, 164] width 183 height 188
drag, startPoint x: 605, startPoint y: 126, endPoint x: 605, endPoint y: 152, distance: 25.6
click at [605, 153] on div "Contact data for this website. This can be used everywhere on the website and w…" at bounding box center [516, 164] width 183 height 188
drag, startPoint x: 608, startPoint y: 131, endPoint x: 614, endPoint y: 189, distance: 58.3
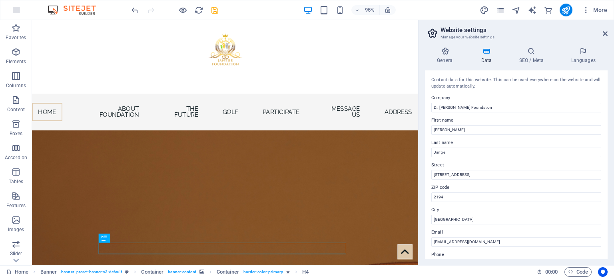
click at [614, 189] on div "General Data SEO / Meta Languages Website name jantjie.co.za Logo Drag files he…" at bounding box center [517, 153] width 196 height 224
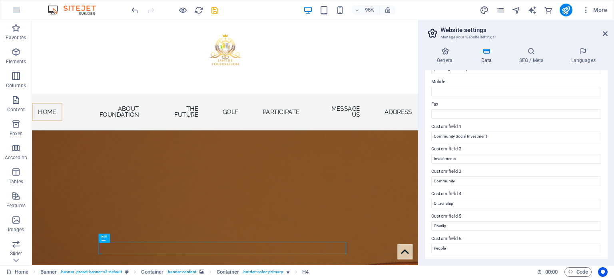
scroll to position [0, 0]
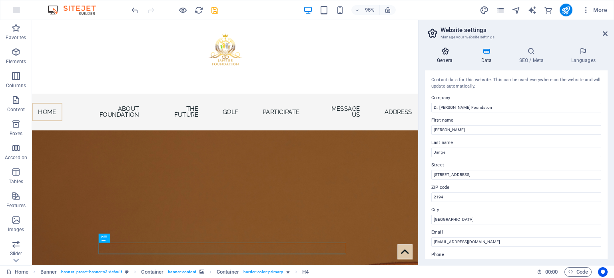
click at [446, 56] on h4 "General" at bounding box center [447, 55] width 44 height 17
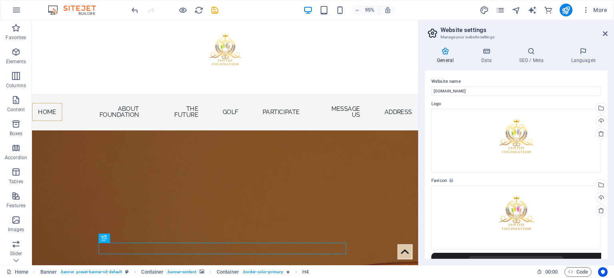
drag, startPoint x: 607, startPoint y: 98, endPoint x: 613, endPoint y: 144, distance: 47.1
click at [614, 145] on div "General Data SEO / Meta Languages Website name jantjie.co.za Logo Drag files he…" at bounding box center [517, 153] width 196 height 224
drag, startPoint x: 607, startPoint y: 142, endPoint x: 612, endPoint y: 190, distance: 48.2
click at [613, 192] on div "General Data SEO / Meta Languages Website name jantjie.co.za Logo Drag files he…" at bounding box center [517, 153] width 196 height 224
click at [581, 53] on icon at bounding box center [583, 51] width 49 height 8
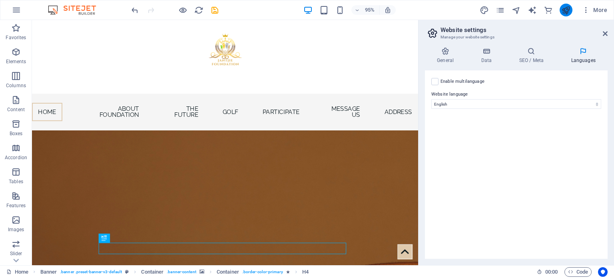
click at [561, 13] on icon "publish" at bounding box center [565, 10] width 9 height 9
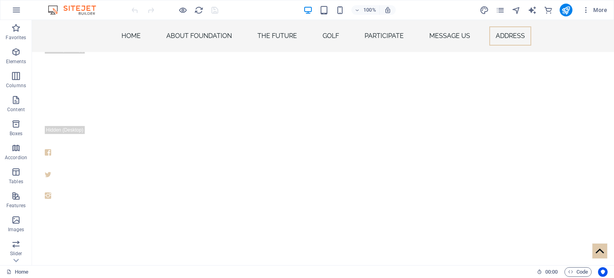
scroll to position [21257, 0]
click at [131, 166] on div "Facebook" at bounding box center [256, 163] width 422 height 11
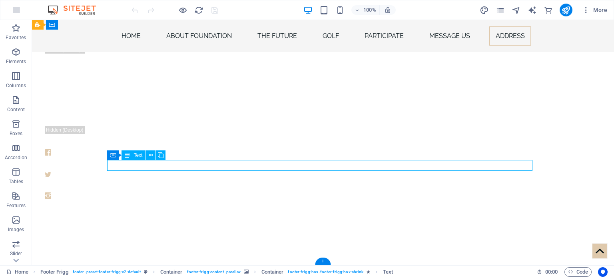
click at [131, 166] on div "Facebook" at bounding box center [256, 163] width 422 height 11
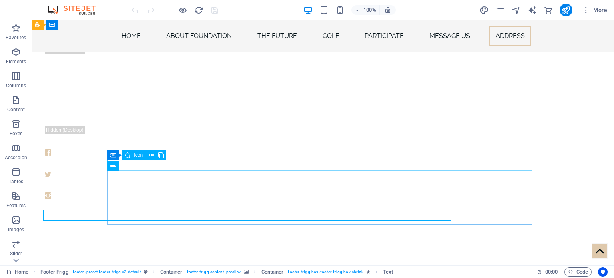
scroll to position [21247, 0]
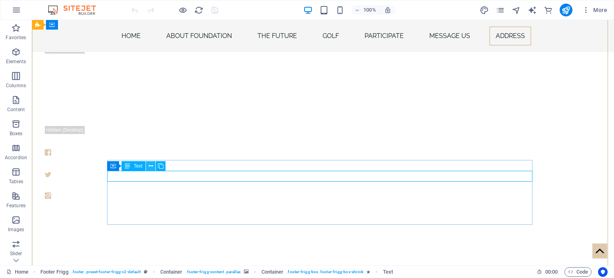
click at [150, 165] on icon at bounding box center [151, 166] width 4 height 8
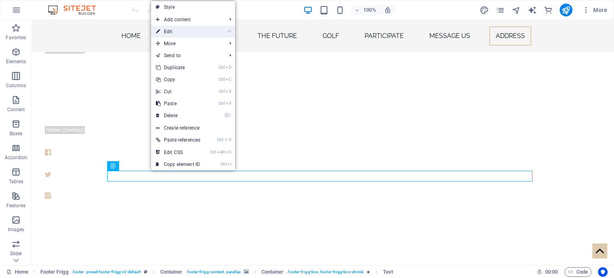
click at [178, 32] on link "⏎ Edit" at bounding box center [178, 32] width 54 height 12
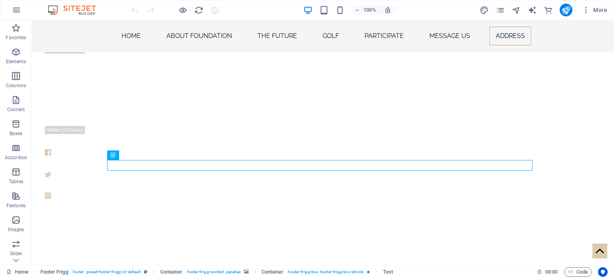
scroll to position [21257, 0]
click at [110, 176] on figure at bounding box center [256, 174] width 422 height 11
select select "xMidYMid"
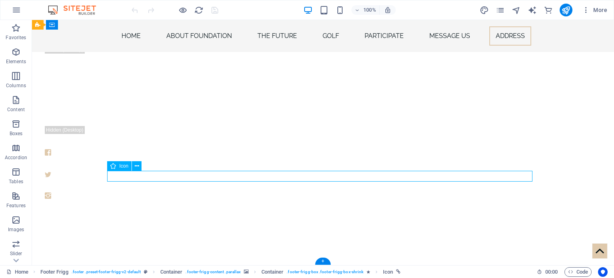
select select "px"
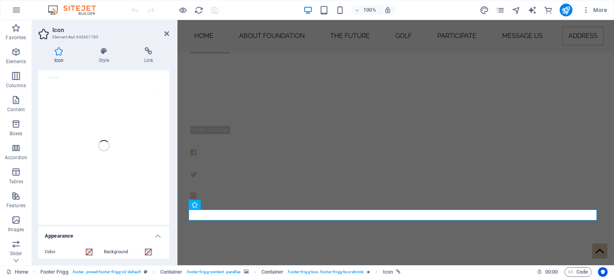
scroll to position [0, 0]
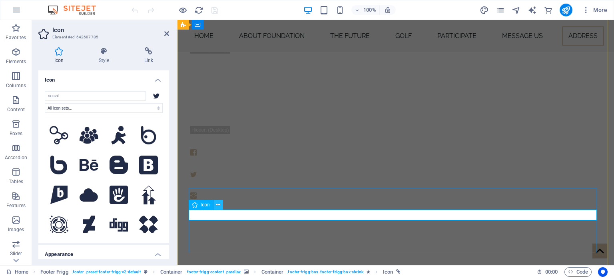
click at [218, 203] on icon at bounding box center [218, 205] width 4 height 8
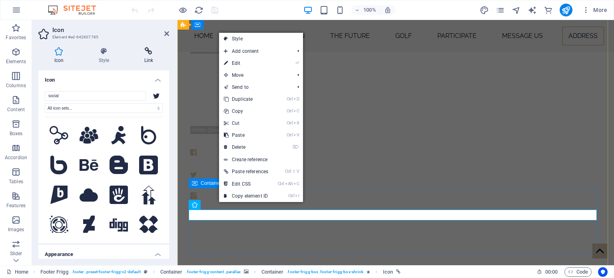
click at [149, 55] on icon at bounding box center [148, 51] width 41 height 8
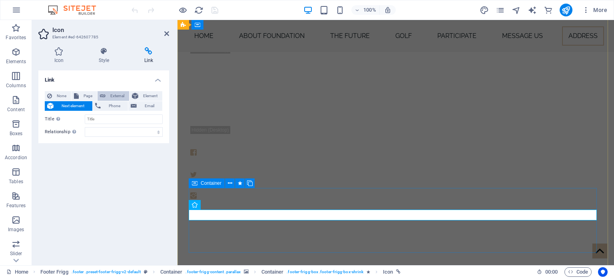
click at [102, 94] on icon at bounding box center [103, 96] width 6 height 10
select select "blank"
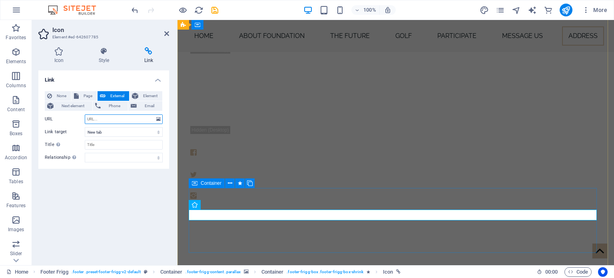
paste input "[URL][DOMAIN_NAME][PERSON_NAME]"
type input "[URL][DOMAIN_NAME][PERSON_NAME]"
click at [168, 33] on icon at bounding box center [166, 33] width 5 height 6
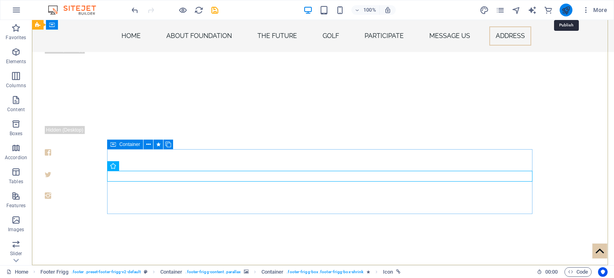
click at [565, 12] on icon "publish" at bounding box center [565, 10] width 9 height 9
checkbox input "false"
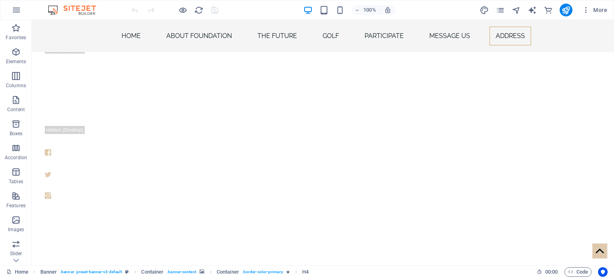
scroll to position [21257, 0]
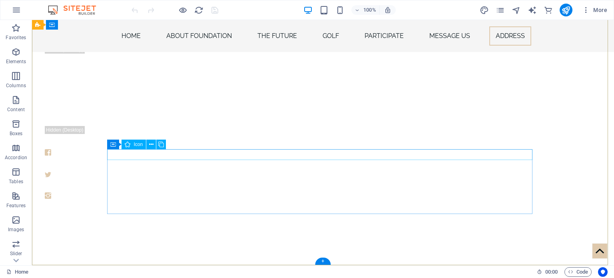
click at [126, 156] on figure at bounding box center [256, 153] width 422 height 11
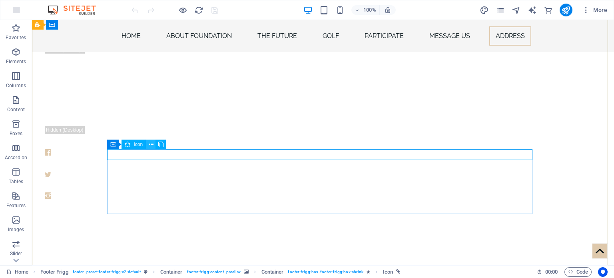
click at [152, 143] on icon at bounding box center [151, 144] width 4 height 8
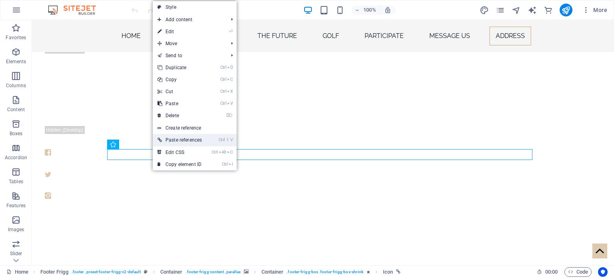
click at [176, 141] on link "Ctrl ⇧ V Paste references" at bounding box center [180, 140] width 54 height 12
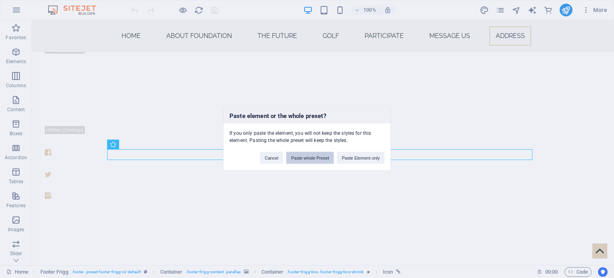
click at [309, 156] on button "Paste whole Preset" at bounding box center [310, 158] width 48 height 12
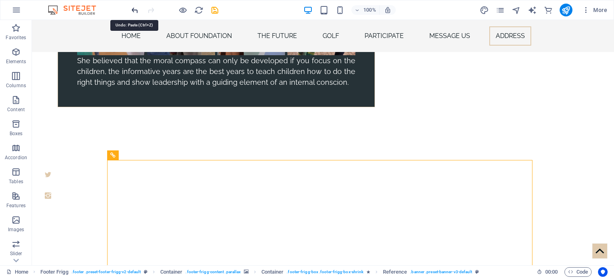
click at [134, 10] on icon "undo" at bounding box center [134, 10] width 9 height 9
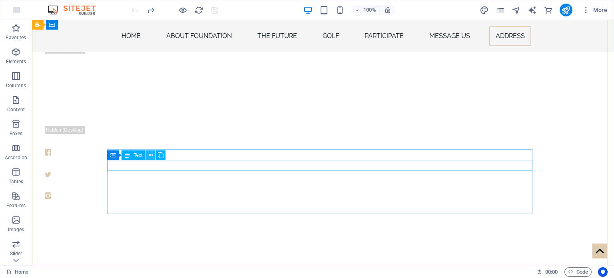
click at [149, 155] on icon at bounding box center [151, 155] width 4 height 8
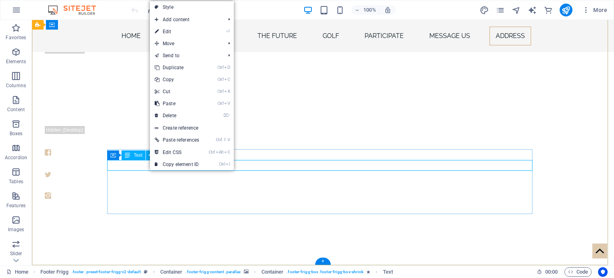
click at [125, 164] on div "Facebook" at bounding box center [256, 163] width 422 height 11
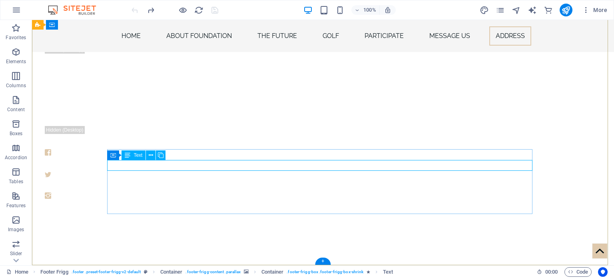
click at [125, 164] on div "Facebook" at bounding box center [256, 163] width 422 height 11
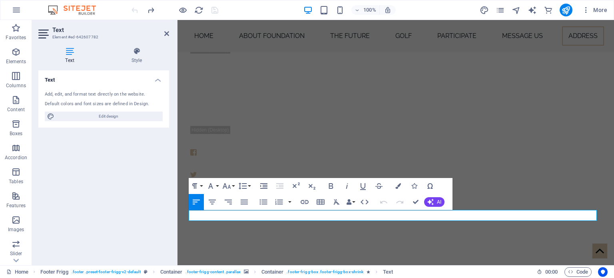
scroll to position [21247, 0]
click at [306, 202] on icon "button" at bounding box center [305, 202] width 8 height 4
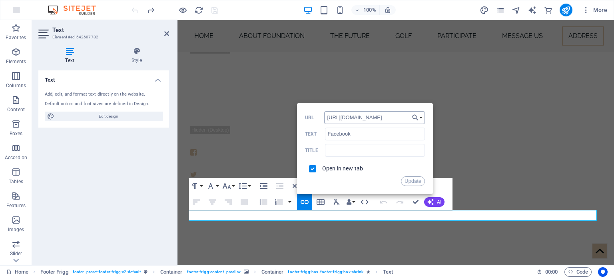
drag, startPoint x: 394, startPoint y: 118, endPoint x: 330, endPoint y: 120, distance: 64.0
click at [329, 120] on input "[URL][DOMAIN_NAME]" at bounding box center [374, 117] width 101 height 13
drag, startPoint x: 325, startPoint y: 118, endPoint x: 394, endPoint y: 117, distance: 69.2
click at [394, 117] on input "[URL][DOMAIN_NAME]" at bounding box center [374, 117] width 101 height 13
type input "[URL][DOMAIN_NAME][PERSON_NAME]"
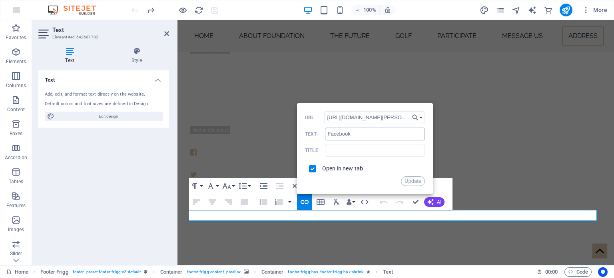
scroll to position [0, 71]
click at [412, 180] on button "Update" at bounding box center [413, 181] width 24 height 10
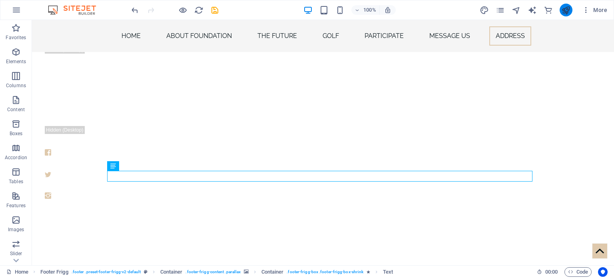
click at [568, 14] on button "publish" at bounding box center [566, 10] width 13 height 13
checkbox input "false"
